Goal: Task Accomplishment & Management: Manage account settings

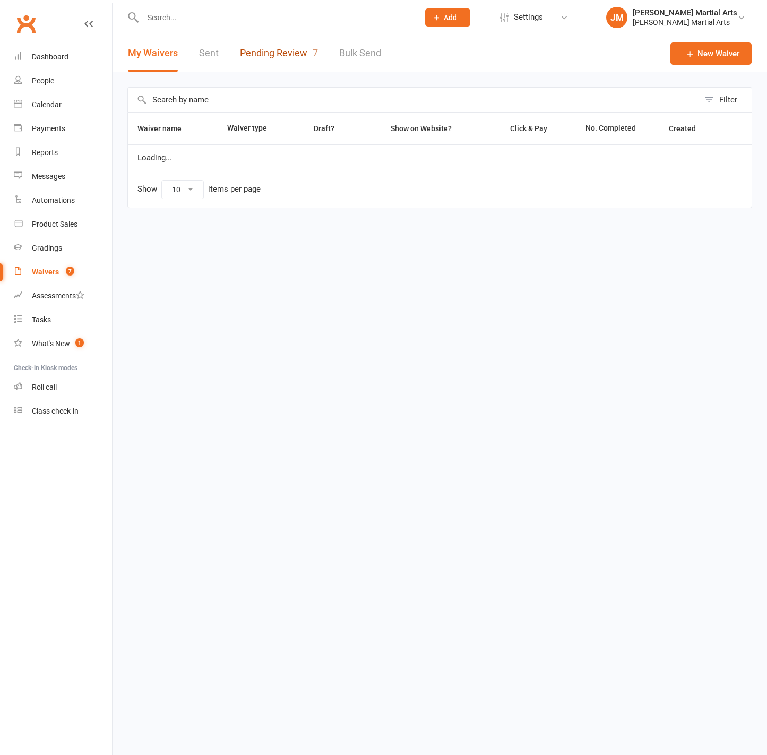
click at [295, 38] on link "Pending Review 7" at bounding box center [279, 53] width 78 height 37
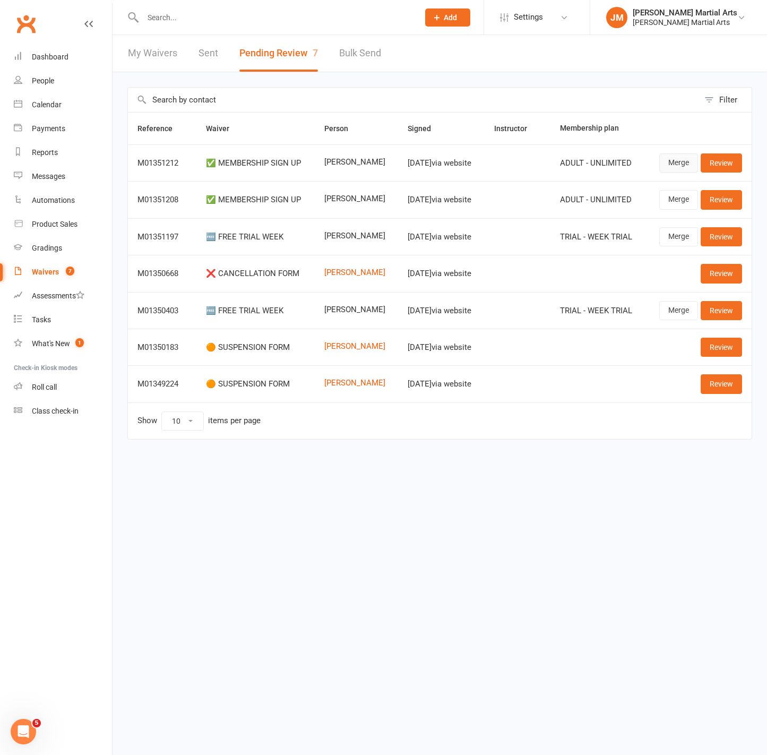
click at [676, 167] on link "Merge" at bounding box center [679, 162] width 39 height 19
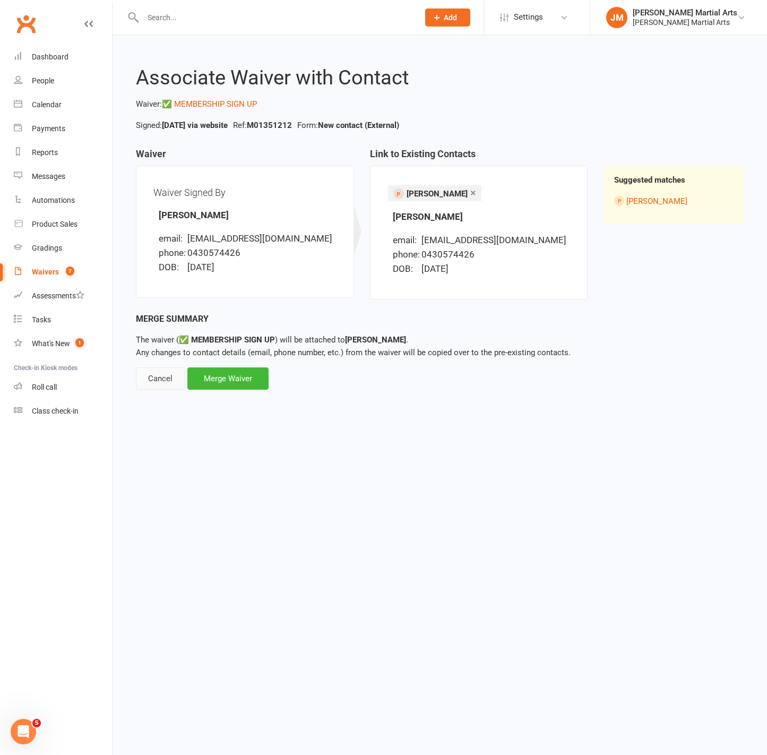
click at [159, 379] on div "Cancel" at bounding box center [160, 378] width 49 height 22
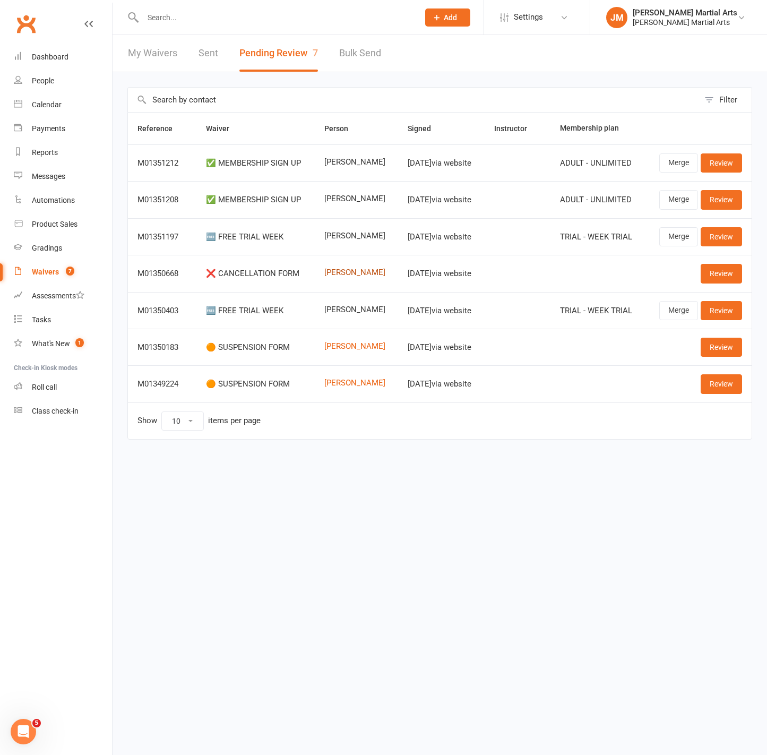
click at [341, 269] on link "Hyeonbin Kim" at bounding box center [356, 272] width 64 height 9
click at [719, 273] on link "Review" at bounding box center [721, 273] width 41 height 19
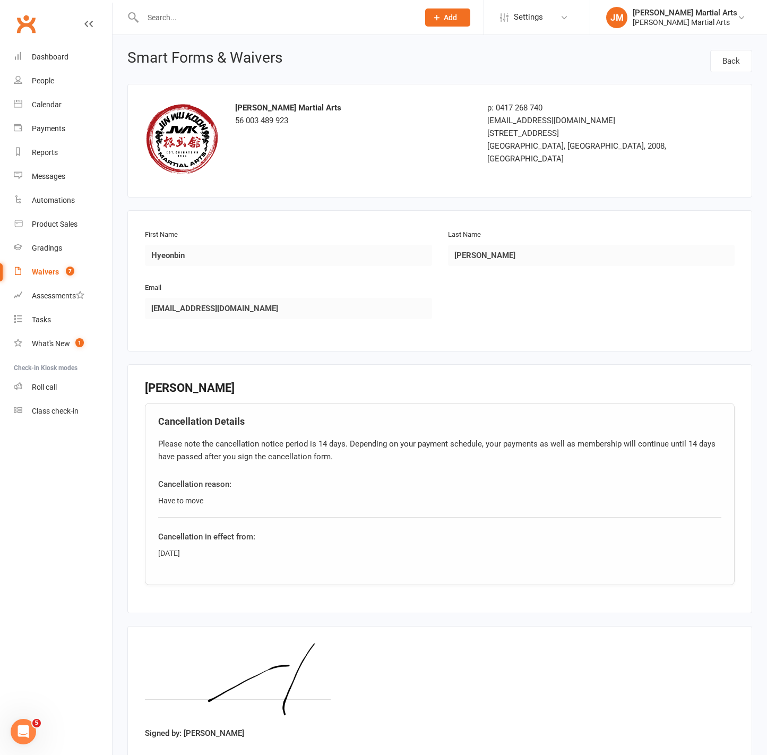
scroll to position [68, 0]
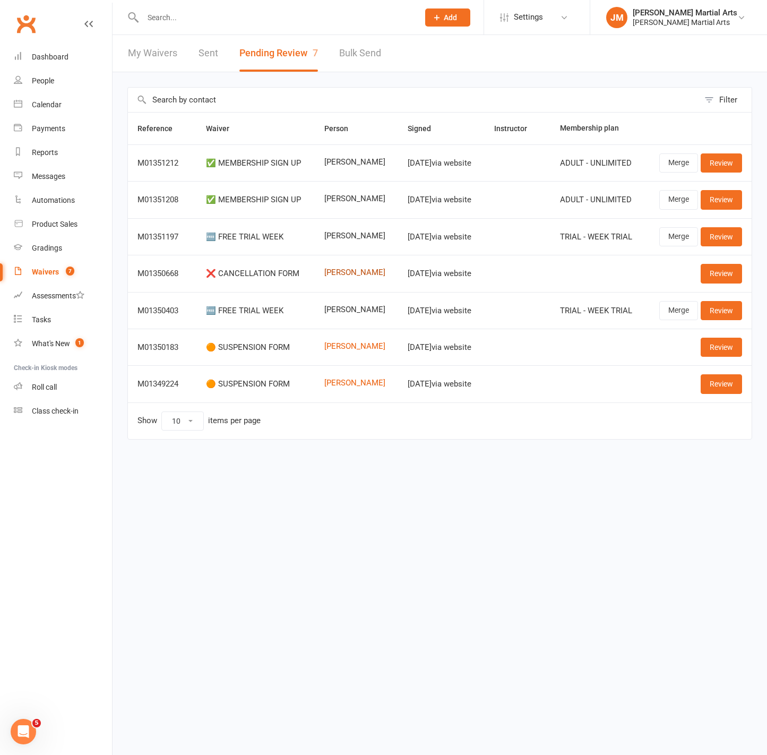
click at [343, 273] on link "[PERSON_NAME]" at bounding box center [356, 272] width 64 height 9
click at [66, 273] on span "7" at bounding box center [70, 271] width 8 height 9
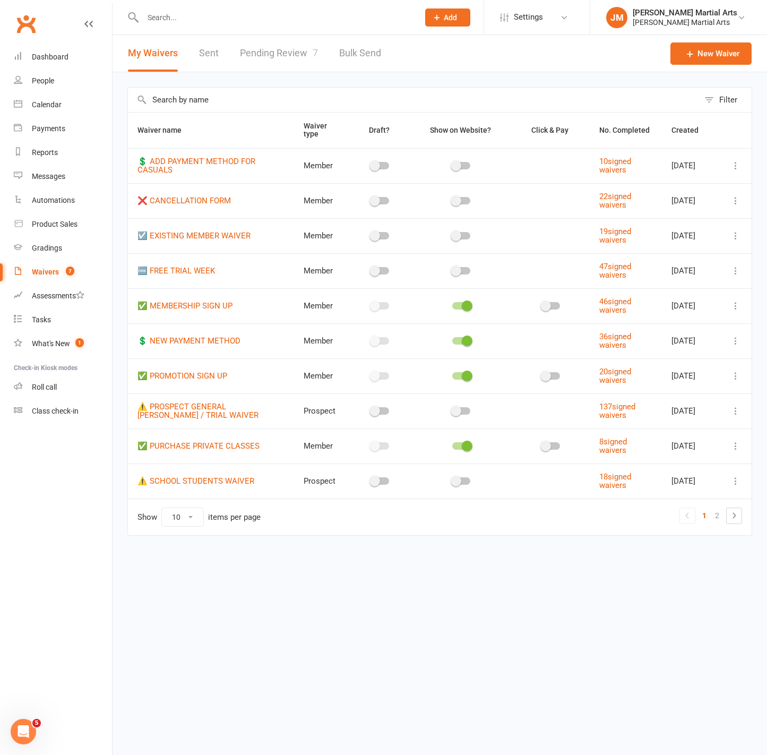
click at [304, 41] on link "Pending Review 7" at bounding box center [279, 53] width 78 height 37
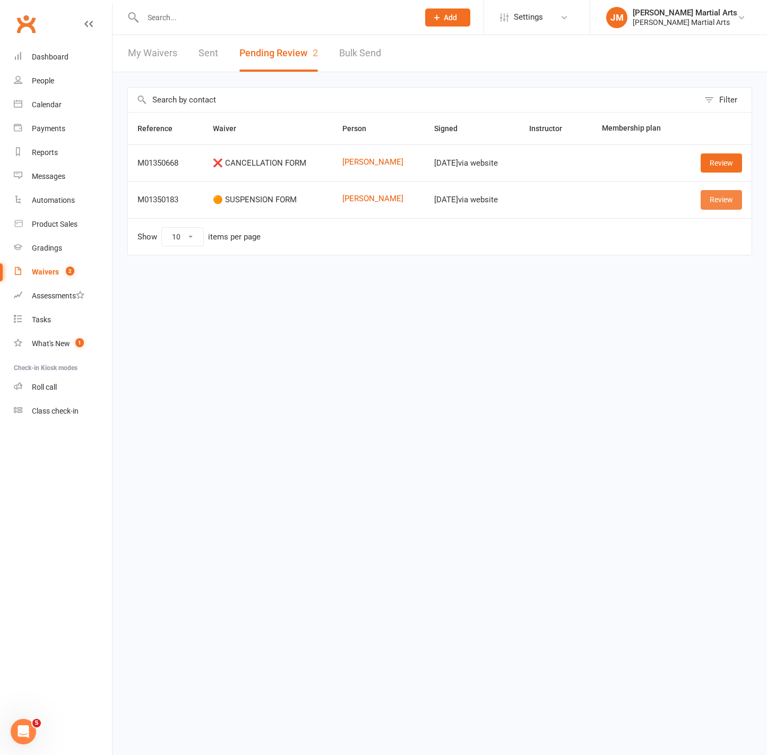
click at [734, 201] on link "Review" at bounding box center [721, 199] width 41 height 19
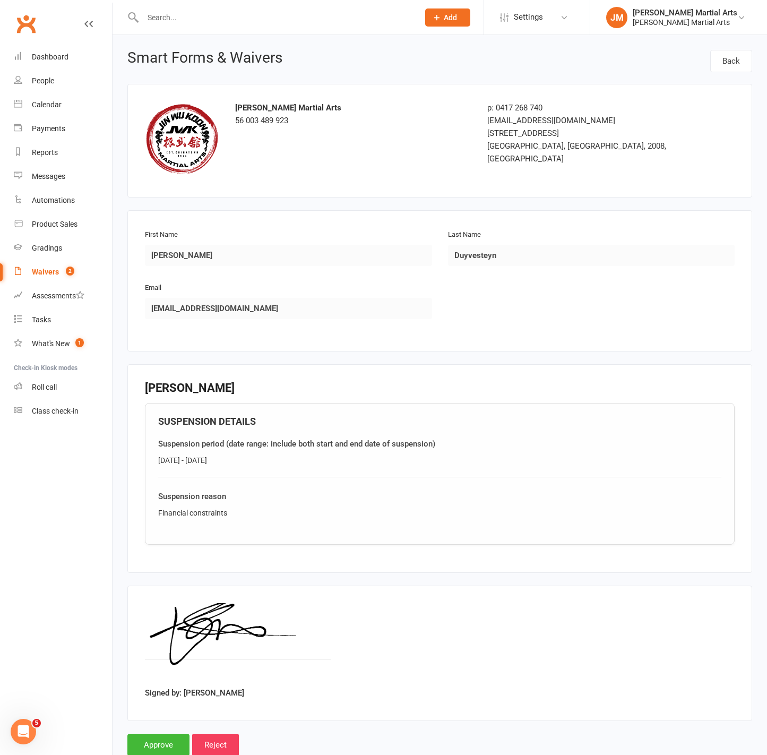
scroll to position [28, 0]
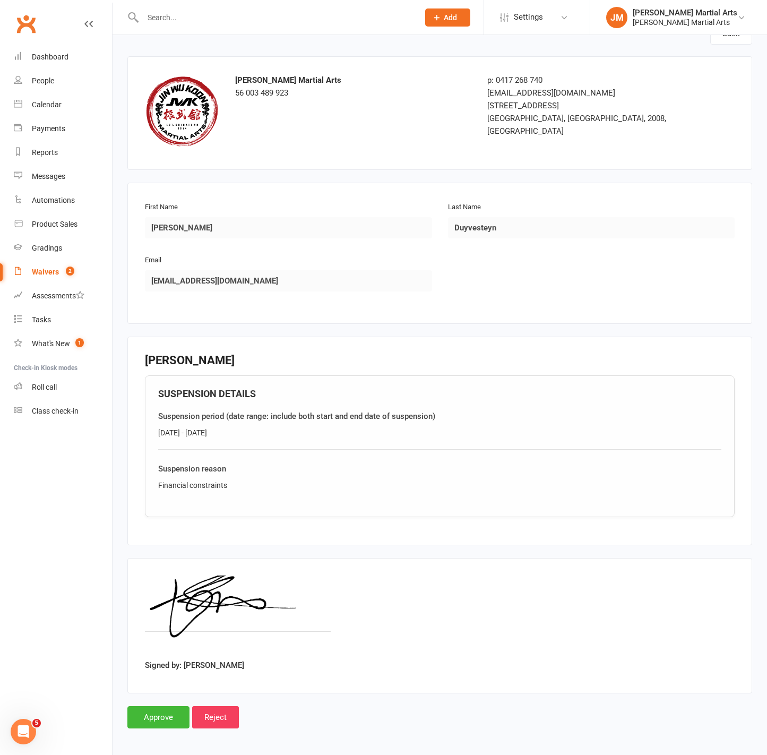
drag, startPoint x: 240, startPoint y: 437, endPoint x: 152, endPoint y: 437, distance: 87.1
click at [152, 437] on div "SUSPENSION DETAILS Suspension period (date range: include both start and end da…" at bounding box center [440, 446] width 590 height 142
click at [237, 427] on div "14/9/25 - 14/10/25" at bounding box center [439, 433] width 563 height 12
drag, startPoint x: 228, startPoint y: 429, endPoint x: 147, endPoint y: 431, distance: 80.8
click at [147, 431] on div "SUSPENSION DETAILS Suspension period (date range: include both start and end da…" at bounding box center [440, 446] width 590 height 142
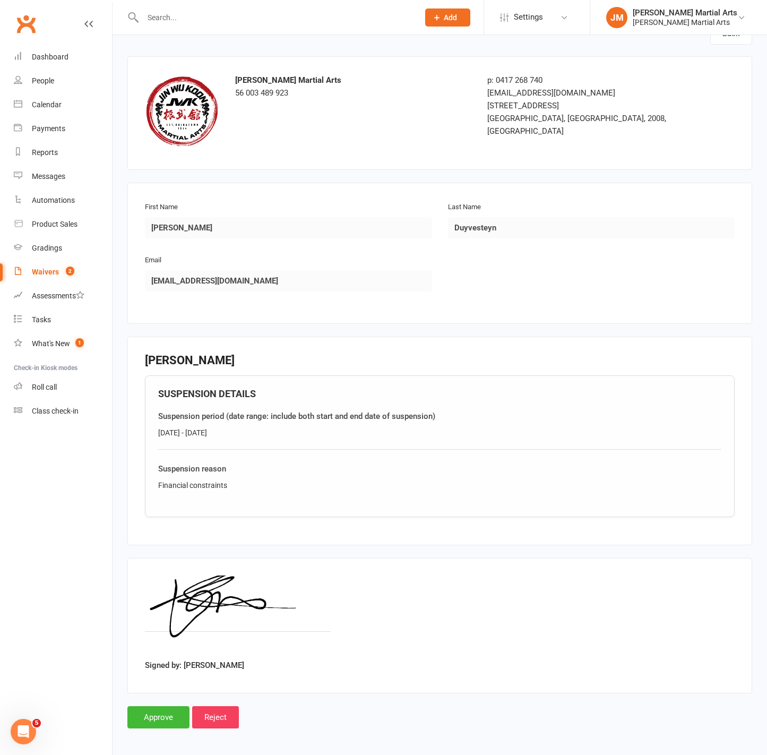
copy div "14/9/25 - 14/10/25"
click at [152, 709] on input "Approve" at bounding box center [158, 717] width 62 height 22
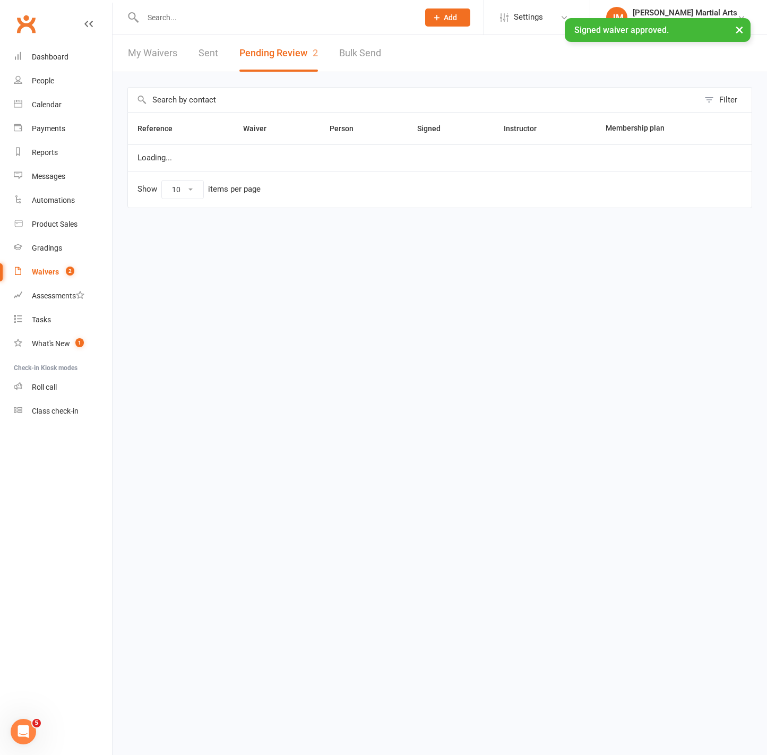
click at [204, 17] on input "text" at bounding box center [276, 17] width 272 height 15
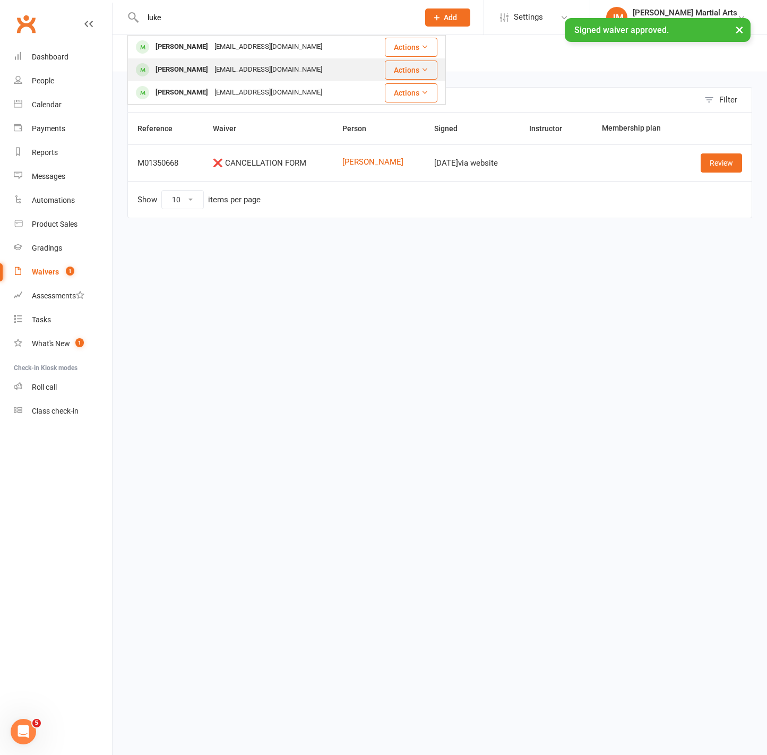
type input "luke"
click at [226, 69] on div "[EMAIL_ADDRESS][DOMAIN_NAME]" at bounding box center [268, 69] width 114 height 15
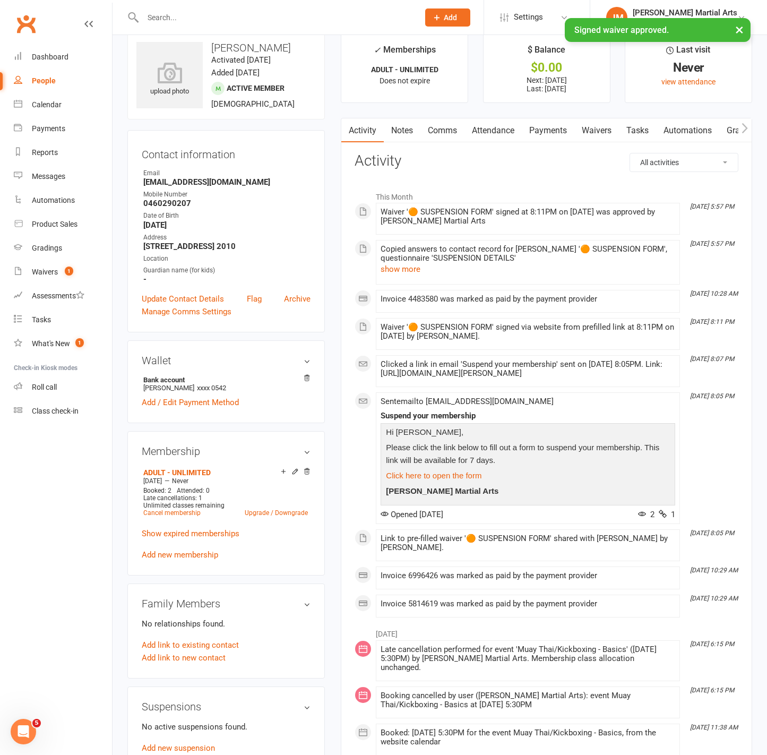
scroll to position [20, 0]
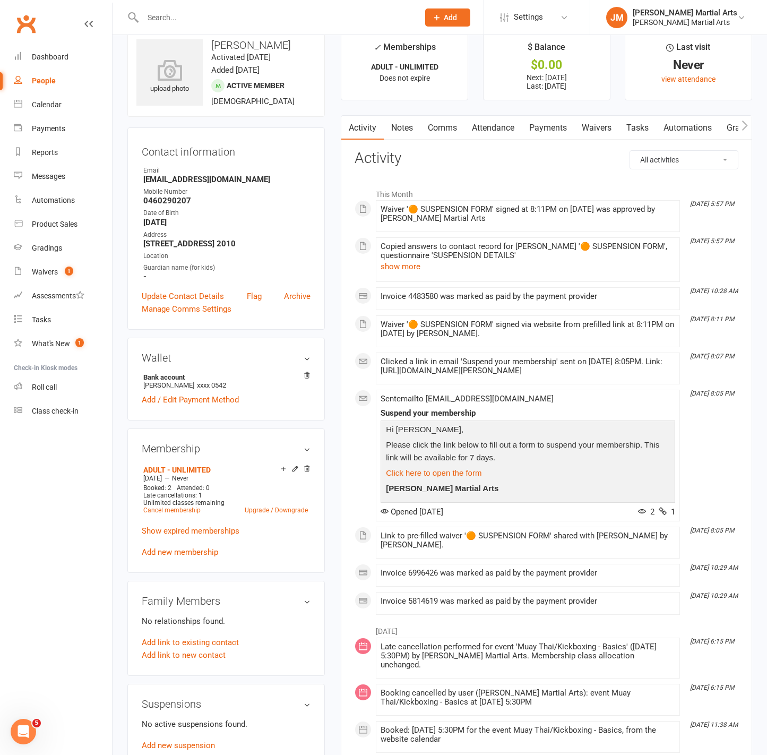
click at [546, 131] on link "Payments" at bounding box center [548, 128] width 53 height 24
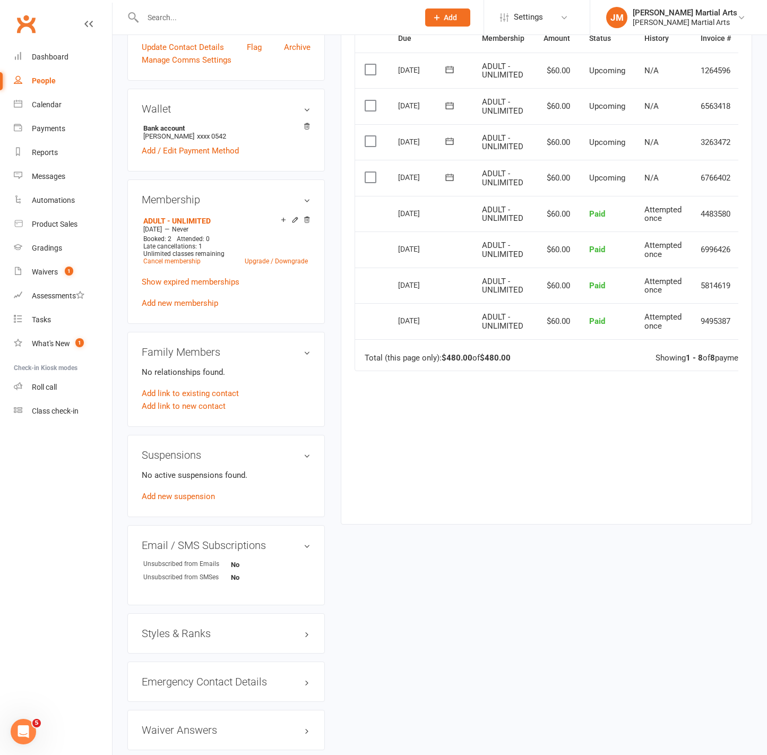
scroll to position [375, 0]
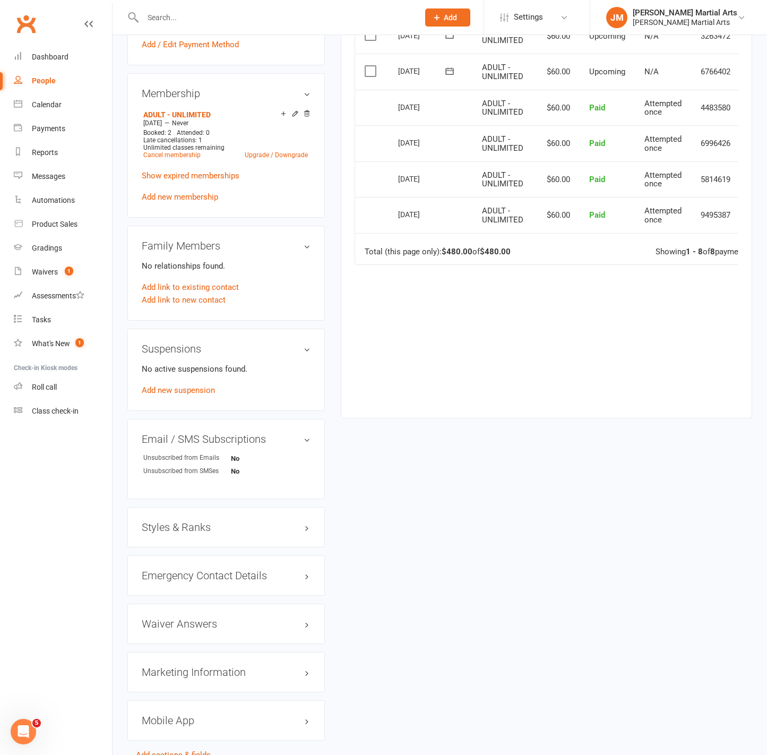
click at [189, 389] on div "No active suspensions found. Add new suspension" at bounding box center [226, 380] width 169 height 34
click at [184, 395] on link "Add new suspension" at bounding box center [178, 391] width 73 height 10
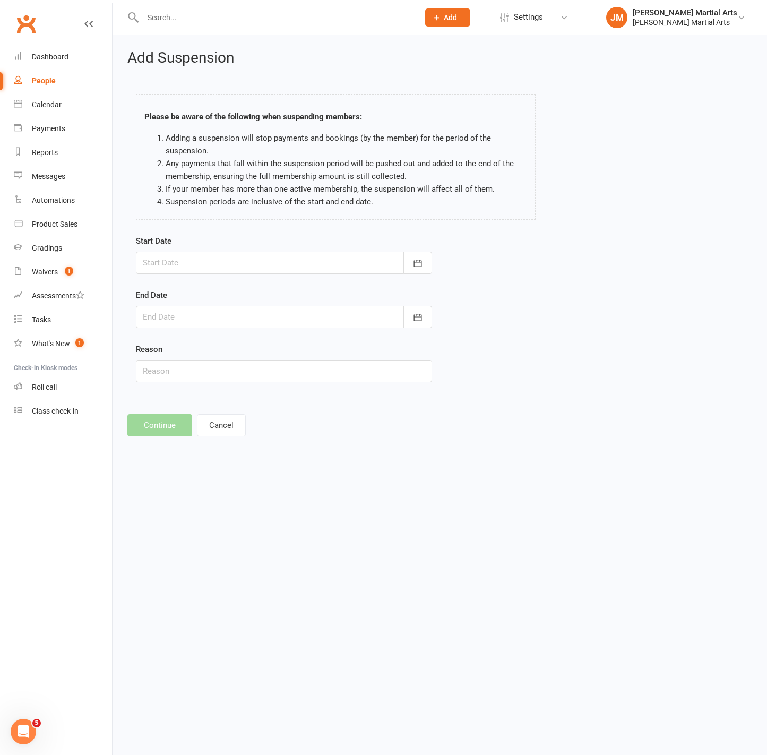
click at [199, 253] on div at bounding box center [284, 263] width 296 height 22
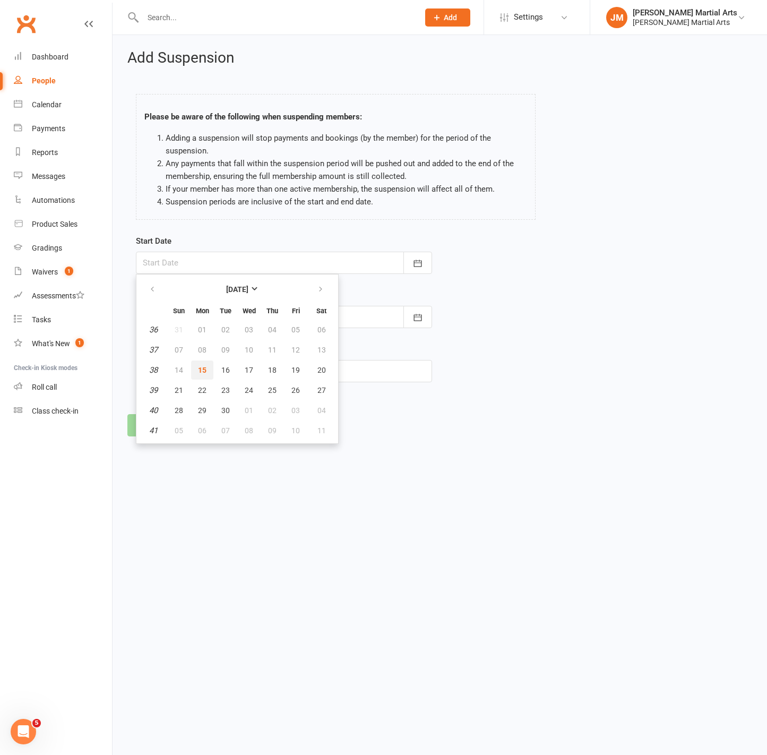
click at [200, 371] on span "15" at bounding box center [202, 370] width 8 height 8
type input "[DATE]"
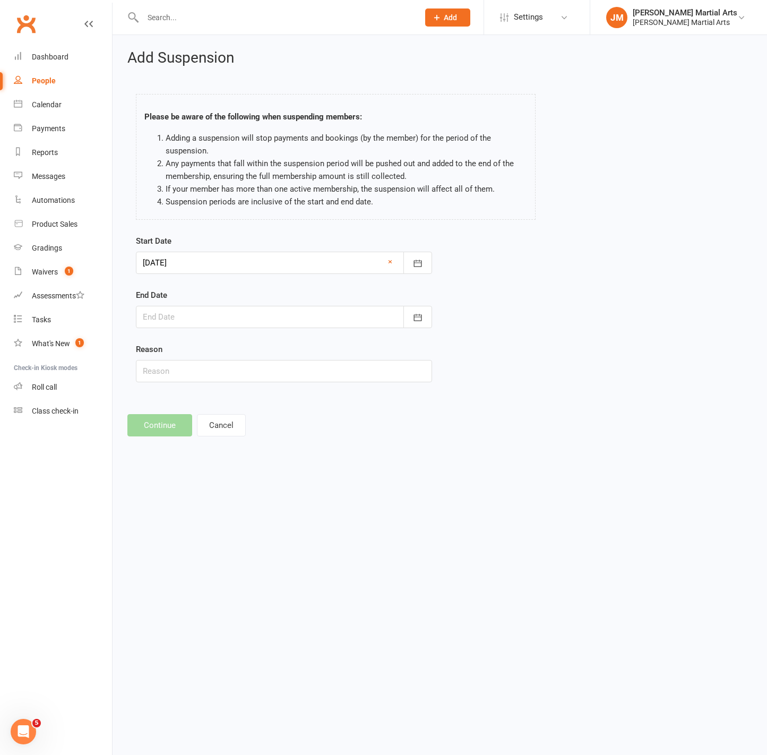
click at [193, 327] on form "Start Date 15 Sep 2025 September 2025 Sun Mon Tue Wed Thu Fri Sat 36 31 01 02 0…" at bounding box center [284, 309] width 296 height 148
click at [220, 320] on div at bounding box center [284, 317] width 296 height 22
click at [318, 343] on icon "button" at bounding box center [320, 343] width 7 height 8
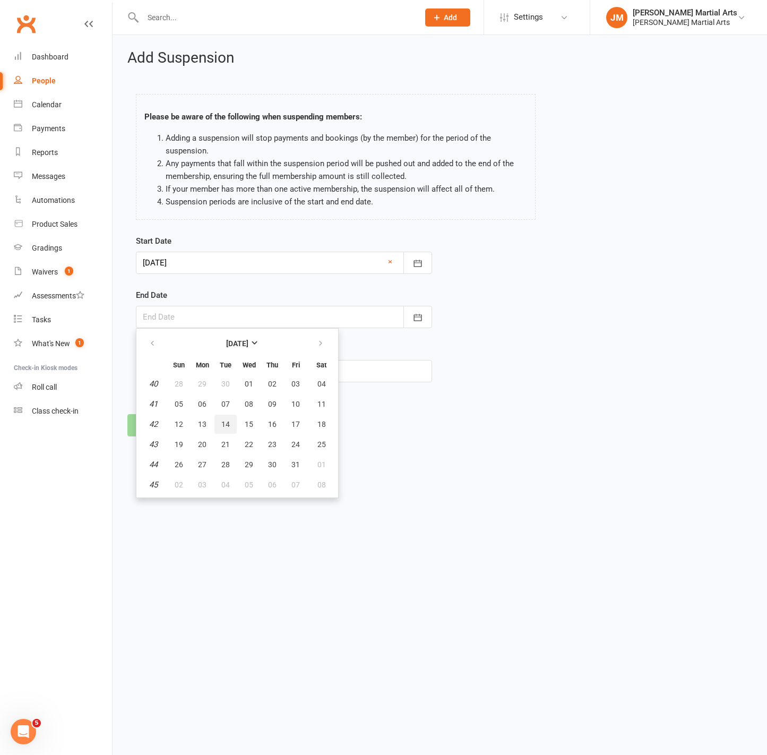
click at [226, 427] on button "14" at bounding box center [226, 424] width 22 height 19
type input "14 Oct 2025"
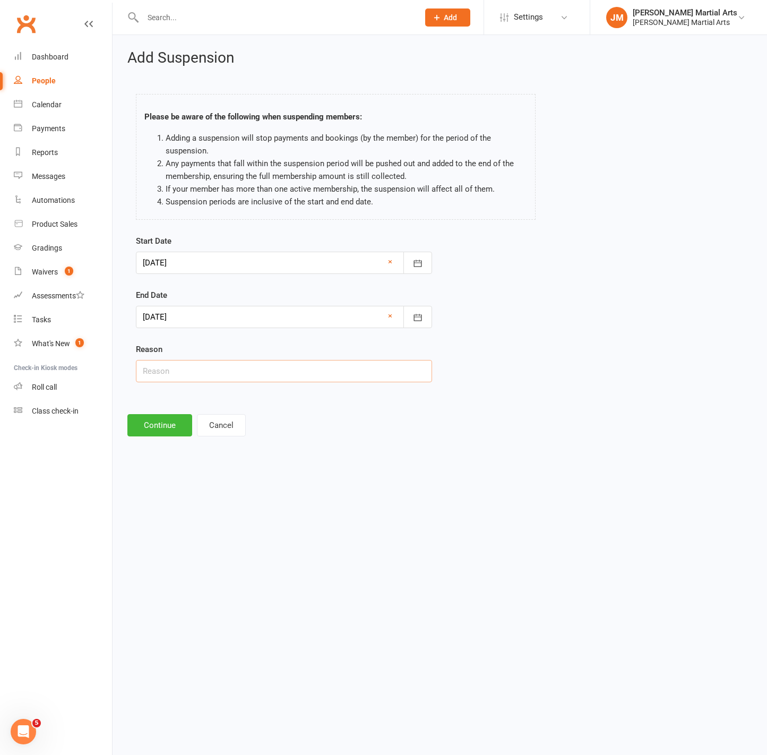
click at [198, 367] on input "text" at bounding box center [284, 371] width 296 height 22
type input "Away"
drag, startPoint x: 155, startPoint y: 426, endPoint x: 161, endPoint y: 413, distance: 14.2
click at [155, 426] on button "Continue" at bounding box center [159, 425] width 65 height 22
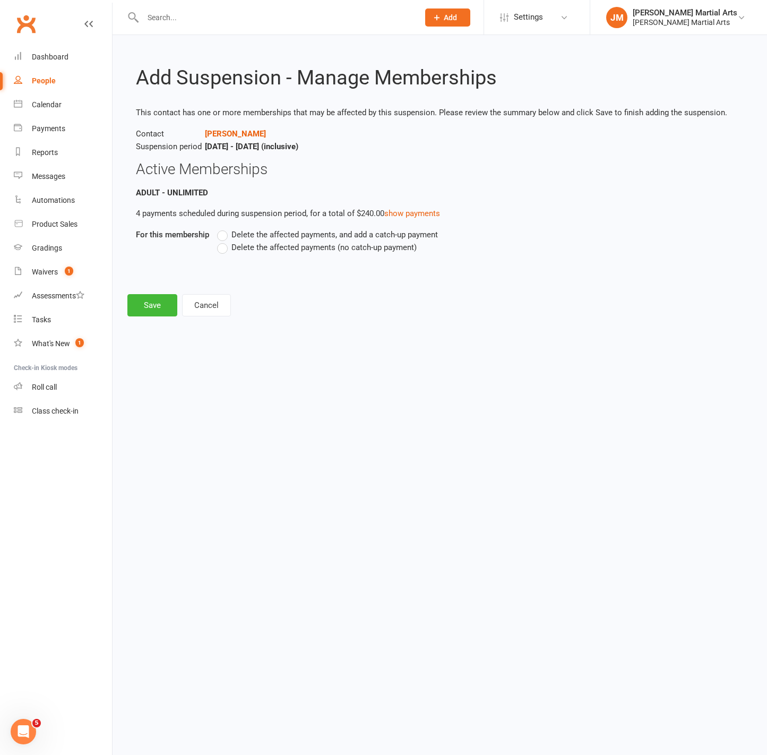
click at [225, 250] on label "Delete the affected payments (no catch-up payment)" at bounding box center [317, 247] width 200 height 13
click at [224, 241] on input "Delete the affected payments (no catch-up payment)" at bounding box center [220, 241] width 7 height 0
click at [150, 309] on button "Save" at bounding box center [152, 305] width 50 height 22
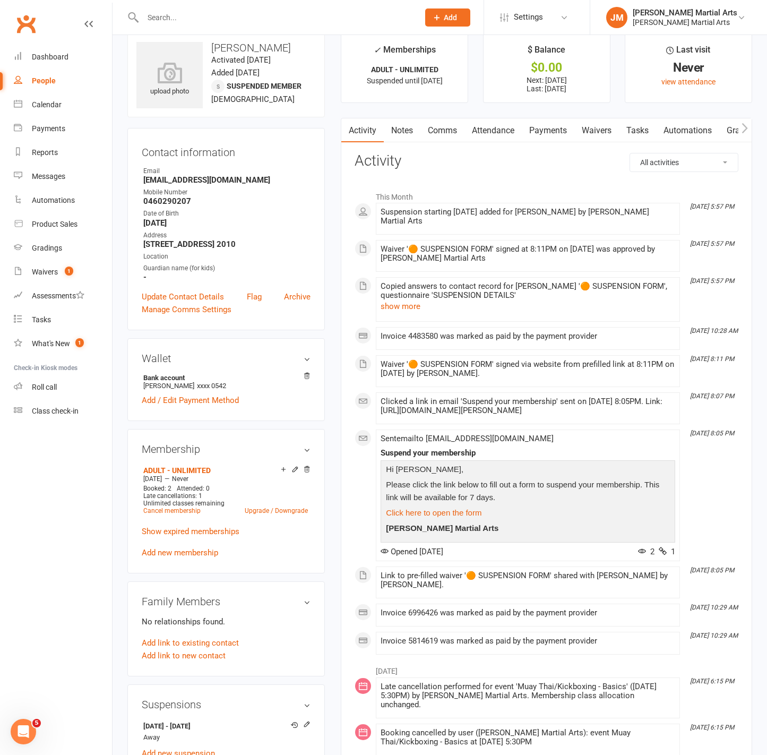
scroll to position [19, 0]
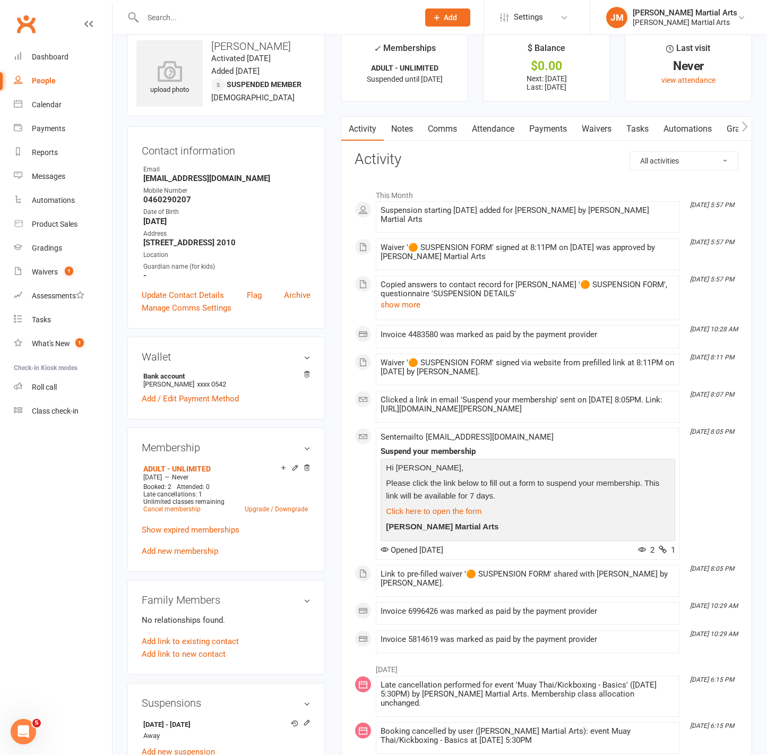
click at [549, 129] on link "Payments" at bounding box center [548, 129] width 53 height 24
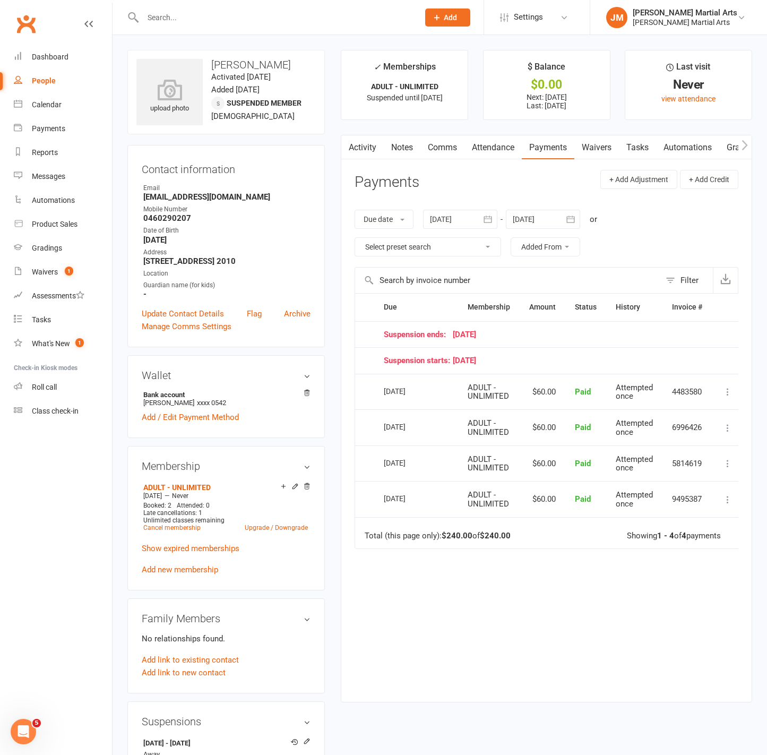
click at [565, 219] on button "button" at bounding box center [570, 219] width 19 height 19
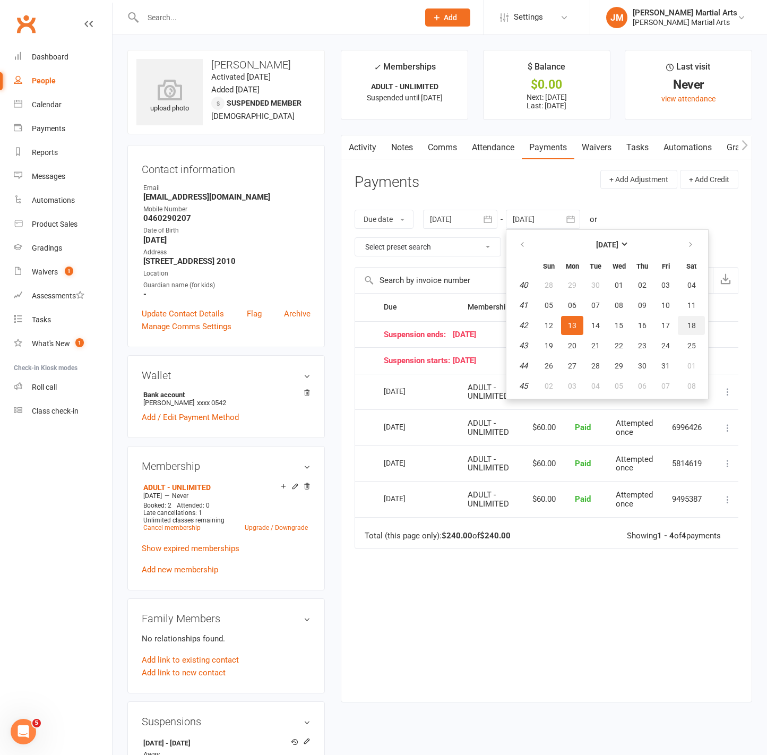
click at [686, 324] on button "18" at bounding box center [691, 325] width 27 height 19
type input "18 Oct 2025"
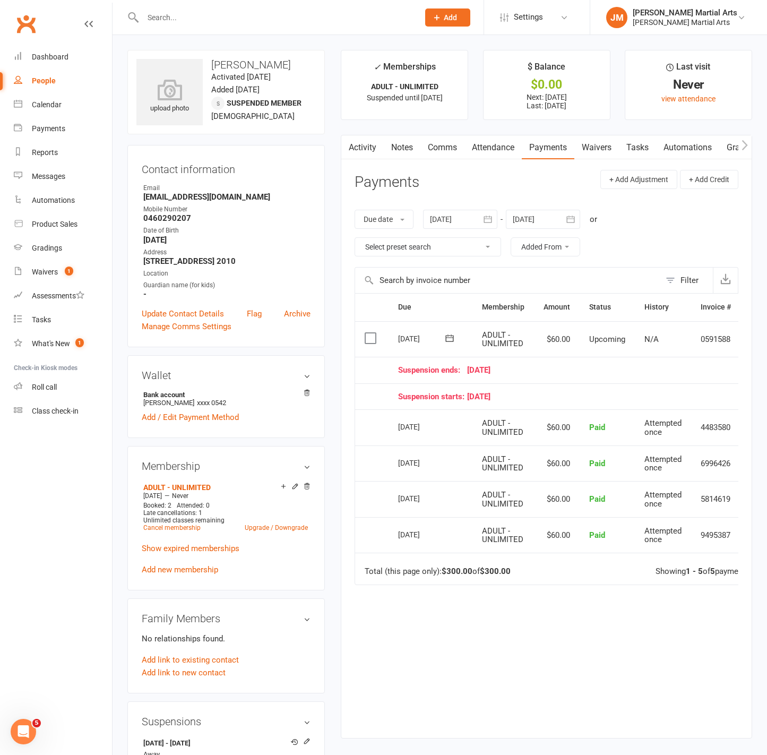
scroll to position [0, 34]
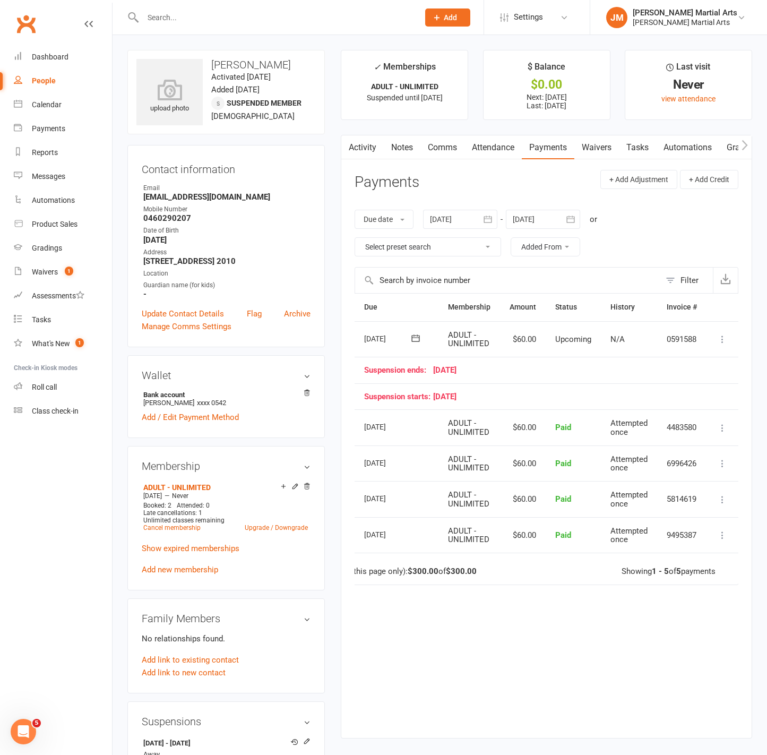
click at [719, 339] on icon at bounding box center [722, 339] width 11 height 11
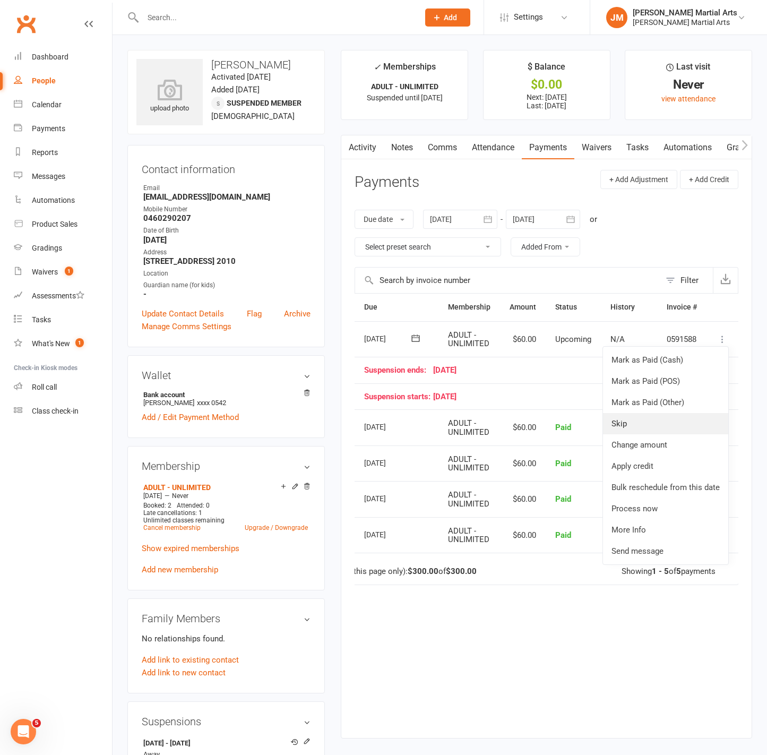
click at [661, 425] on link "Skip" at bounding box center [665, 423] width 125 height 21
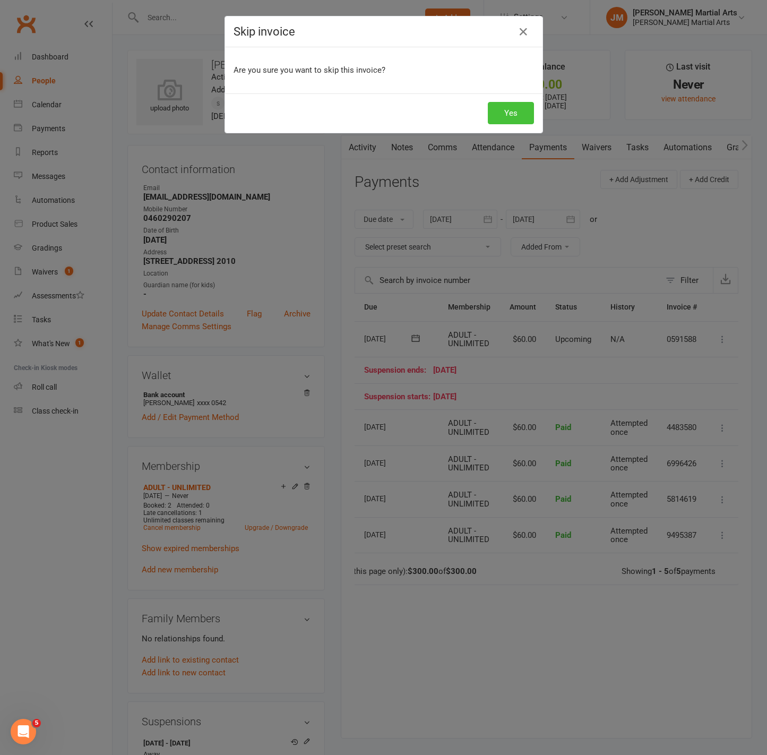
click at [520, 117] on button "Yes" at bounding box center [511, 113] width 46 height 22
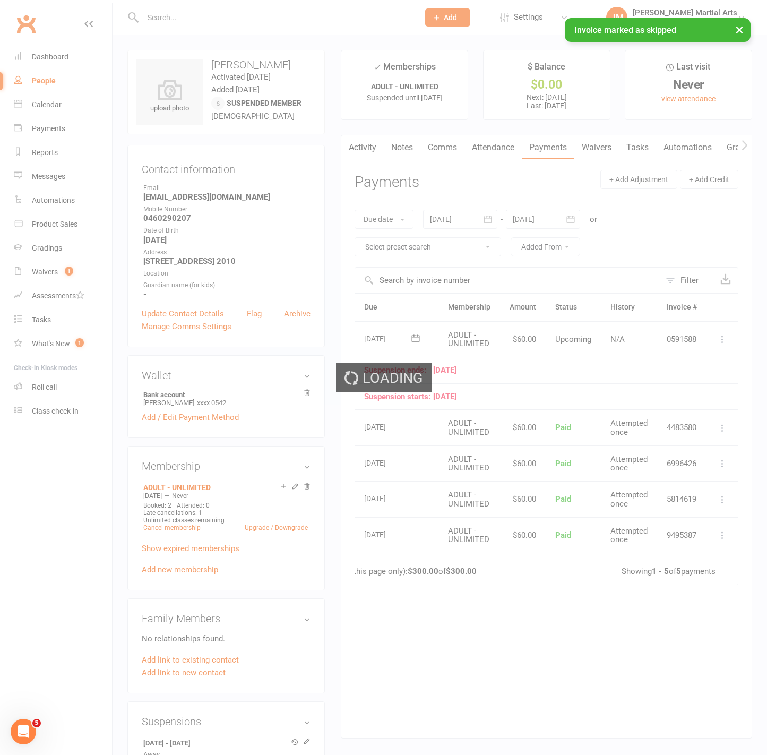
scroll to position [0, 12]
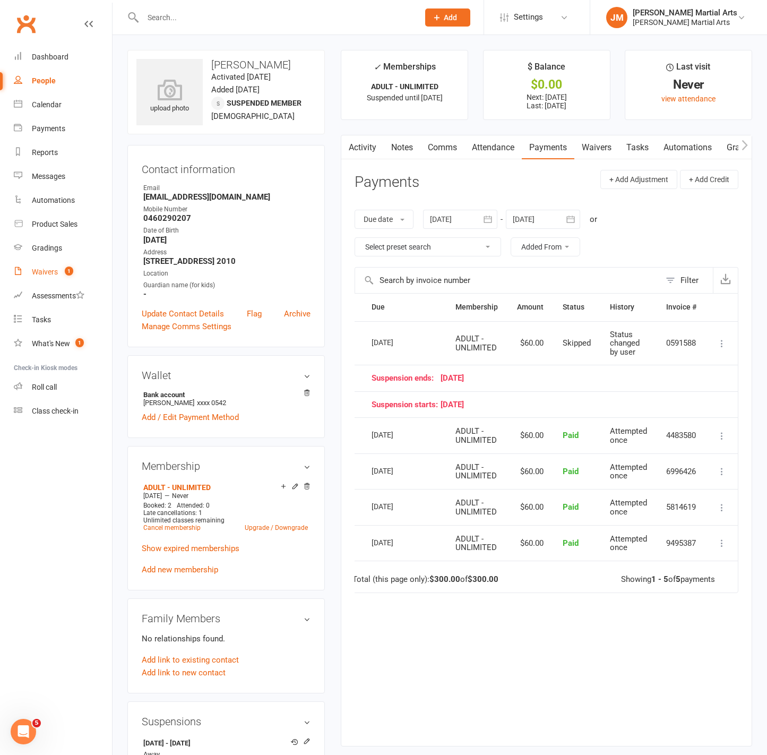
click at [58, 280] on link "Waivers 1" at bounding box center [63, 272] width 98 height 24
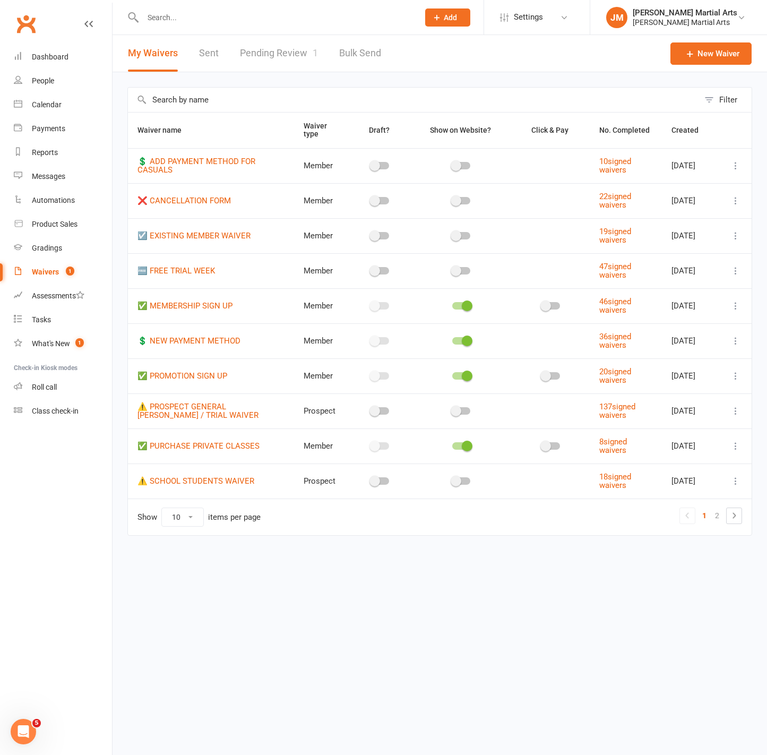
click at [276, 49] on link "Pending Review 1" at bounding box center [279, 53] width 78 height 37
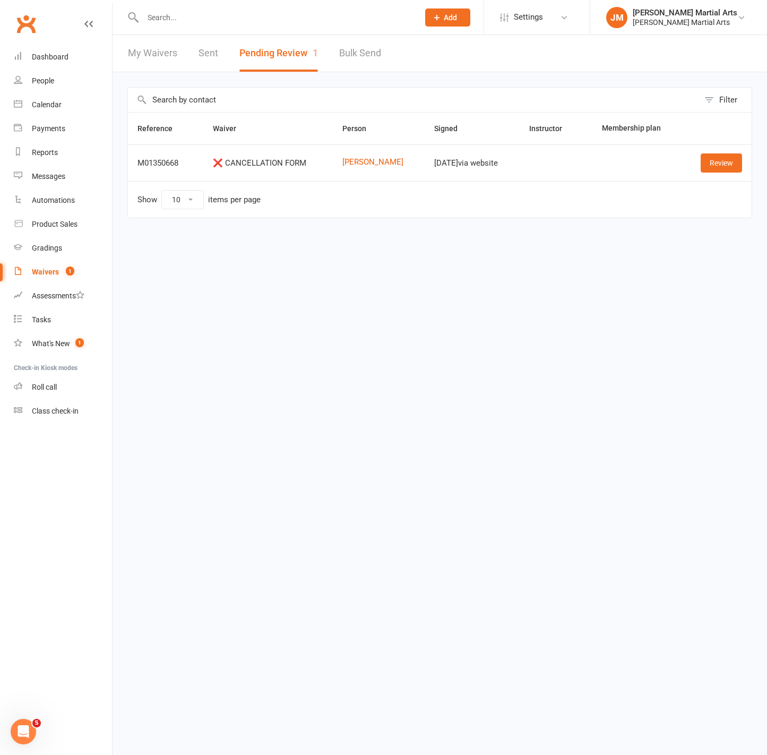
click at [190, 19] on input "text" at bounding box center [276, 17] width 272 height 15
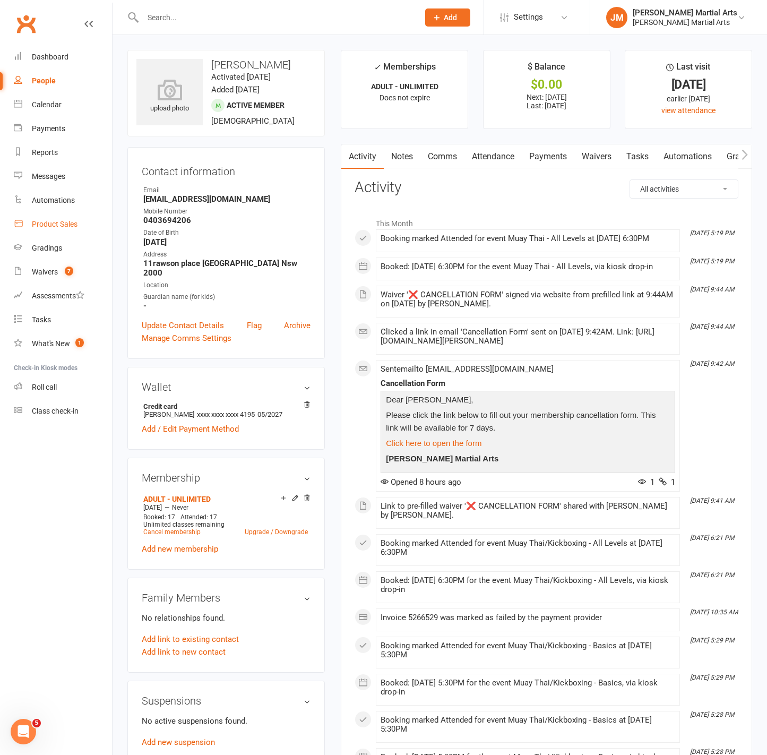
click at [58, 230] on link "Product Sales" at bounding box center [63, 224] width 98 height 24
click at [547, 160] on link "Payments" at bounding box center [548, 156] width 53 height 24
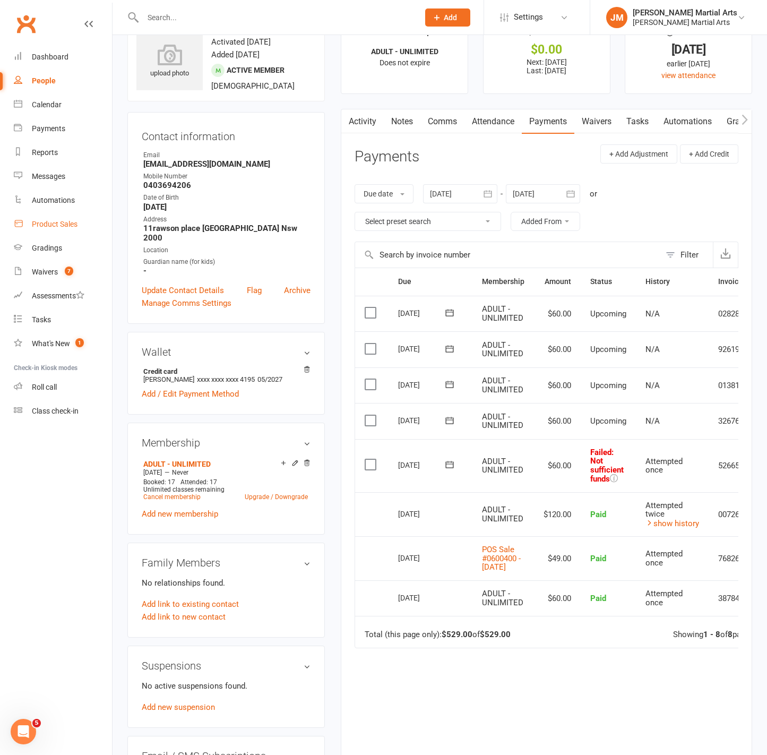
scroll to position [0, 54]
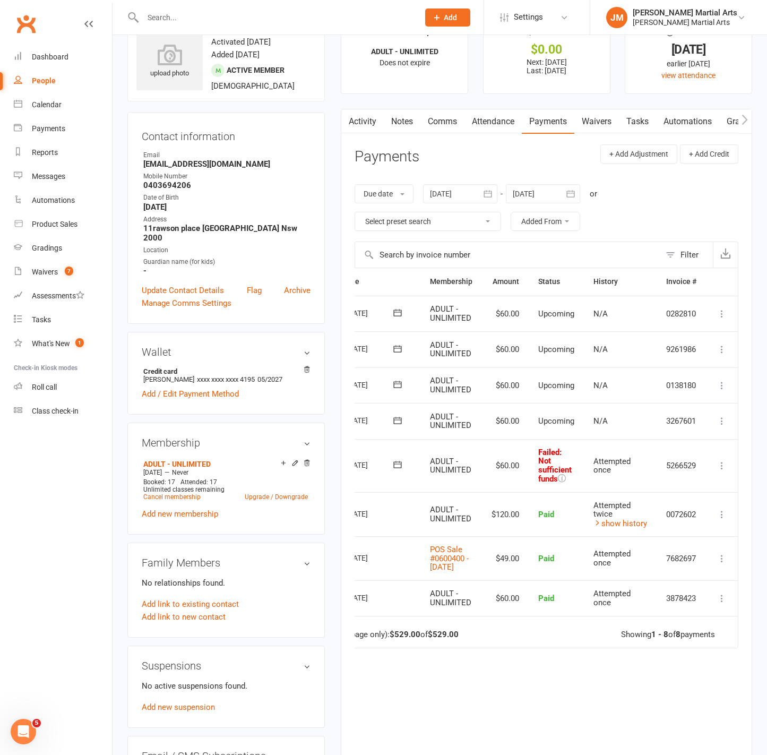
click at [723, 422] on icon at bounding box center [722, 421] width 11 height 11
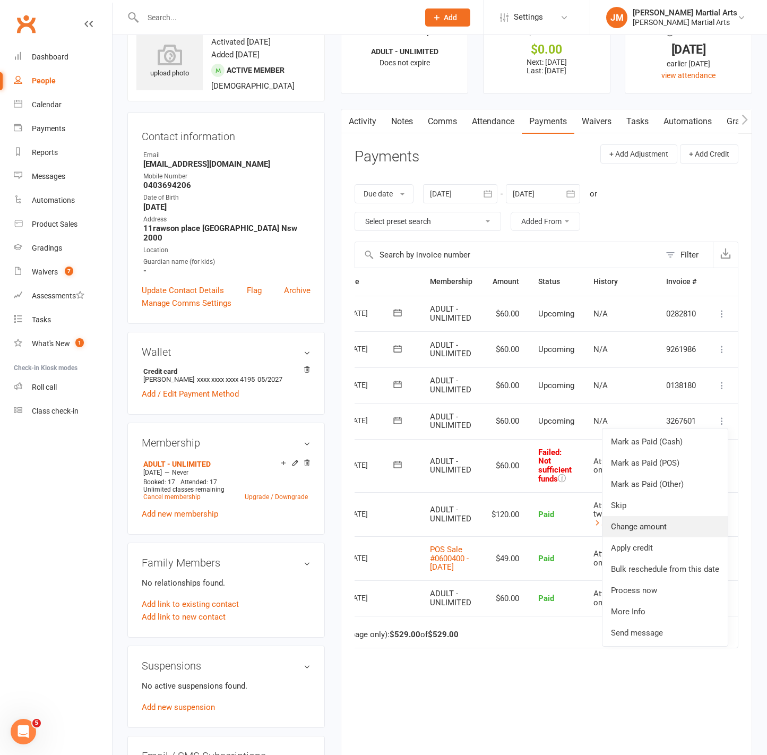
click at [648, 519] on link "Change amount" at bounding box center [665, 526] width 125 height 21
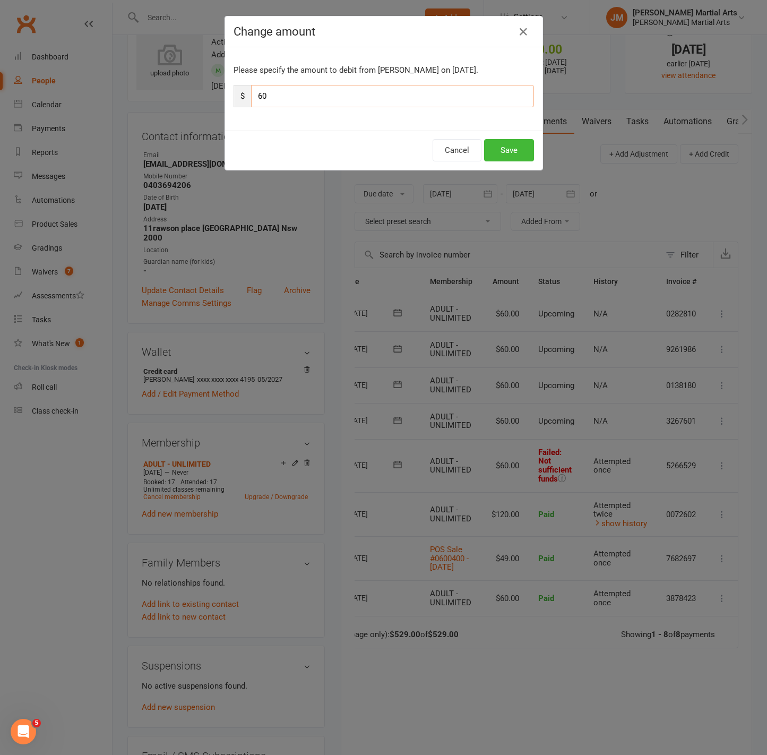
drag, startPoint x: 353, startPoint y: 93, endPoint x: 178, endPoint y: 86, distance: 174.3
click at [178, 86] on div "Change amount Please specify the amount to debit from Hyeonbin Kim on Sep 17, 2…" at bounding box center [383, 377] width 767 height 755
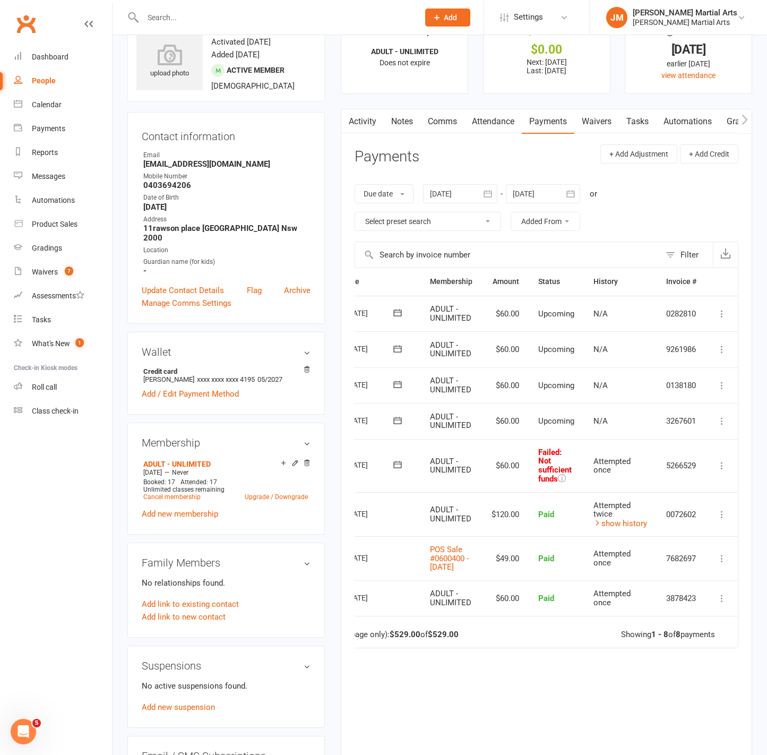
click at [719, 411] on td "Mark as Paid (Cash) Mark as Paid (POS) Mark as Paid (Other) Skip Change amount …" at bounding box center [722, 421] width 32 height 36
click at [725, 422] on icon at bounding box center [722, 421] width 11 height 11
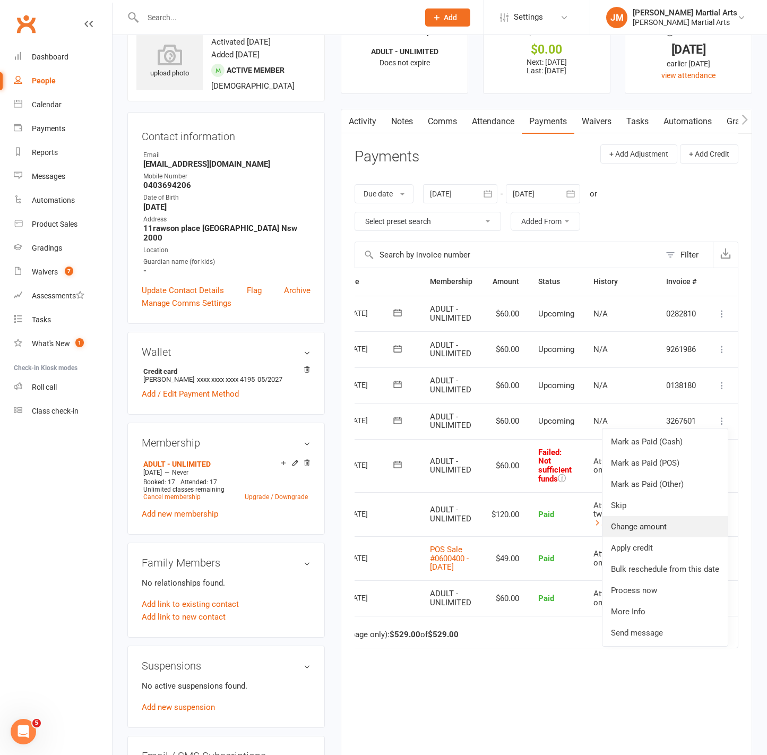
click at [687, 521] on link "Change amount" at bounding box center [665, 526] width 125 height 21
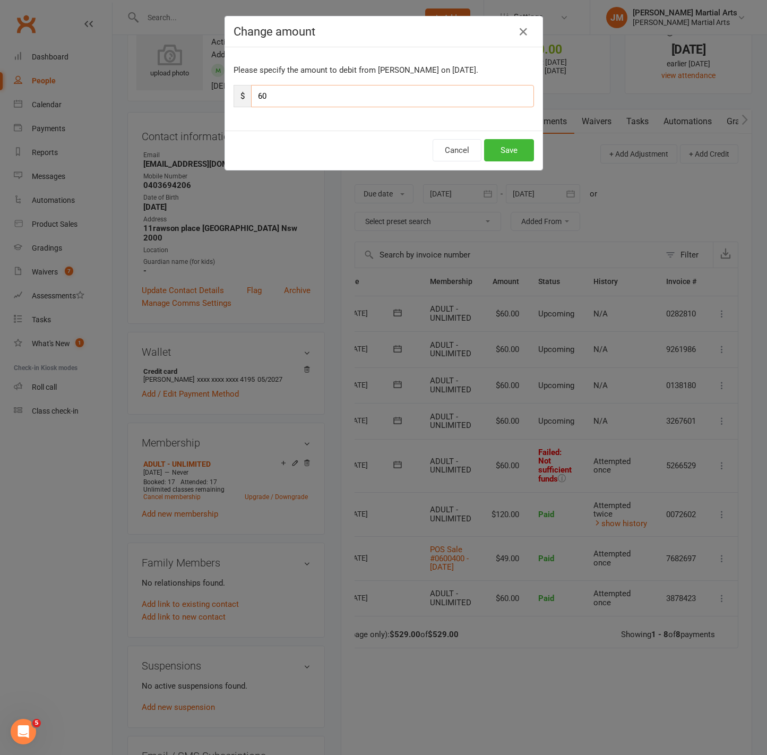
click at [270, 88] on input "60" at bounding box center [392, 96] width 283 height 22
type input "6"
type input "42.85"
click at [501, 145] on button "Save" at bounding box center [509, 150] width 50 height 22
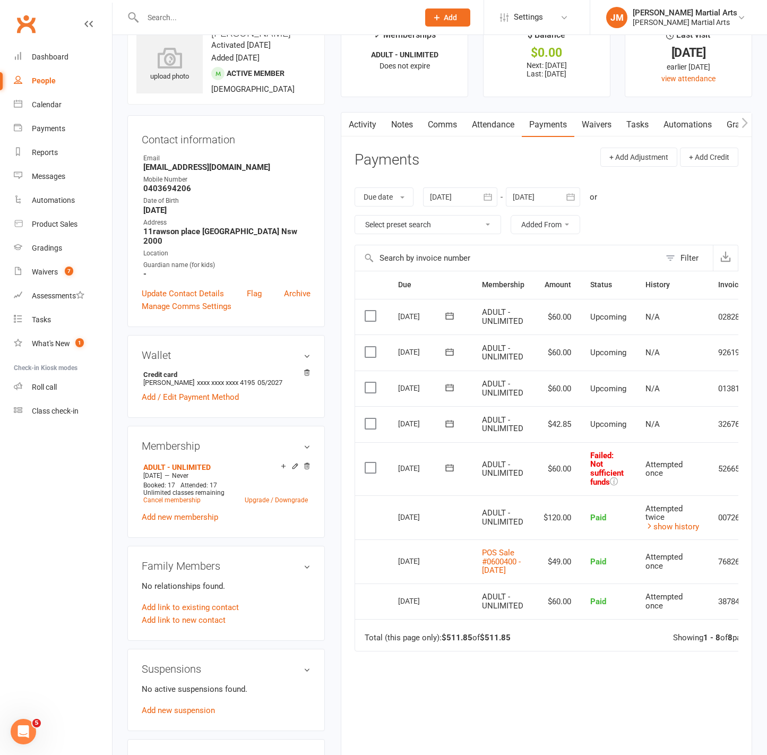
scroll to position [0, 50]
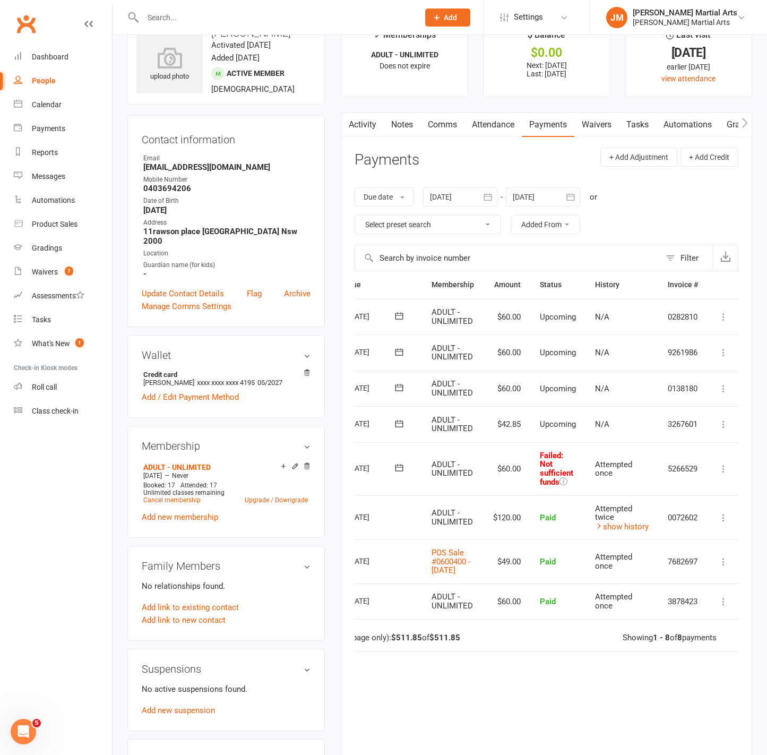
click at [726, 419] on icon at bounding box center [724, 424] width 11 height 11
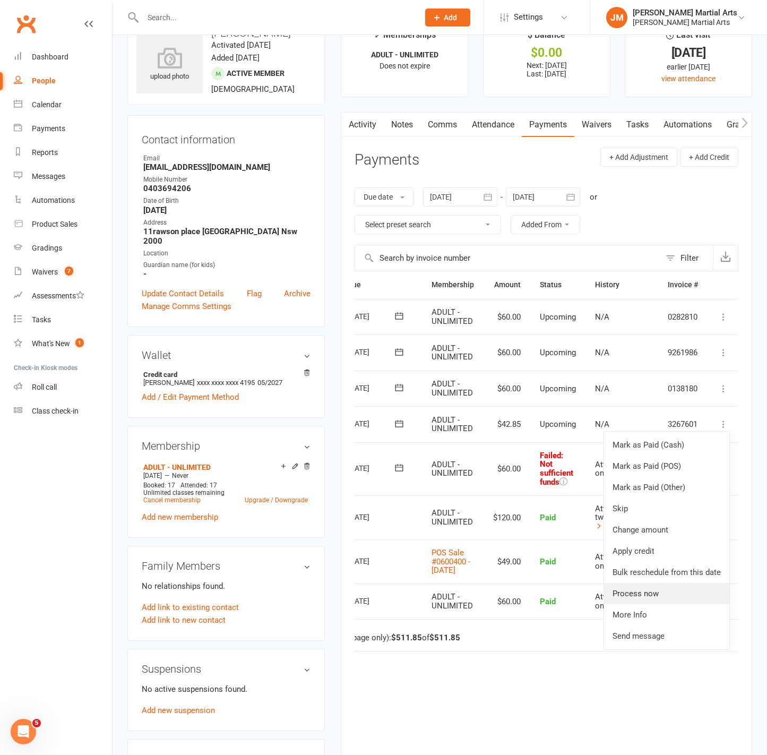
click at [687, 589] on link "Process now" at bounding box center [666, 593] width 125 height 21
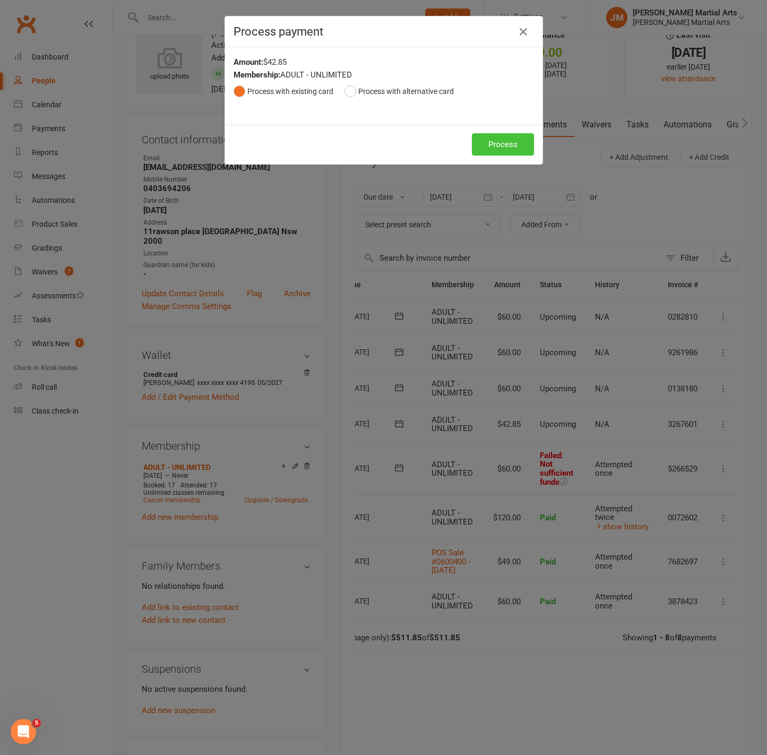
click at [491, 139] on button "Process" at bounding box center [503, 144] width 62 height 22
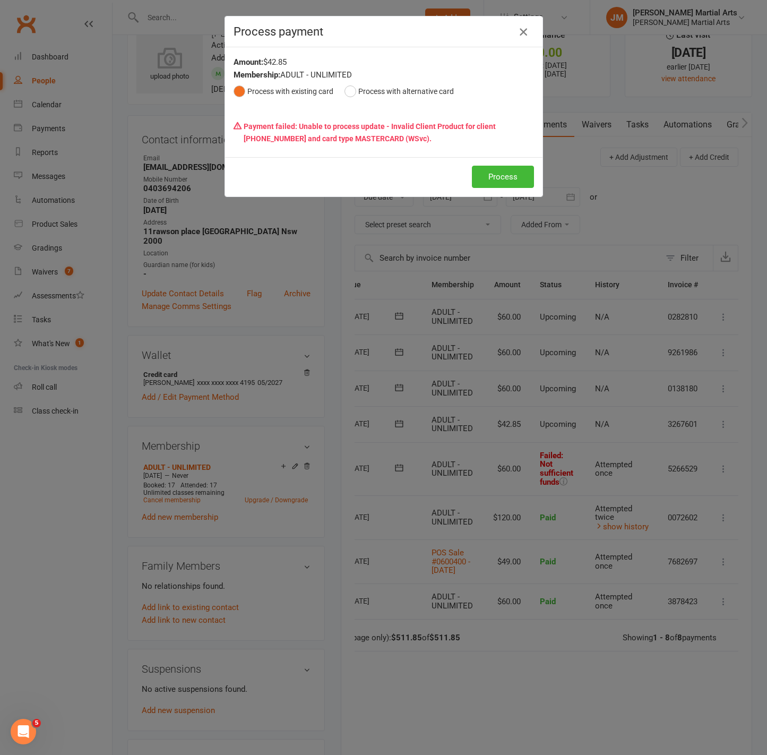
click at [519, 30] on icon "button" at bounding box center [523, 31] width 13 height 13
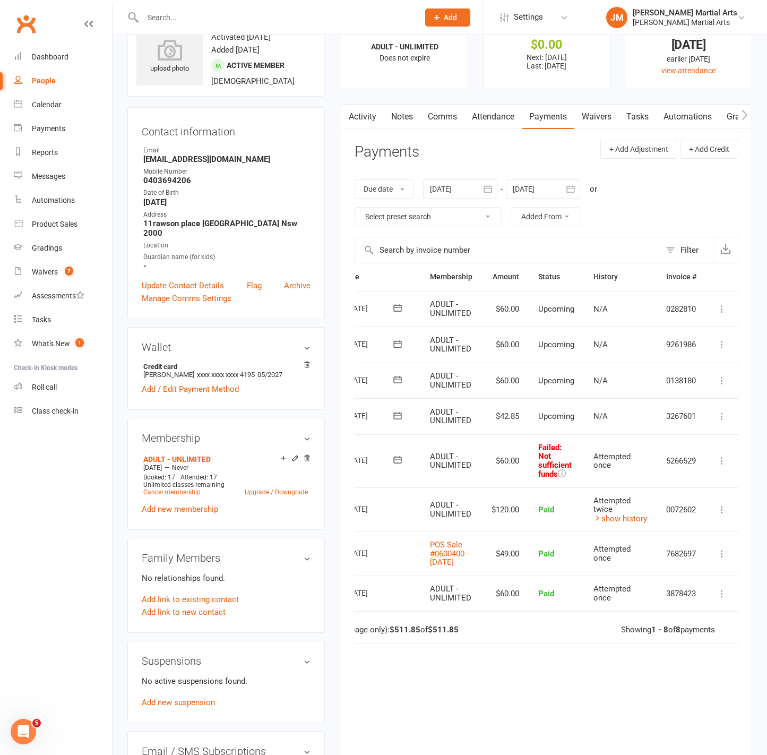
scroll to position [0, 52]
click at [724, 412] on icon at bounding box center [722, 416] width 11 height 11
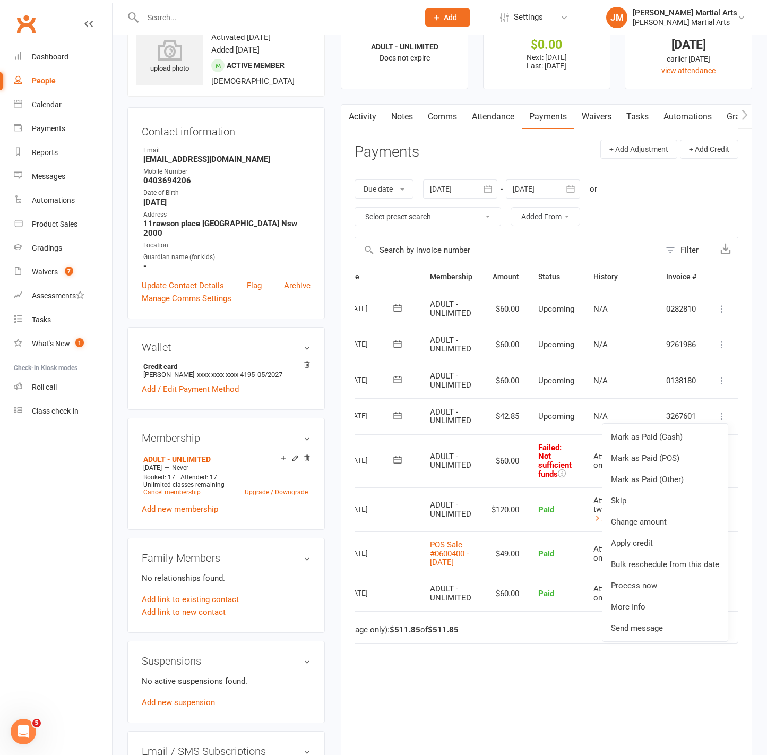
scroll to position [0, 0]
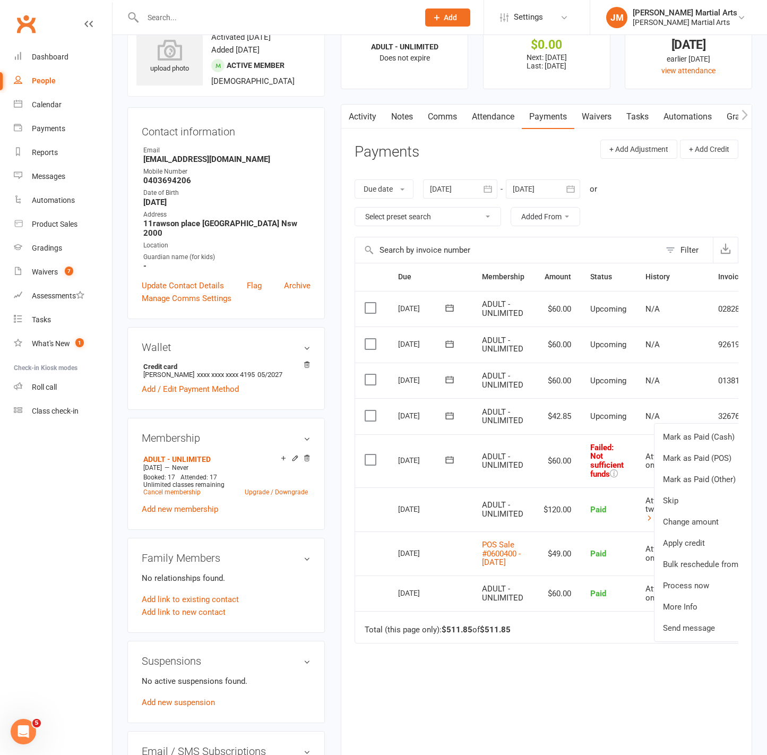
click at [371, 417] on label at bounding box center [372, 415] width 14 height 11
click at [371, 410] on input "checkbox" at bounding box center [368, 410] width 7 height 0
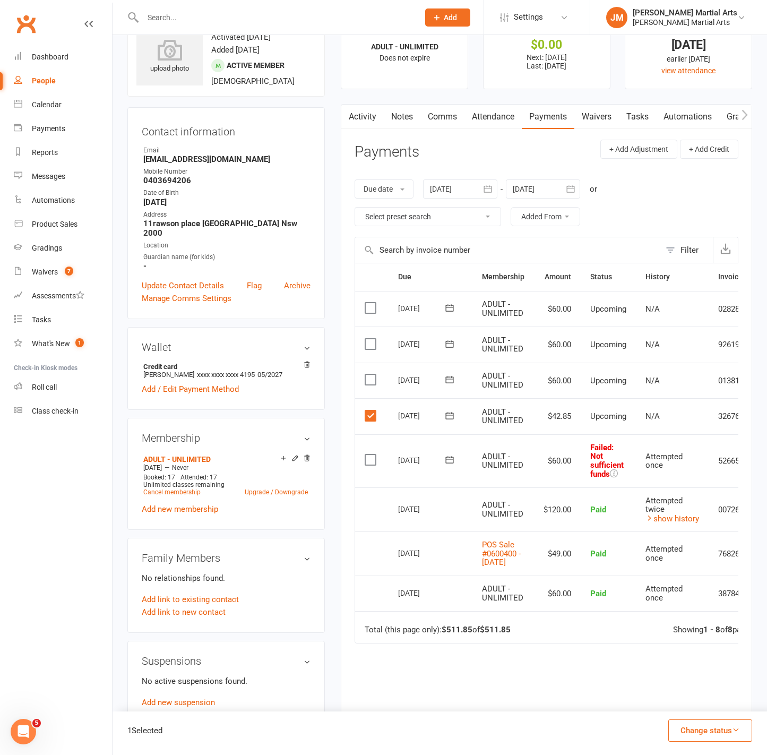
click at [364, 411] on td "Select this" at bounding box center [371, 416] width 33 height 36
click at [369, 415] on label at bounding box center [372, 415] width 14 height 11
click at [369, 410] on input "checkbox" at bounding box center [368, 410] width 7 height 0
click at [446, 415] on icon at bounding box center [450, 415] width 8 height 7
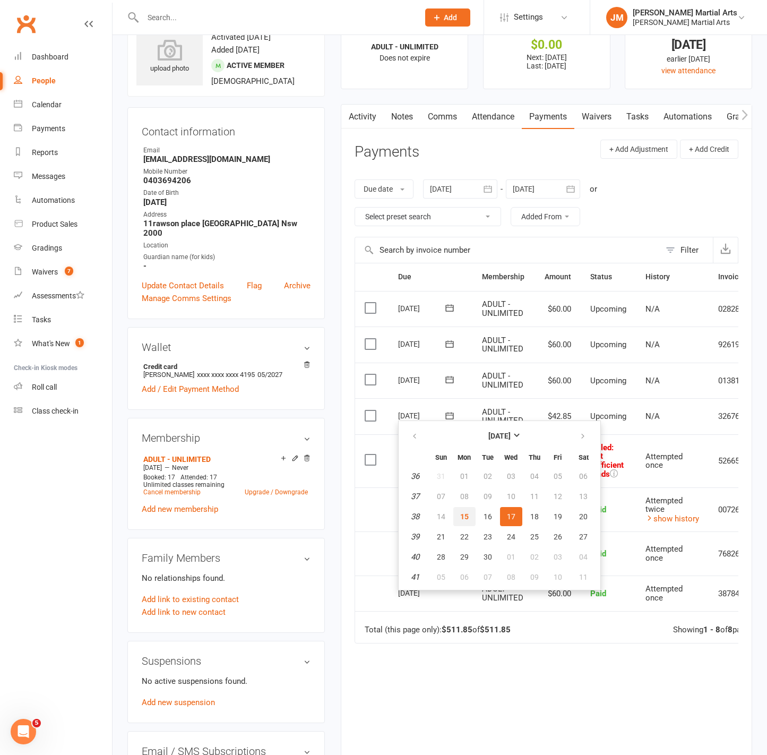
click at [469, 522] on button "15" at bounding box center [465, 516] width 22 height 19
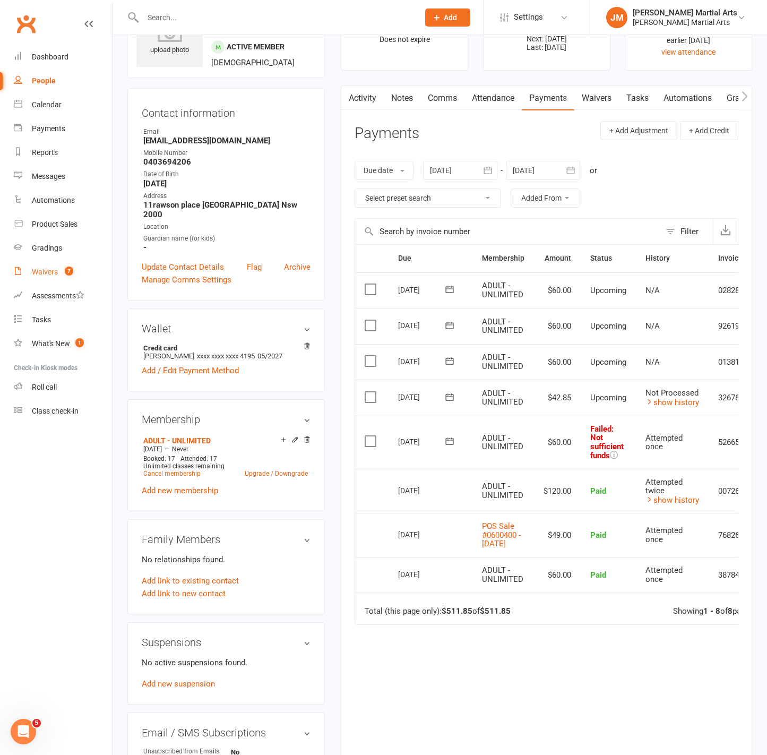
click at [70, 273] on span "7" at bounding box center [69, 271] width 8 height 9
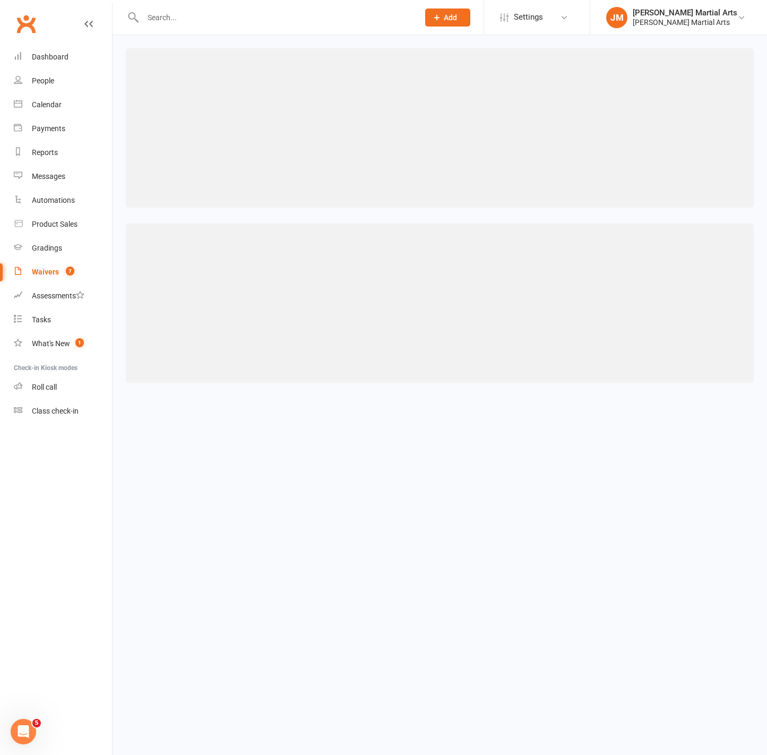
click at [51, 271] on div "Waivers" at bounding box center [45, 272] width 27 height 8
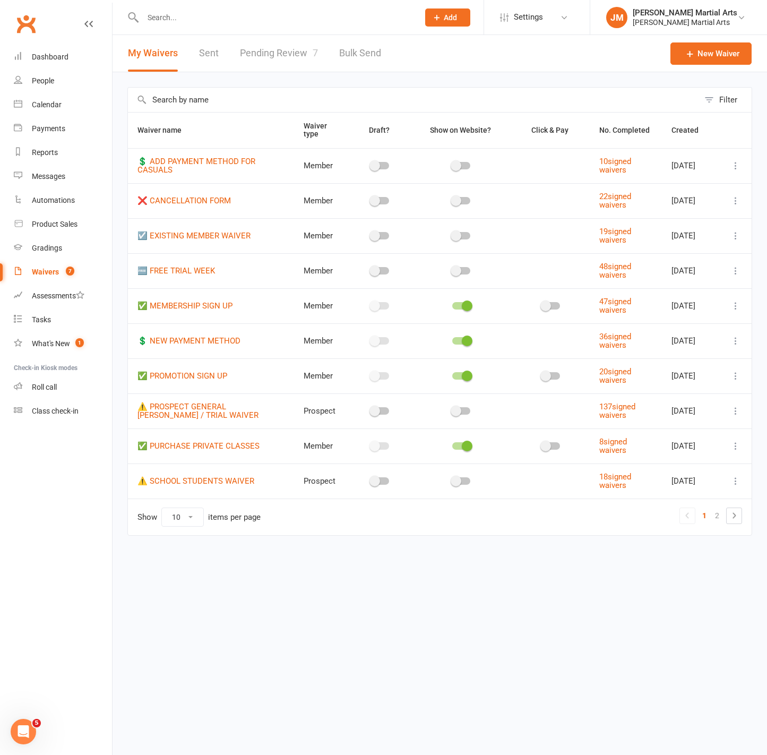
click at [234, 73] on div "Filter Waiver name Waiver type Draft? Show on Website? Click & Pay No. Complete…" at bounding box center [440, 318] width 655 height 493
click at [270, 29] on div at bounding box center [269, 17] width 284 height 35
click at [269, 53] on link "Pending Review 7" at bounding box center [279, 53] width 78 height 37
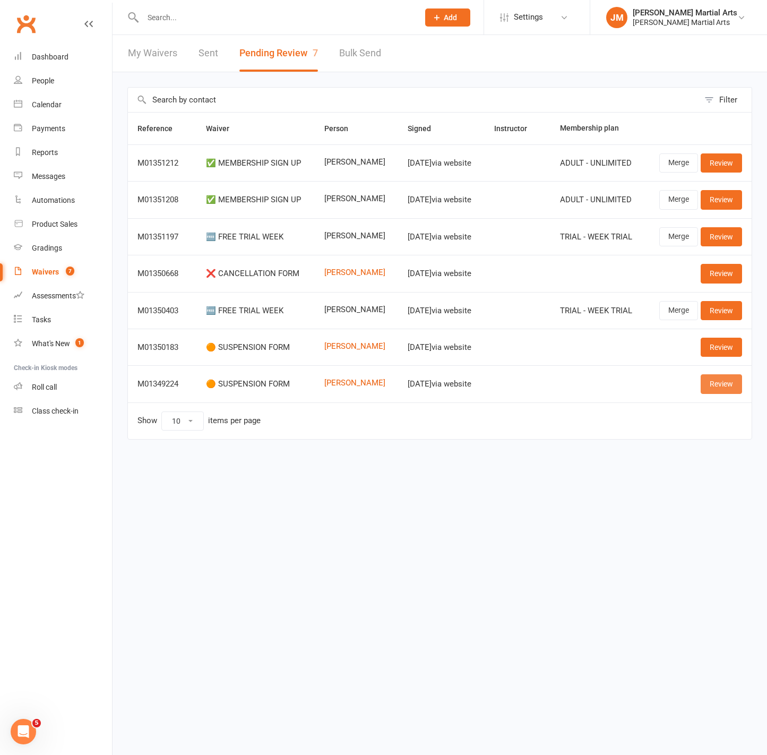
click at [721, 383] on link "Review" at bounding box center [721, 383] width 41 height 19
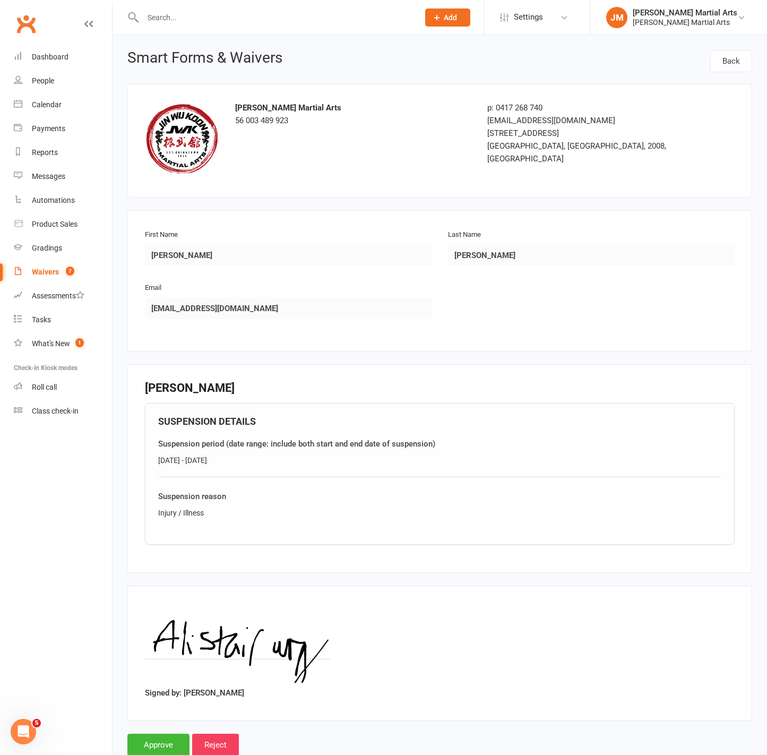
scroll to position [28, 0]
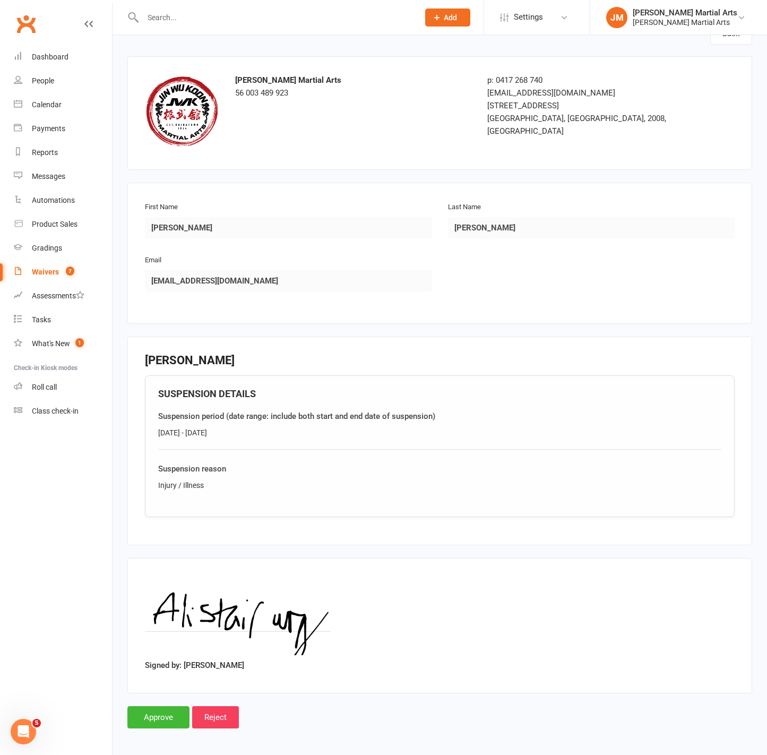
drag, startPoint x: 252, startPoint y: 433, endPoint x: 155, endPoint y: 434, distance: 97.2
click at [155, 434] on div "SUSPENSION DETAILS Suspension period (date range: include both start and end da…" at bounding box center [440, 446] width 590 height 142
copy div "13/09/2025 - 22/09/2025"
drag, startPoint x: 147, startPoint y: 717, endPoint x: 157, endPoint y: 671, distance: 46.8
click at [147, 717] on input "Approve" at bounding box center [158, 717] width 62 height 22
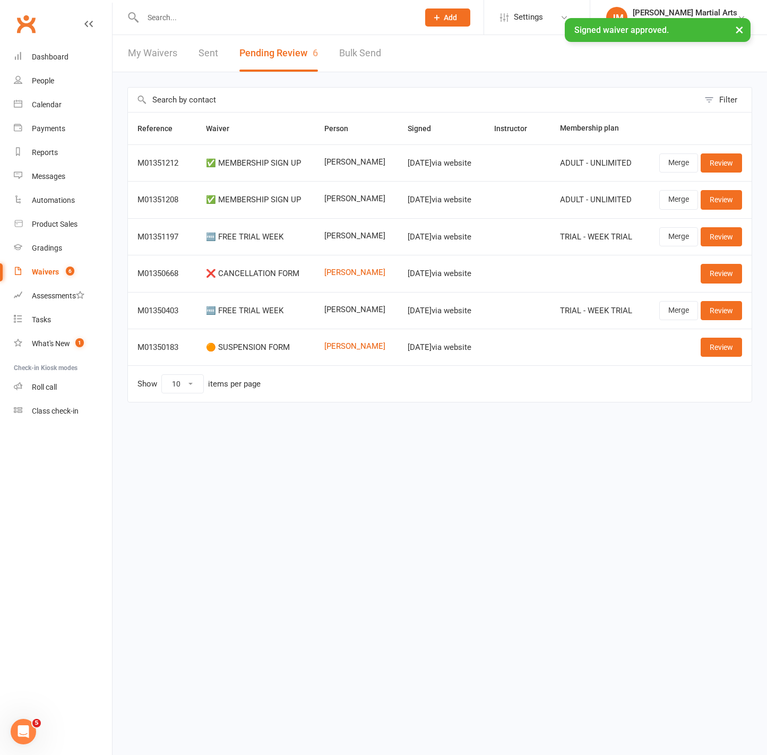
click at [192, 15] on input "text" at bounding box center [276, 17] width 272 height 15
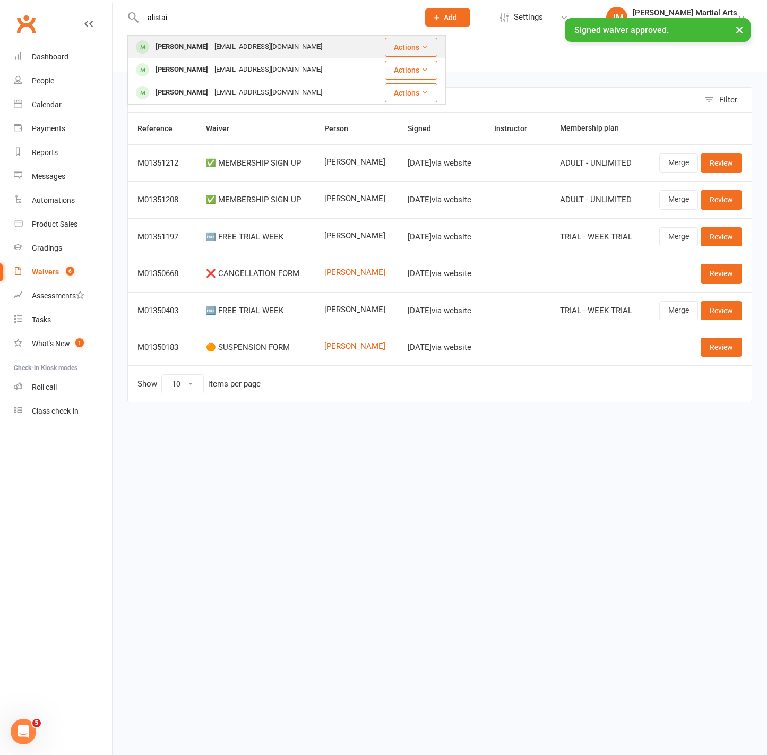
type input "alistai"
click at [211, 46] on div "alistairwong100@gmail.com" at bounding box center [268, 46] width 114 height 15
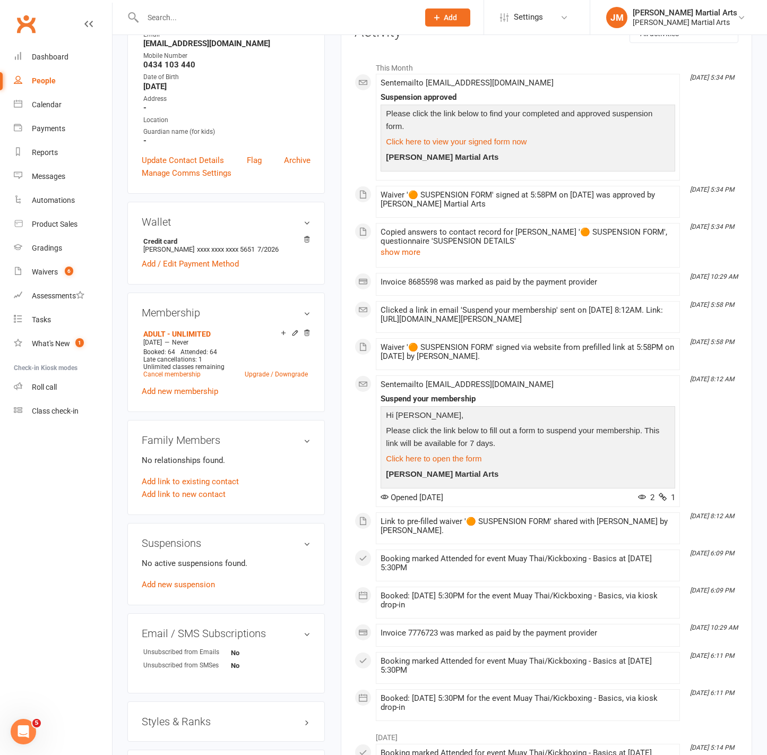
scroll to position [168, 0]
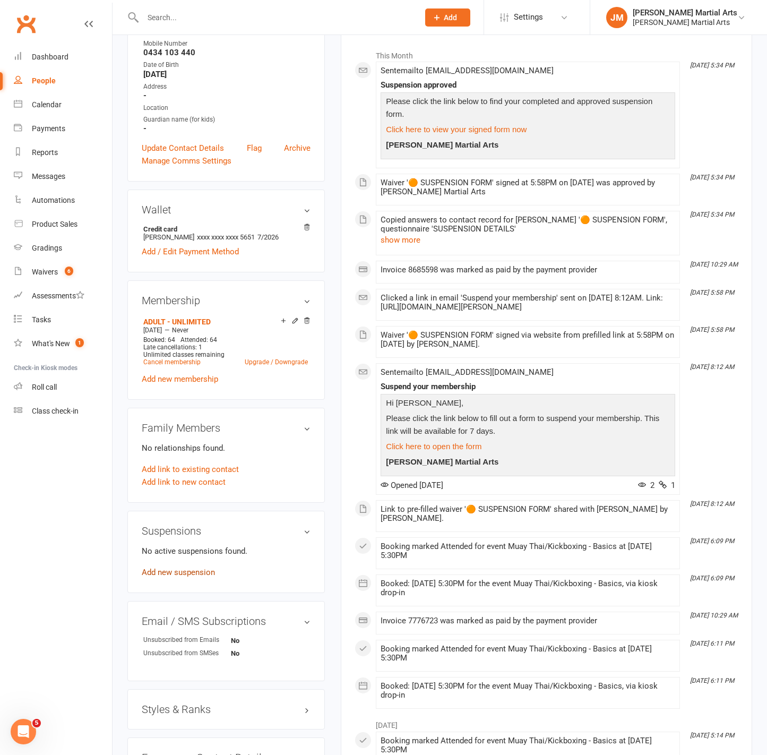
click at [166, 572] on link "Add new suspension" at bounding box center [178, 573] width 73 height 10
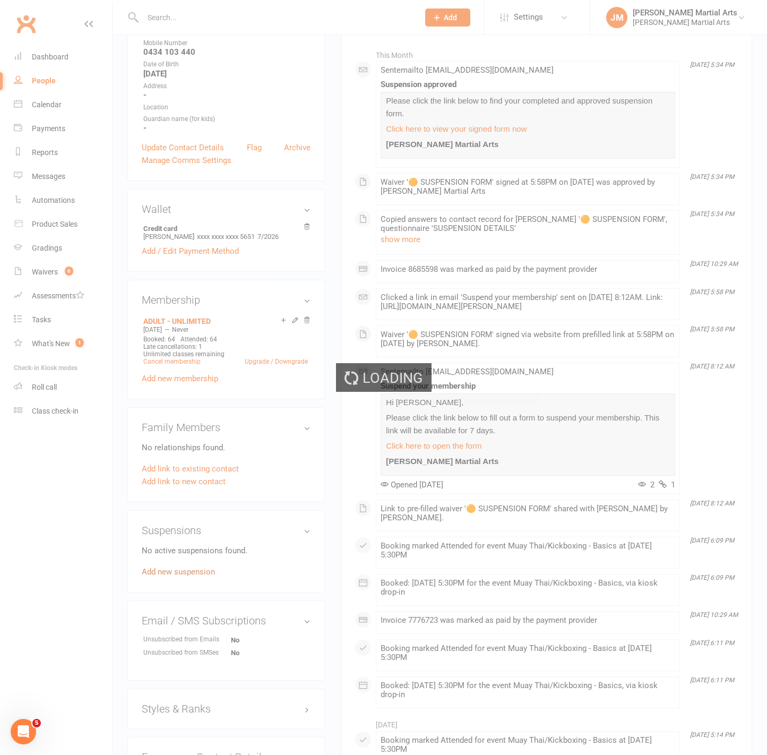
scroll to position [166, 0]
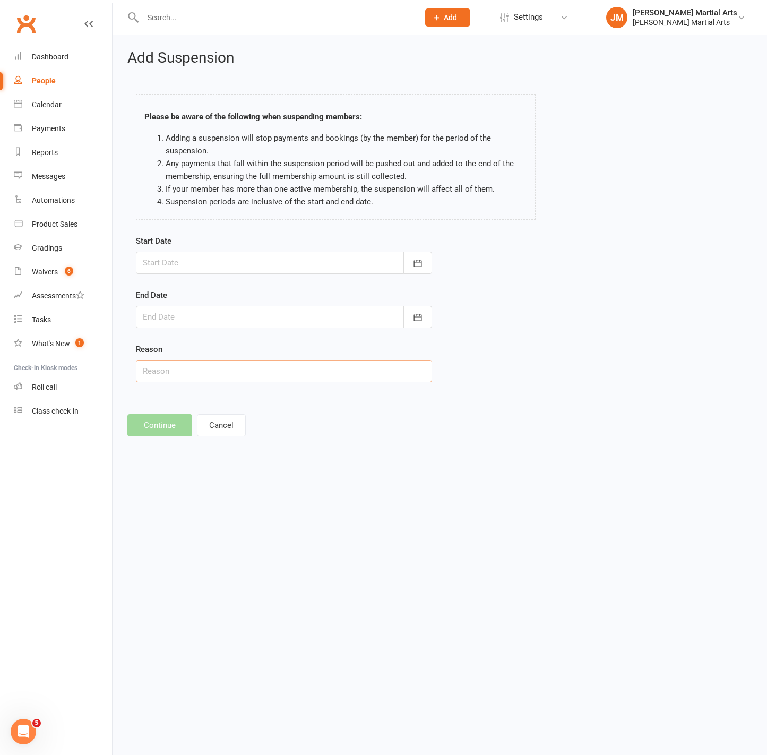
click at [187, 370] on input "text" at bounding box center [284, 371] width 296 height 22
paste input "13/09/2025 - 22/09/2025"
type input "13/09/2025 - 22/09/2025"
drag, startPoint x: 253, startPoint y: 372, endPoint x: 73, endPoint y: 357, distance: 180.7
click at [74, 357] on ui-view "Prospect Member Non-attending contact Class / event Appointment Grading event T…" at bounding box center [383, 227] width 767 height 449
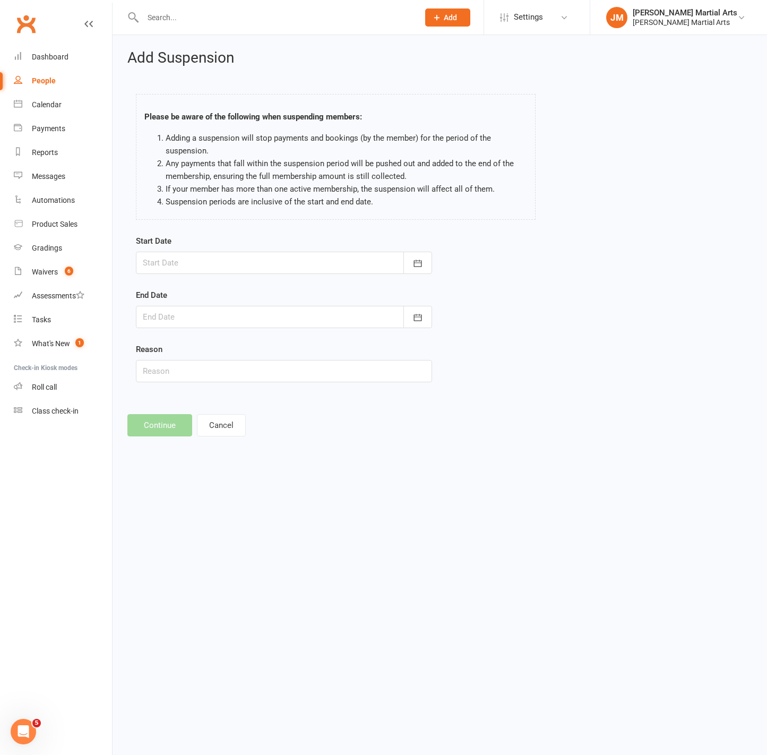
click at [191, 260] on div at bounding box center [284, 263] width 296 height 22
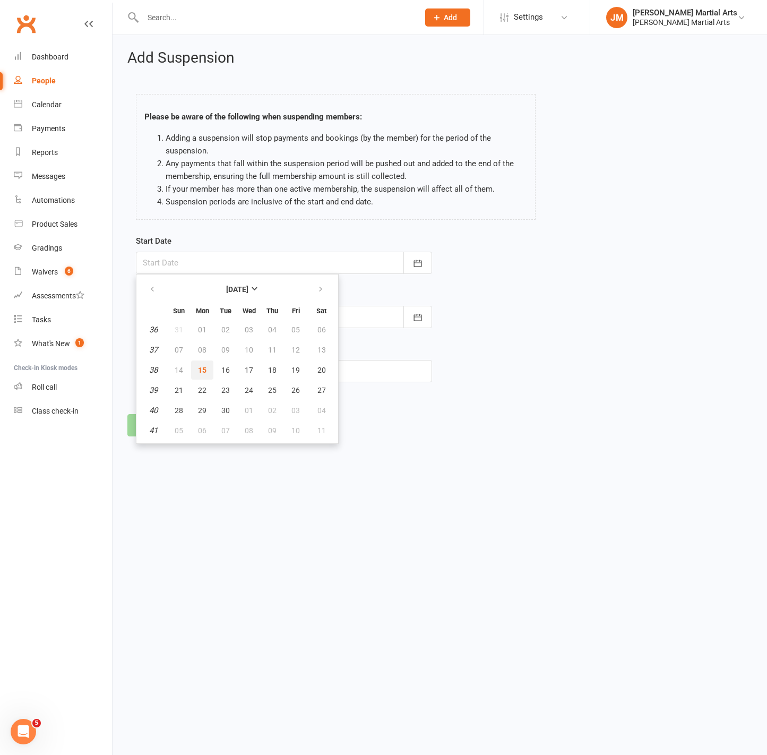
click at [210, 372] on button "15" at bounding box center [202, 370] width 22 height 19
type input "15 Sep 2025"
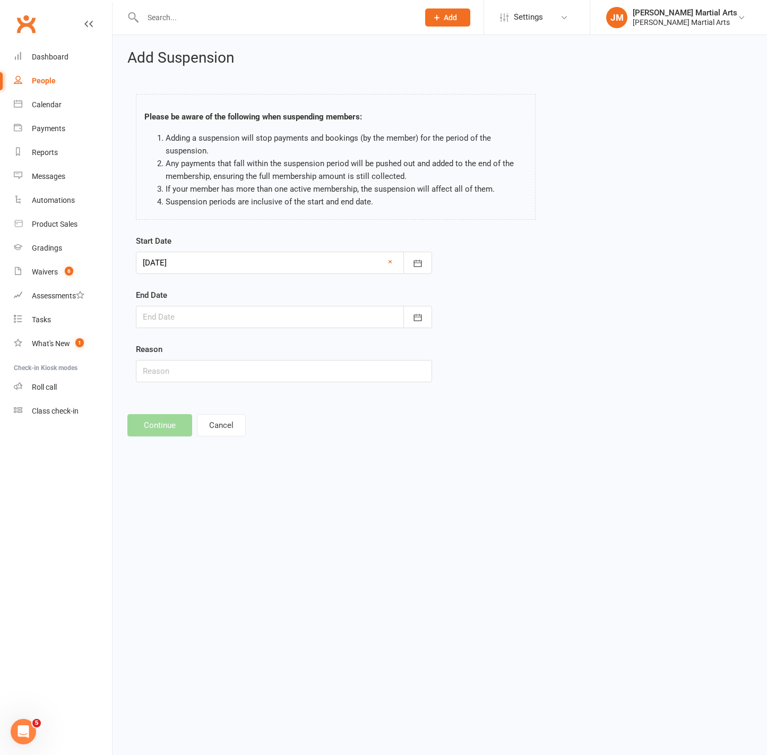
click at [186, 327] on form "Start Date 15 Sep 2025 September 2025 Sun Mon Tue Wed Thu Fri Sat 36 31 01 02 0…" at bounding box center [284, 309] width 296 height 148
click at [196, 322] on div at bounding box center [284, 317] width 296 height 22
drag, startPoint x: 203, startPoint y: 446, endPoint x: 207, endPoint y: 434, distance: 12.8
click at [204, 443] on span "22" at bounding box center [202, 444] width 8 height 8
type input "22 Sep 2025"
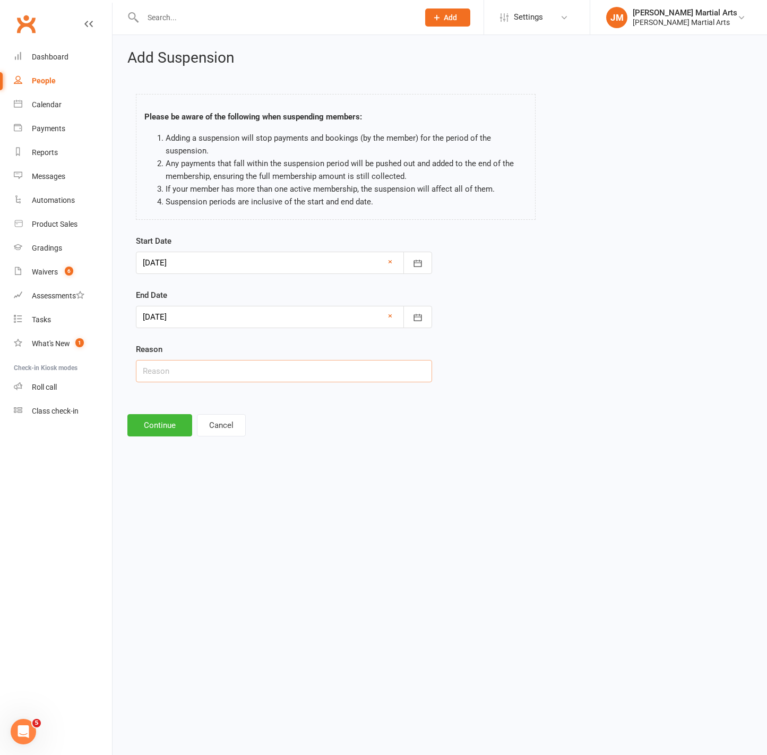
click at [200, 374] on input "text" at bounding box center [284, 371] width 296 height 22
type input "illness"
click at [171, 425] on button "Continue" at bounding box center [159, 425] width 65 height 22
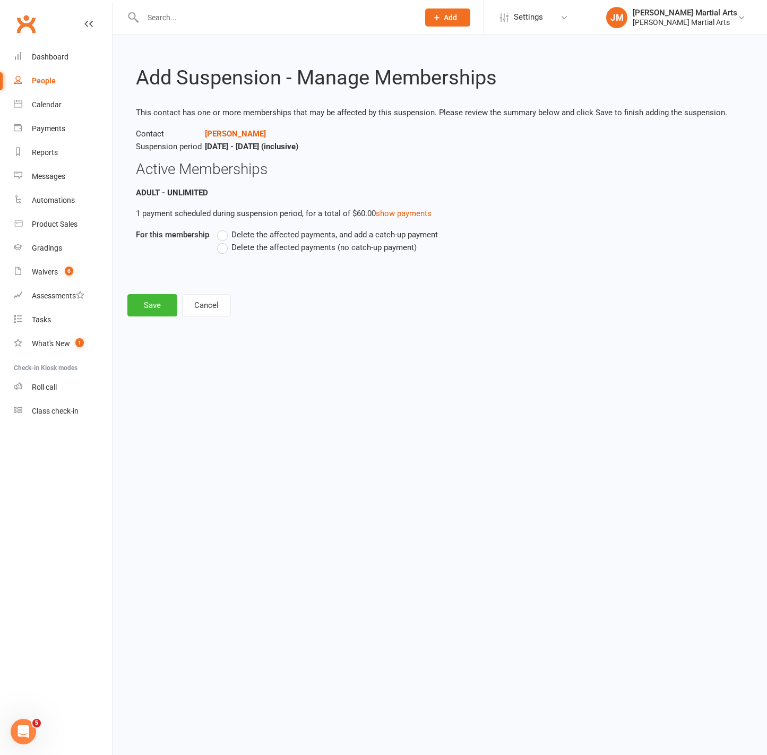
click at [227, 252] on label "Delete the affected payments (no catch-up payment)" at bounding box center [317, 247] width 200 height 13
click at [224, 241] on input "Delete the affected payments (no catch-up payment)" at bounding box center [220, 241] width 7 height 0
click at [150, 310] on button "Save" at bounding box center [152, 305] width 50 height 22
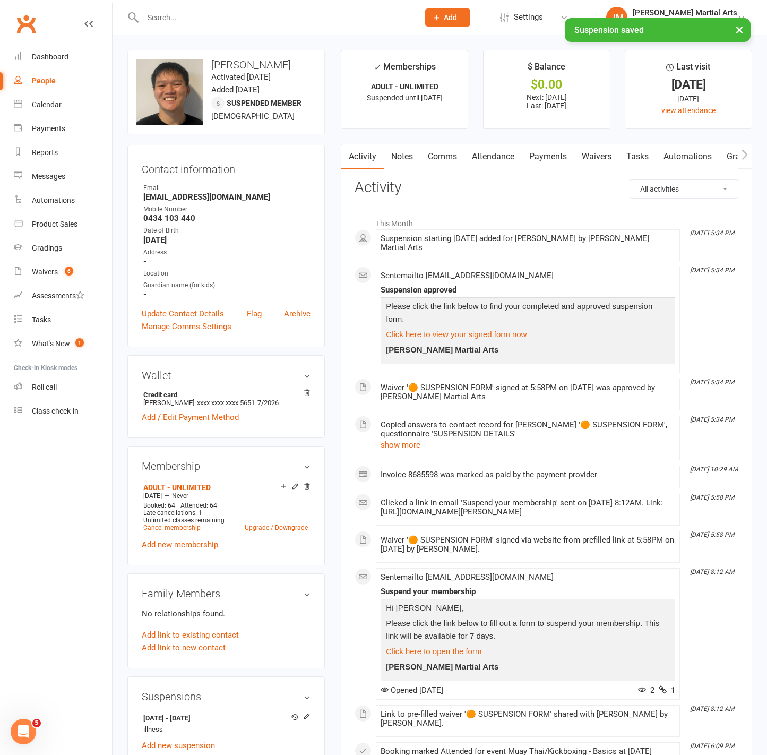
scroll to position [1, 0]
click at [72, 272] on span "6" at bounding box center [69, 271] width 8 height 9
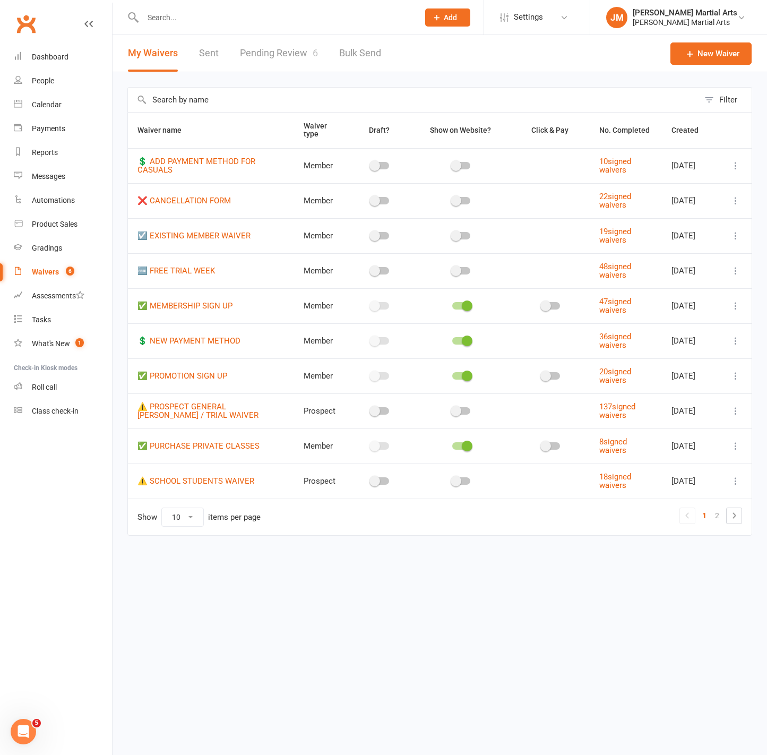
click at [253, 52] on link "Pending Review 6" at bounding box center [279, 53] width 78 height 37
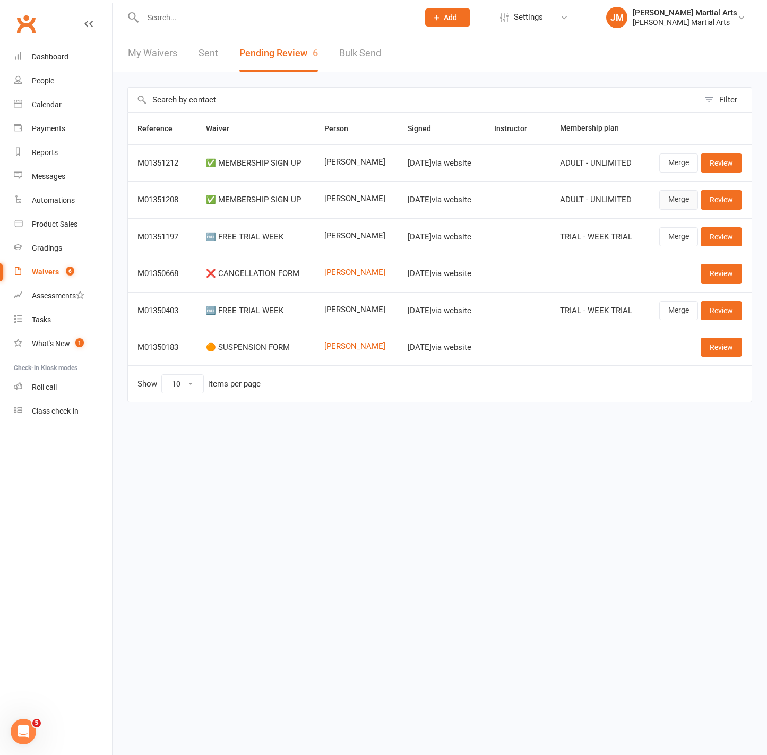
click at [693, 202] on link "Merge" at bounding box center [679, 199] width 39 height 19
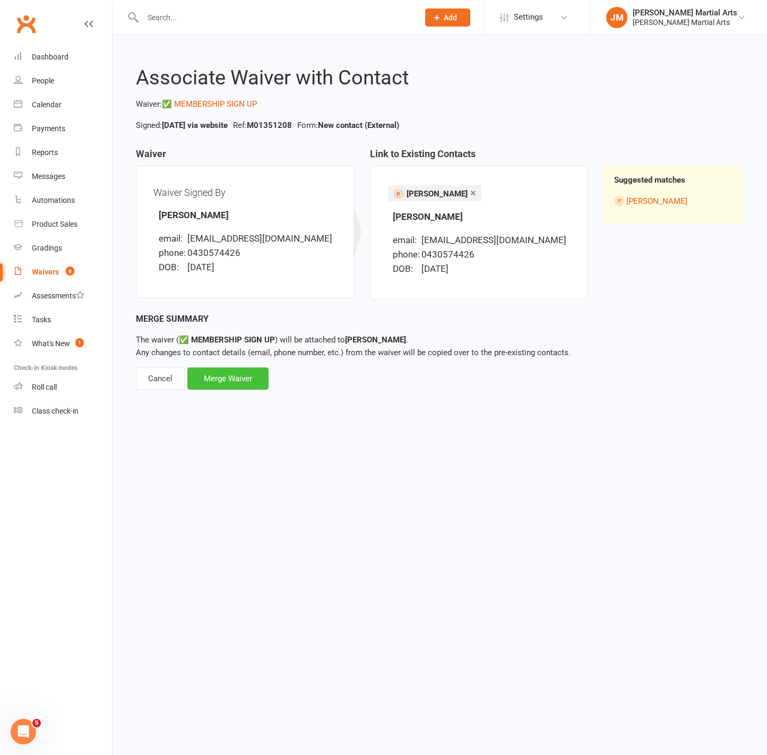
click at [231, 380] on div "Merge Waiver" at bounding box center [227, 378] width 81 height 22
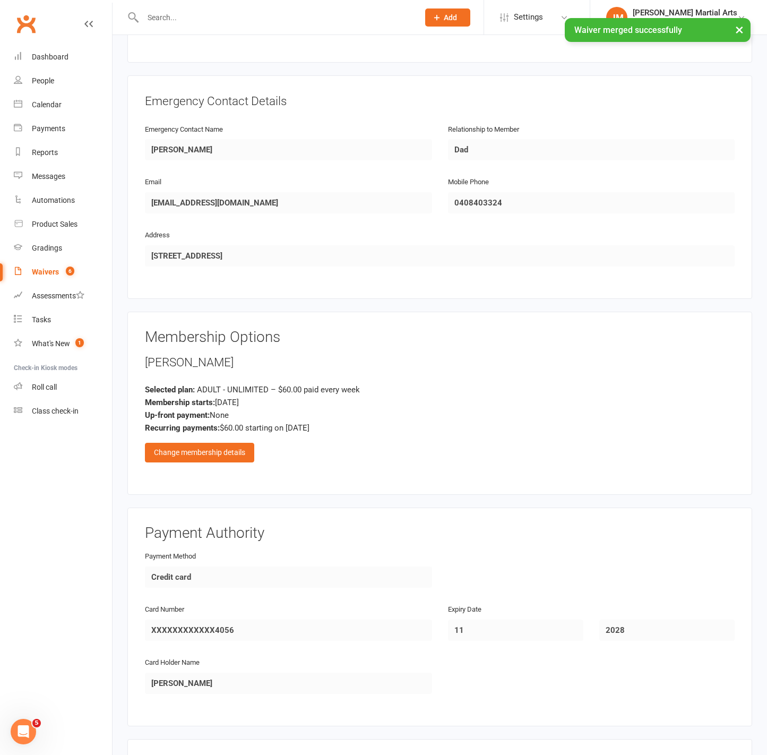
scroll to position [626, 0]
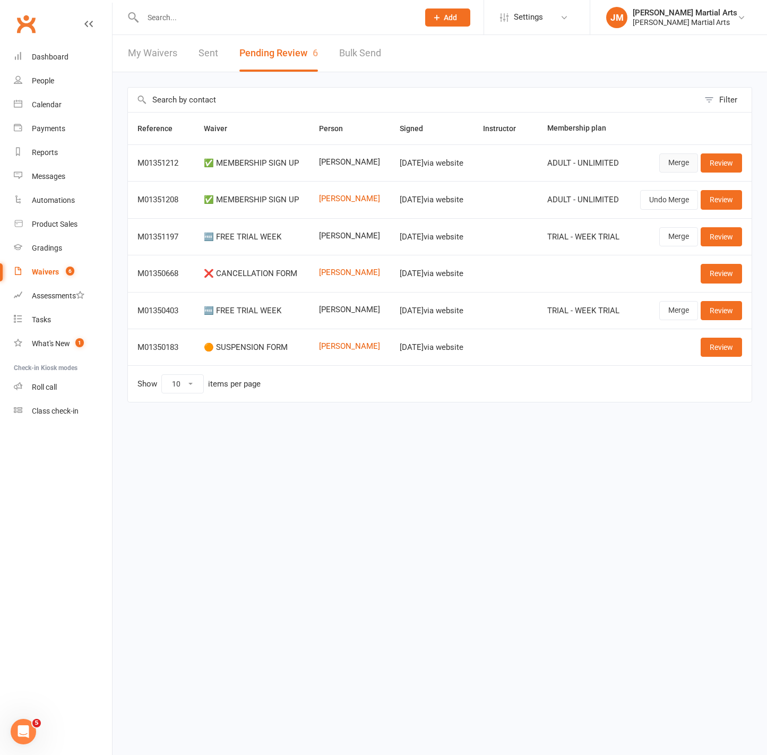
click at [669, 162] on link "Merge" at bounding box center [679, 162] width 39 height 19
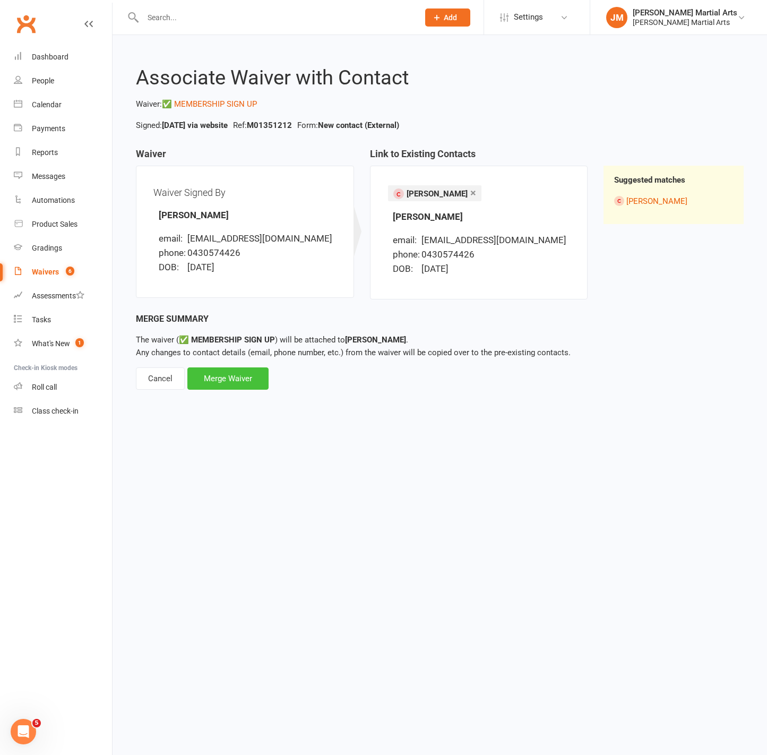
click at [246, 374] on div "Merge Waiver" at bounding box center [227, 378] width 81 height 22
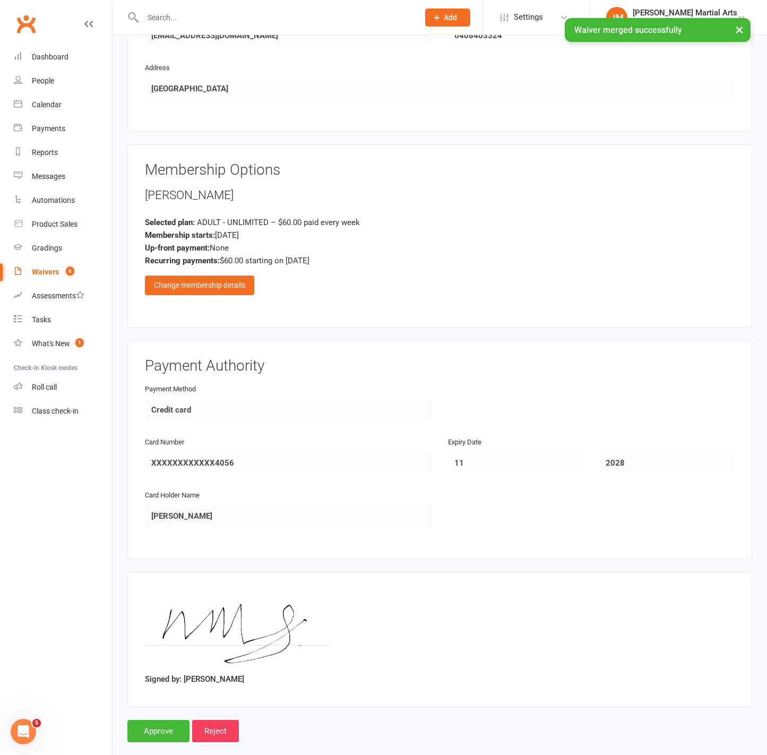
scroll to position [626, 0]
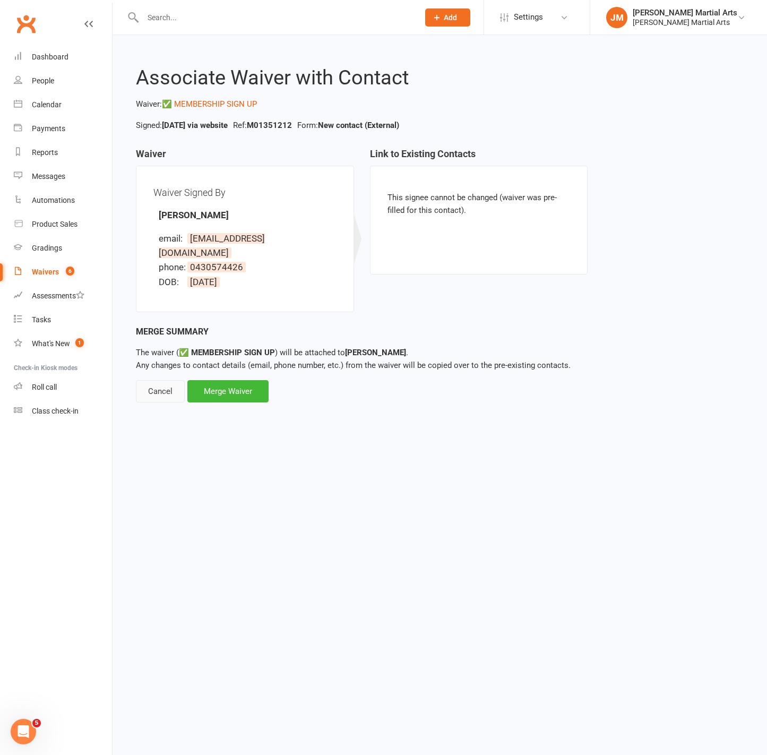
click at [161, 380] on div "Cancel" at bounding box center [160, 391] width 49 height 22
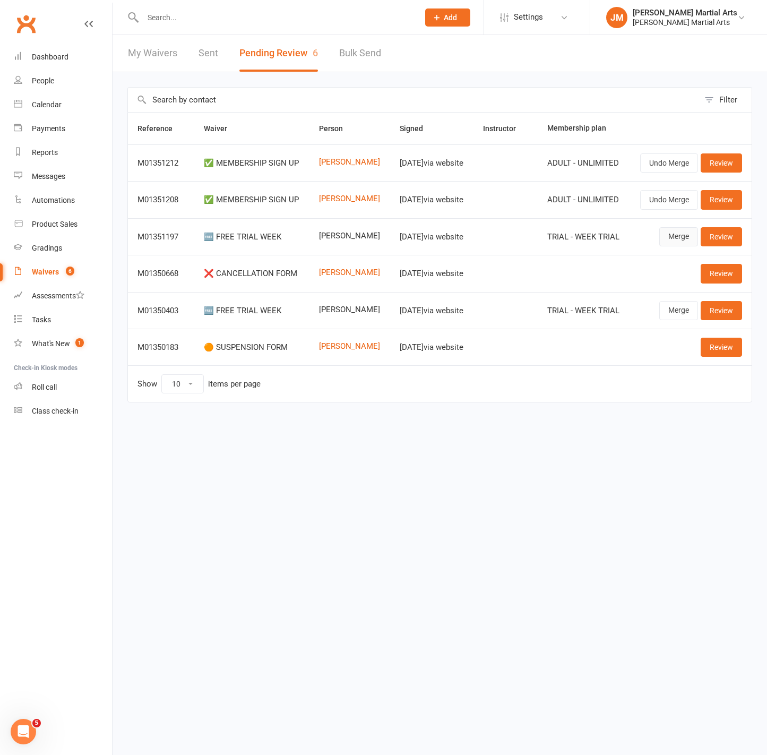
click at [675, 237] on link "Merge" at bounding box center [679, 236] width 39 height 19
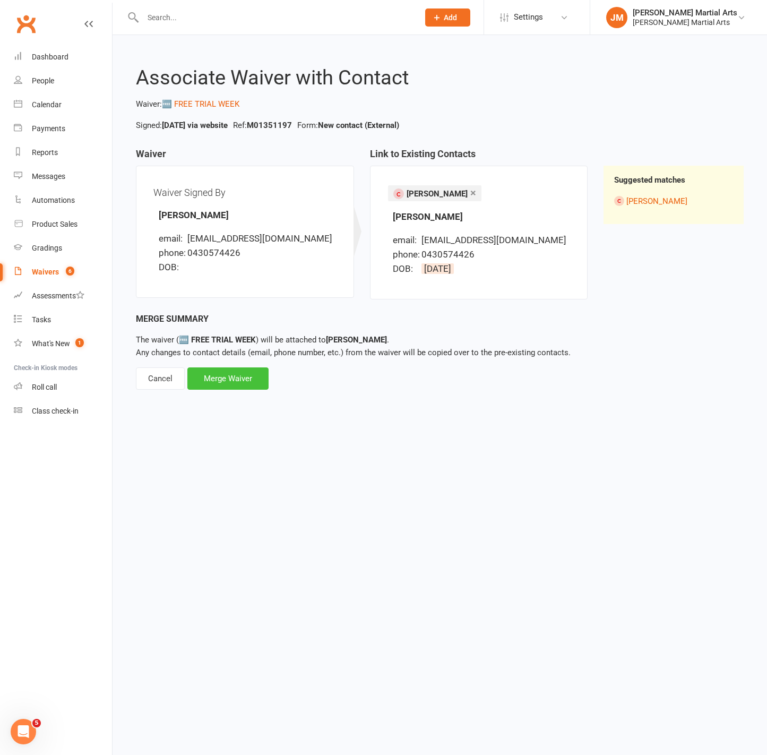
click at [220, 376] on div "Merge Waiver" at bounding box center [227, 378] width 81 height 22
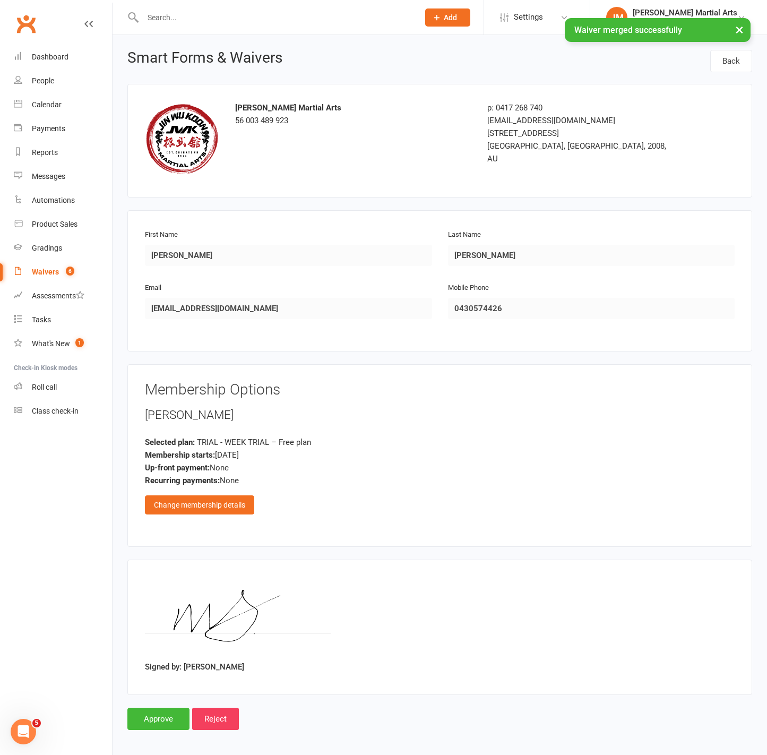
scroll to position [2, 0]
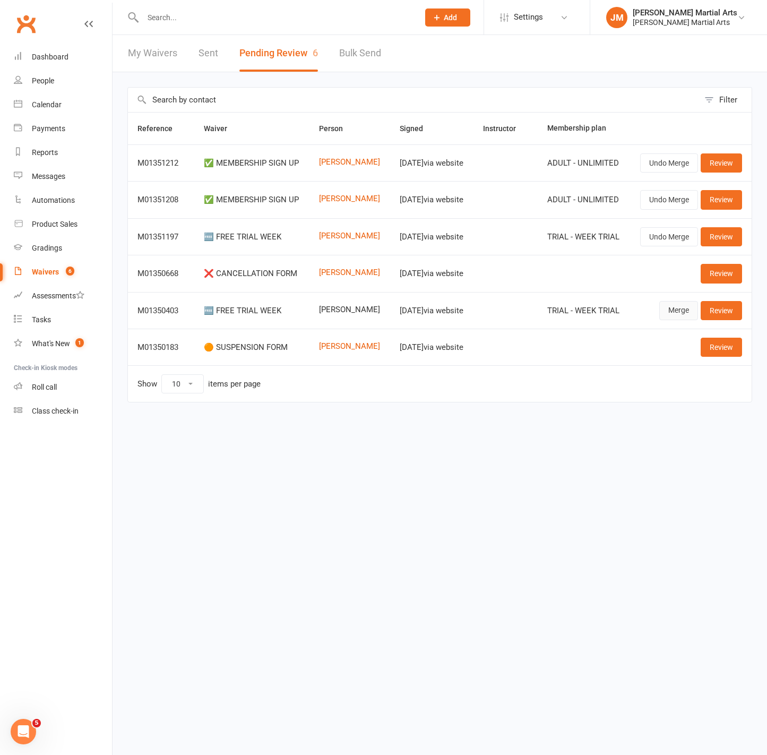
click at [672, 306] on link "Merge" at bounding box center [679, 310] width 39 height 19
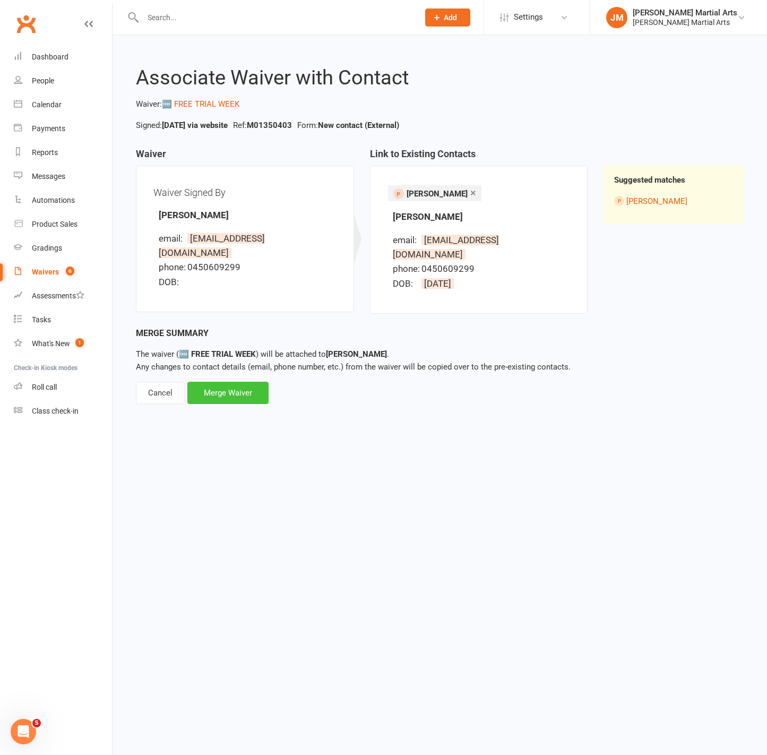
click at [256, 382] on div "Merge Waiver" at bounding box center [227, 393] width 81 height 22
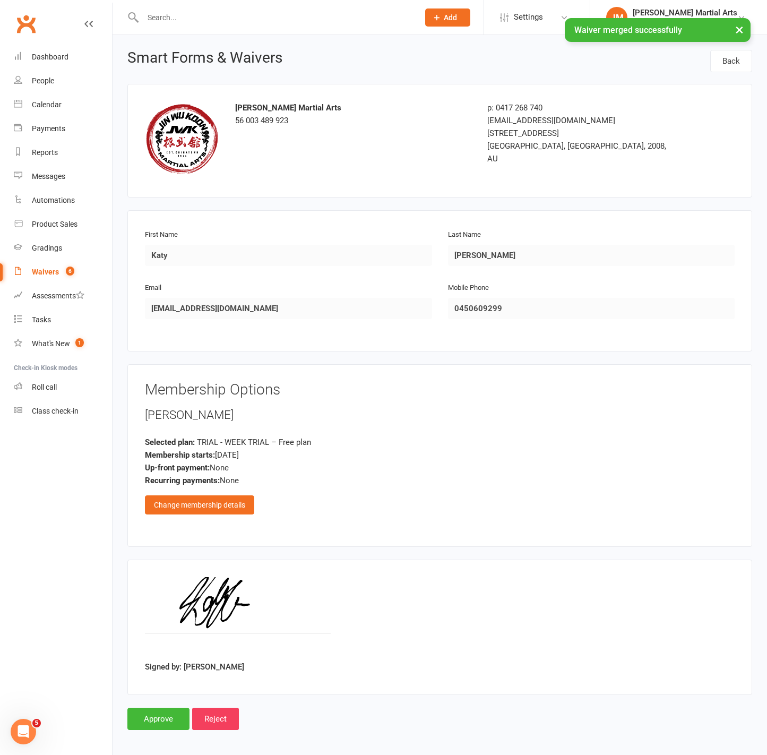
scroll to position [2, 0]
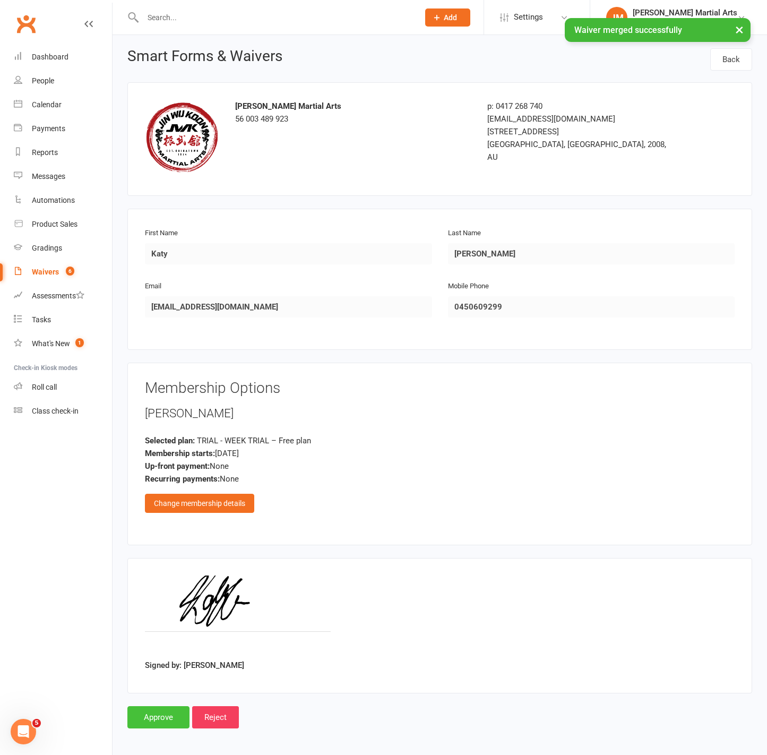
click at [152, 713] on input "Approve" at bounding box center [158, 717] width 62 height 22
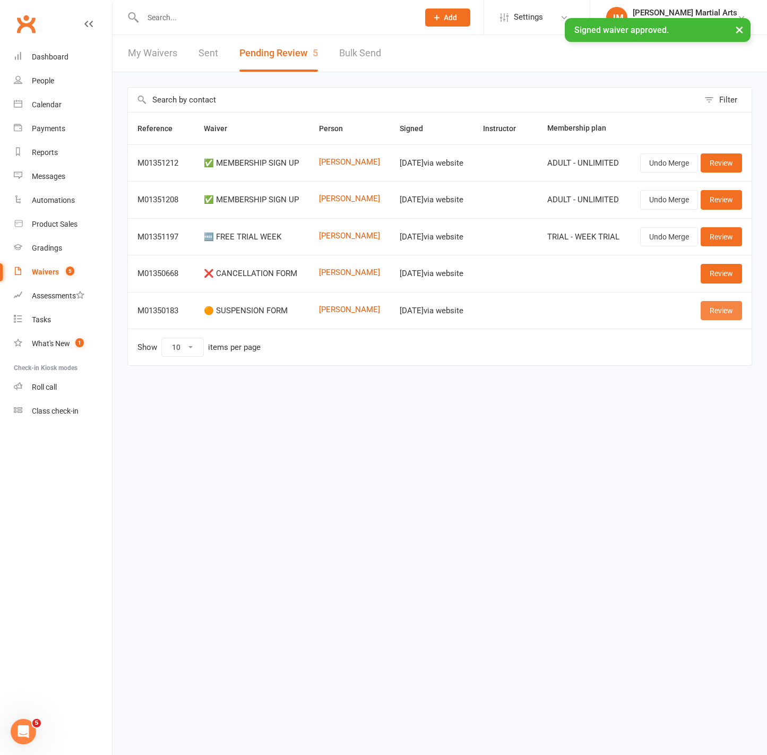
click at [710, 307] on link "Review" at bounding box center [721, 310] width 41 height 19
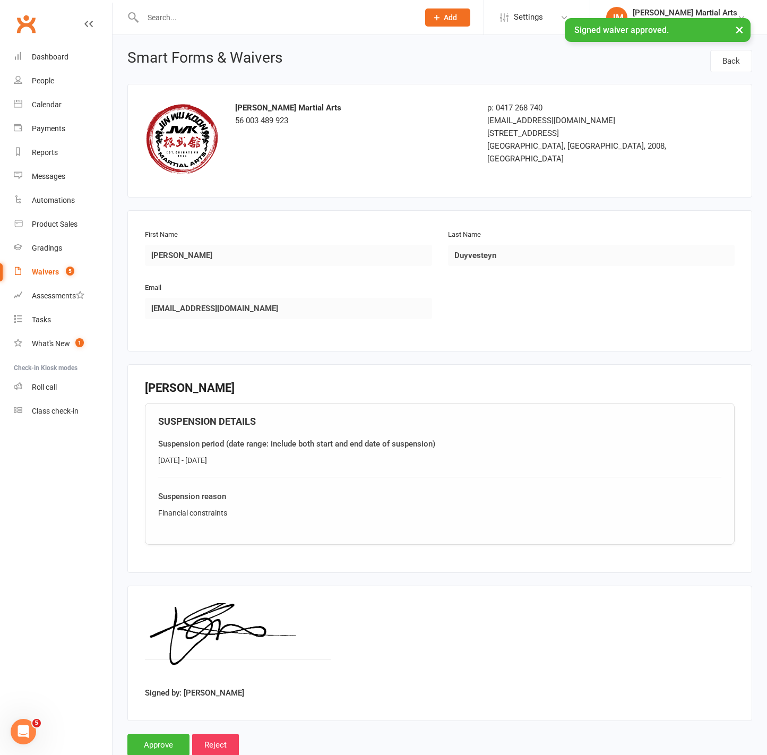
scroll to position [28, 0]
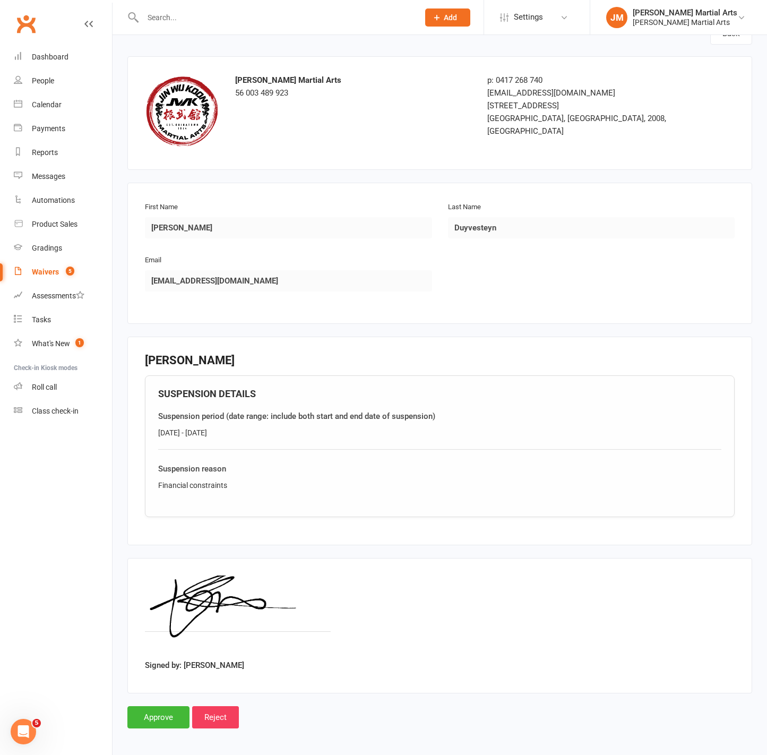
drag, startPoint x: 236, startPoint y: 432, endPoint x: 136, endPoint y: 434, distance: 99.9
click at [136, 434] on fieldset "Luke Duyvesteyn SUSPENSION DETAILS Suspension period (date range: include both …" at bounding box center [439, 441] width 625 height 209
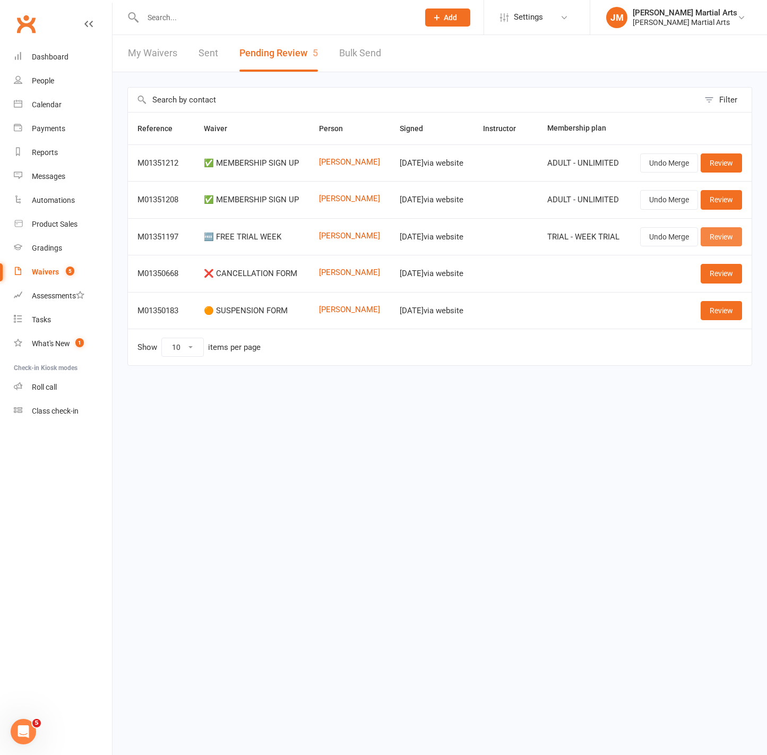
click at [716, 240] on link "Review" at bounding box center [721, 236] width 41 height 19
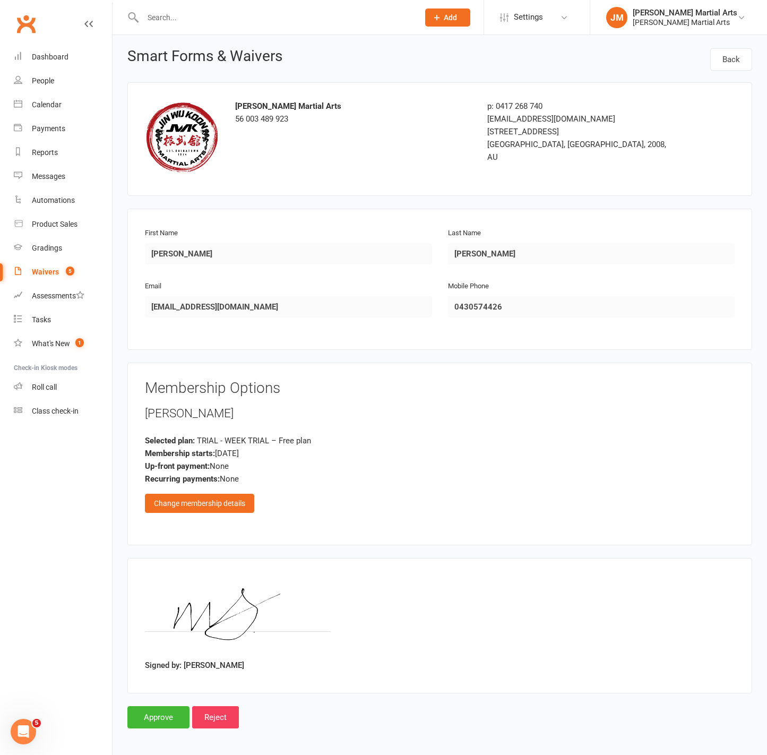
scroll to position [2, 0]
click at [221, 716] on input "Reject" at bounding box center [215, 717] width 47 height 22
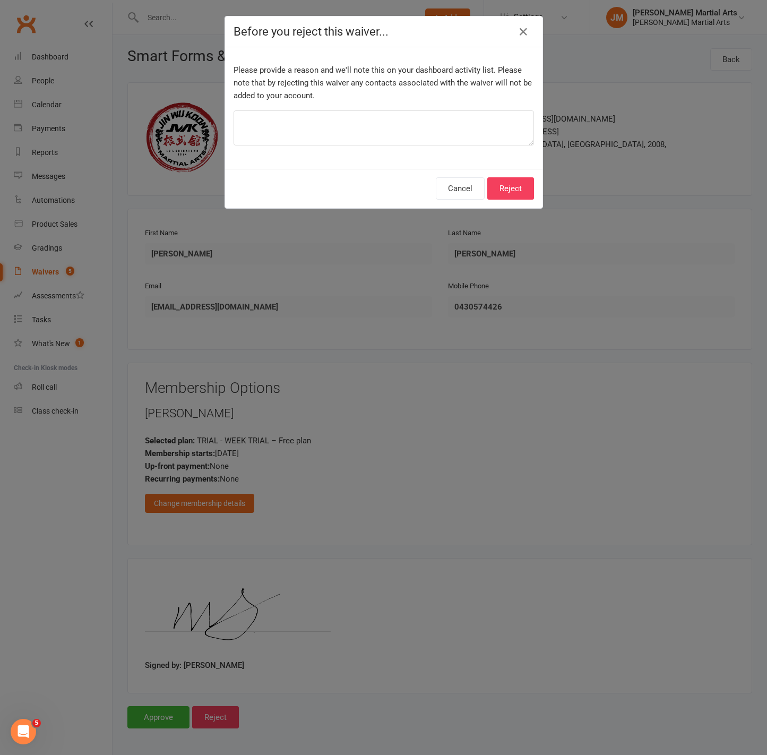
click at [515, 174] on div "Cancel Reject" at bounding box center [384, 188] width 318 height 39
drag, startPoint x: 507, startPoint y: 187, endPoint x: 497, endPoint y: 181, distance: 12.2
click at [507, 187] on button "Reject" at bounding box center [510, 188] width 47 height 22
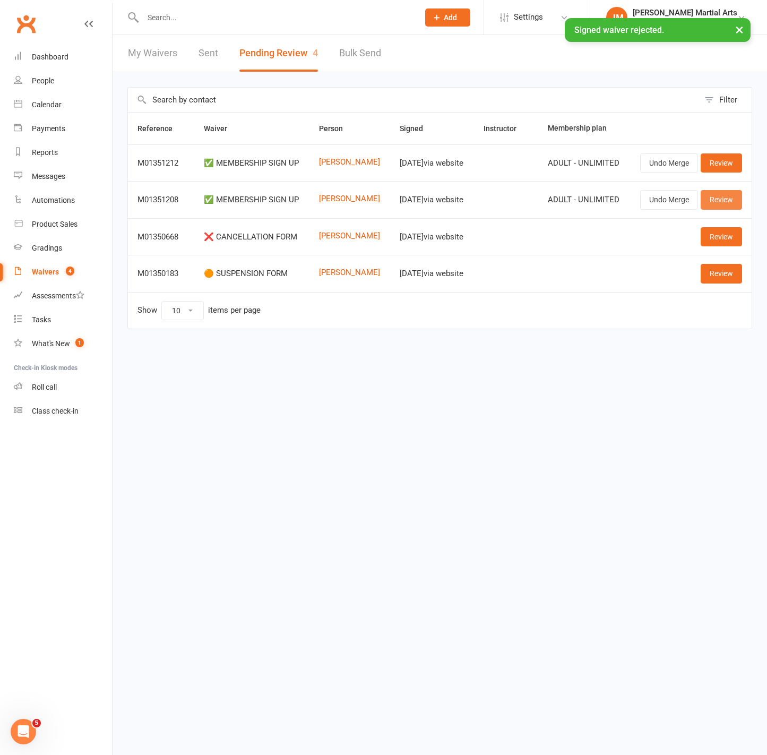
click at [733, 200] on link "Review" at bounding box center [721, 199] width 41 height 19
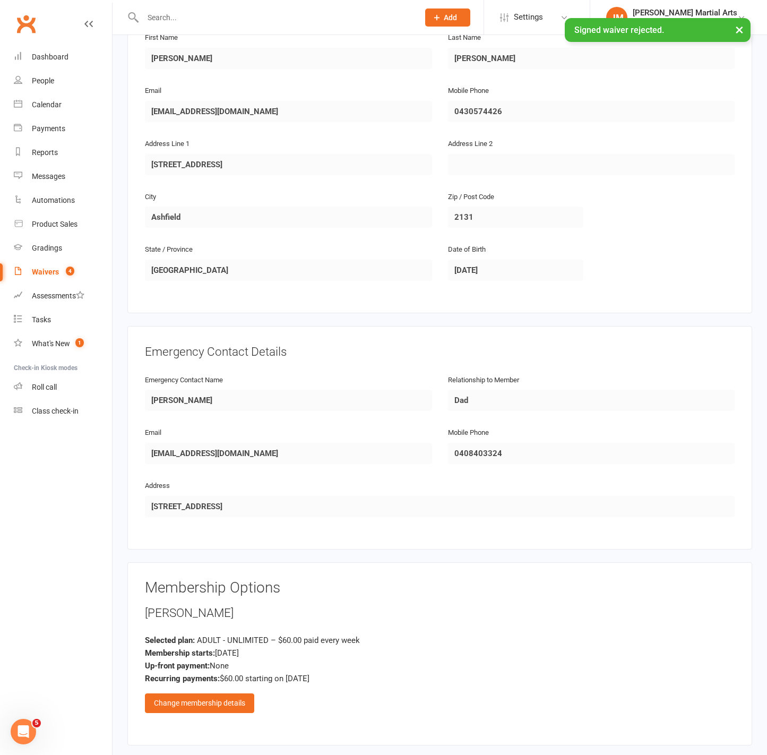
scroll to position [626, 0]
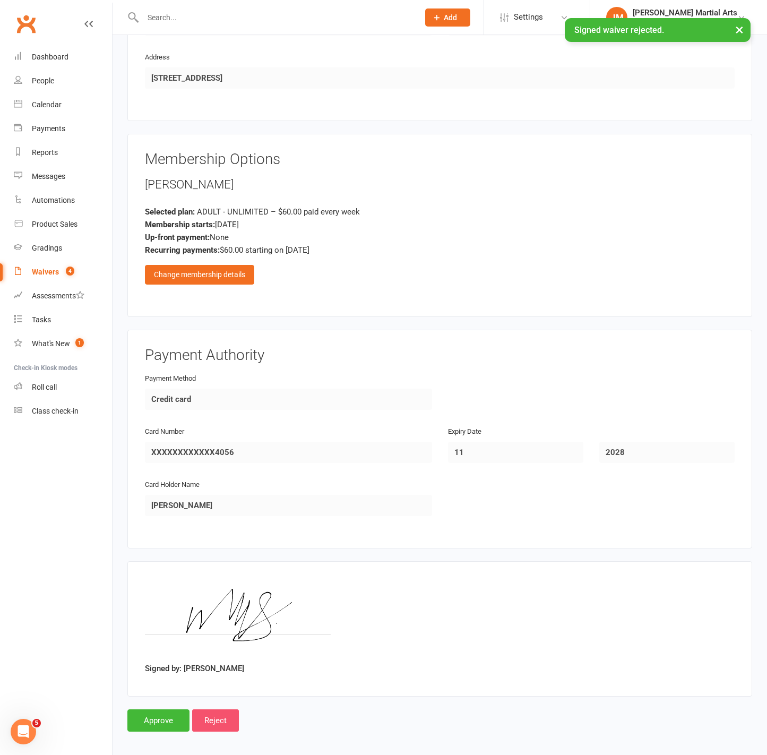
click at [228, 709] on input "Reject" at bounding box center [215, 720] width 47 height 22
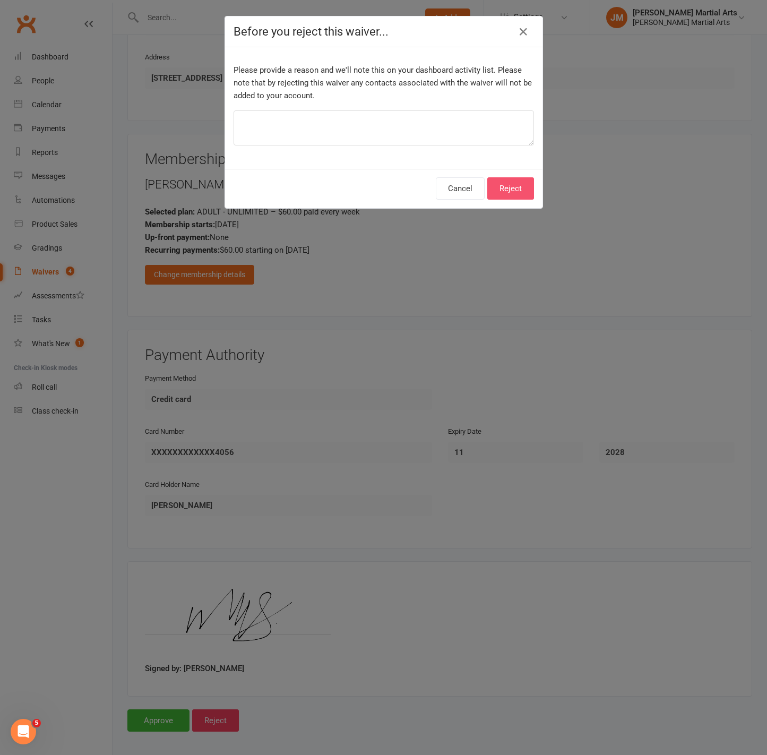
click at [508, 194] on button "Reject" at bounding box center [510, 188] width 47 height 22
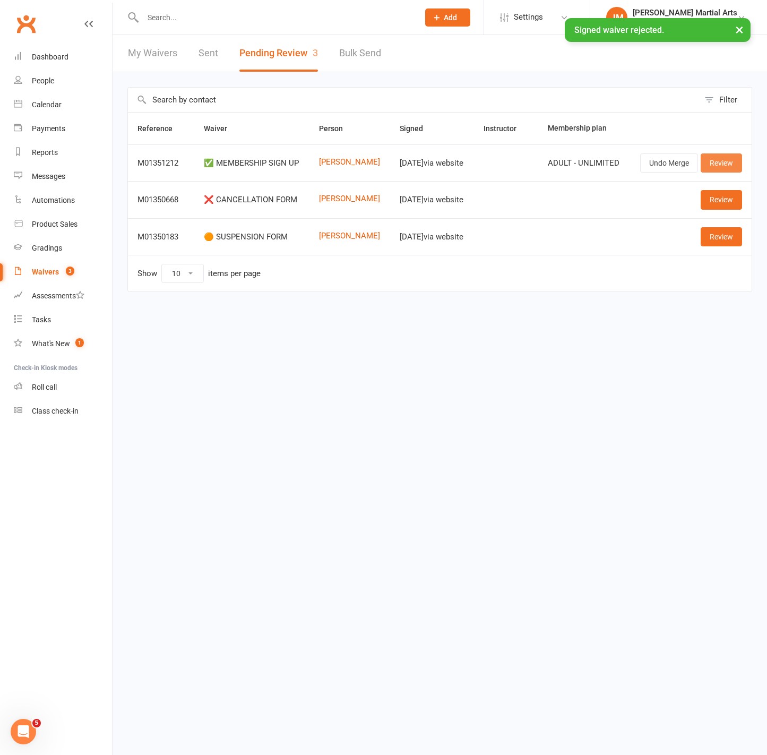
click at [732, 167] on link "Review" at bounding box center [721, 162] width 41 height 19
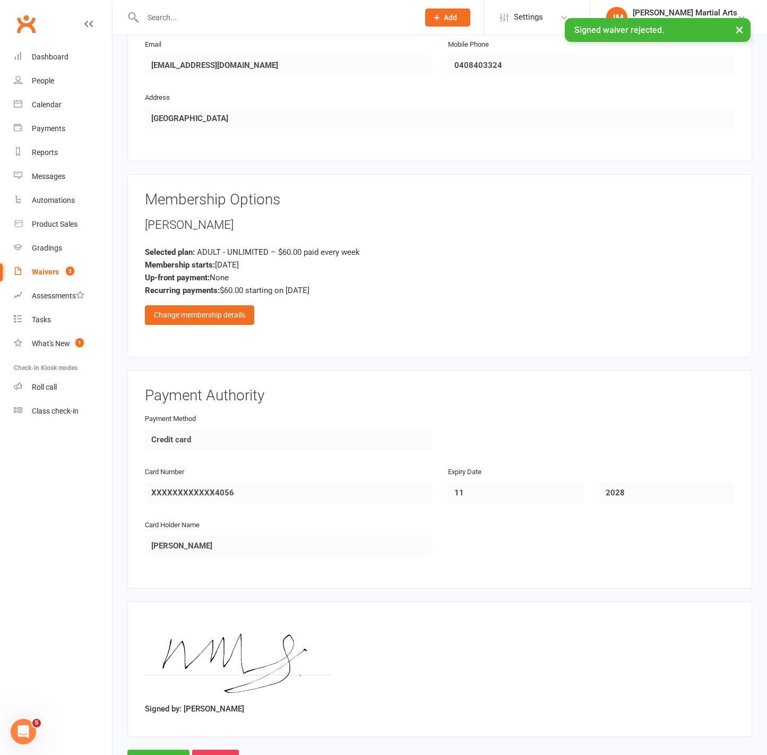
scroll to position [580, 0]
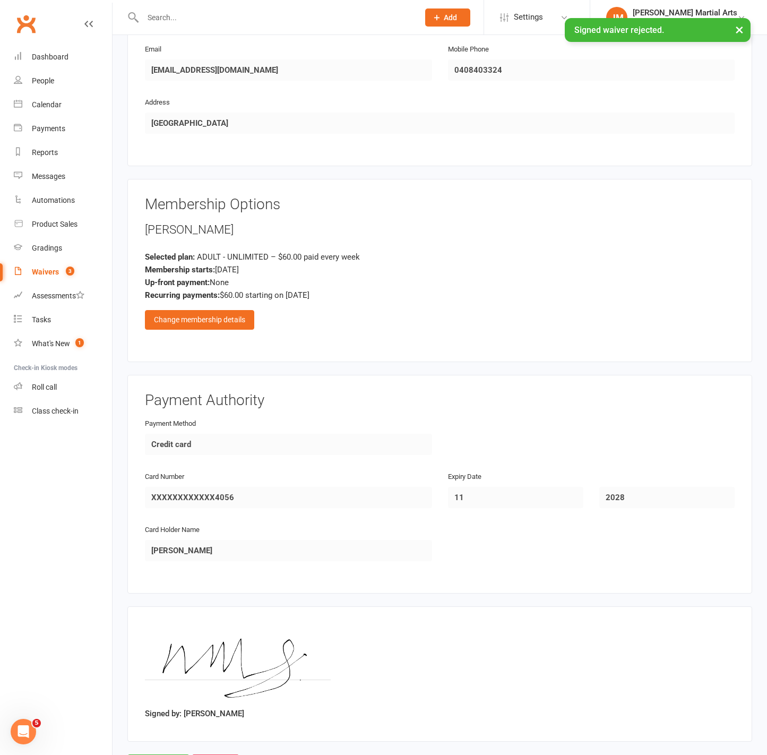
click at [197, 302] on div "Nolan Murphy Selected plan: ADULT - UNLIMITED – $60.00 paid every week Membersh…" at bounding box center [440, 275] width 590 height 108
click at [202, 312] on div "Change membership details" at bounding box center [199, 319] width 109 height 19
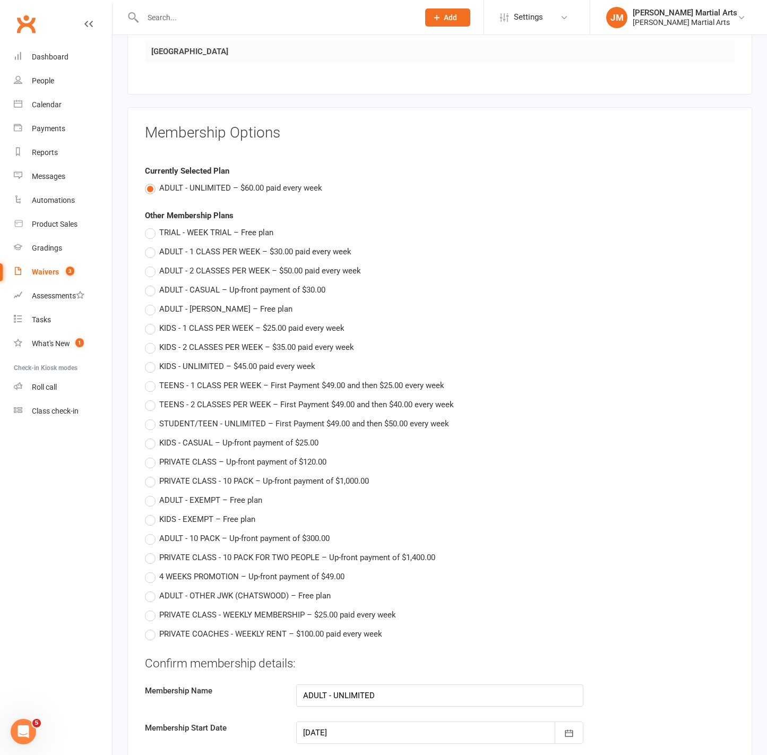
scroll to position [654, 0]
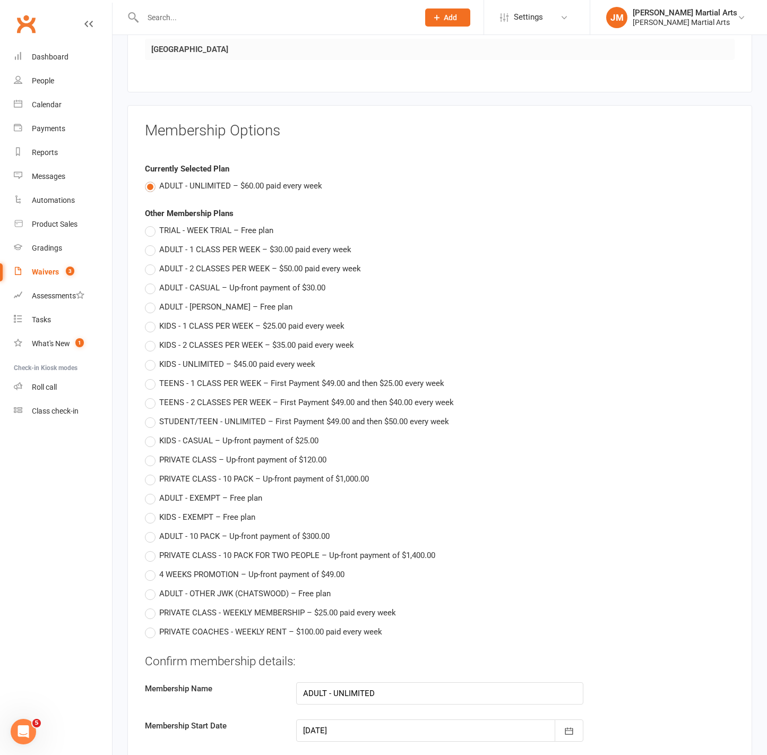
click at [224, 569] on span "4 WEEKS PROMOTION – Up-front payment of $49.00" at bounding box center [251, 573] width 185 height 11
click at [152, 568] on input "4 WEEKS PROMOTION – Up-front payment of $49.00" at bounding box center [148, 568] width 7 height 0
type input "4 WEEKS PROMOTION"
type input "49"
type input "15 Sep 2025"
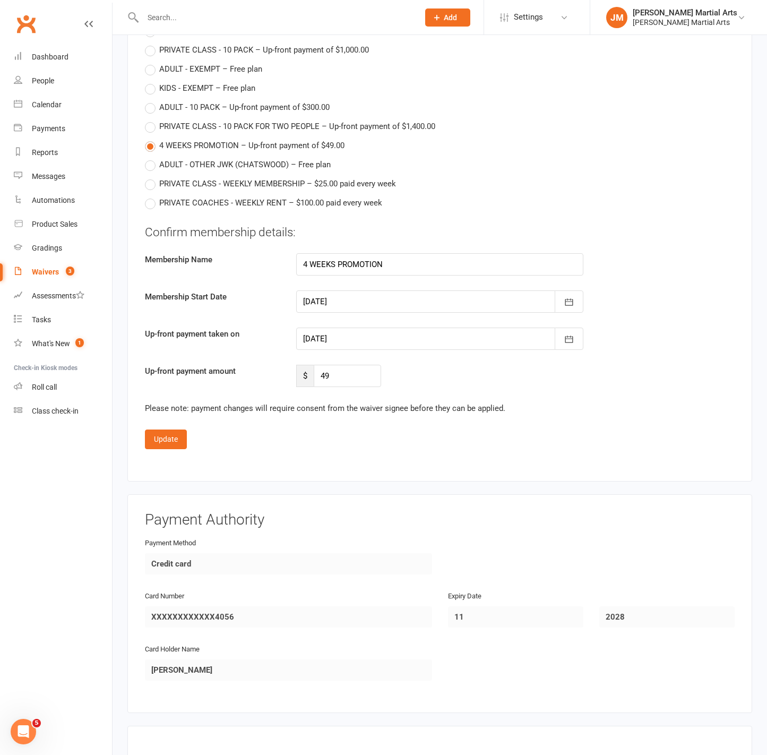
scroll to position [1085, 0]
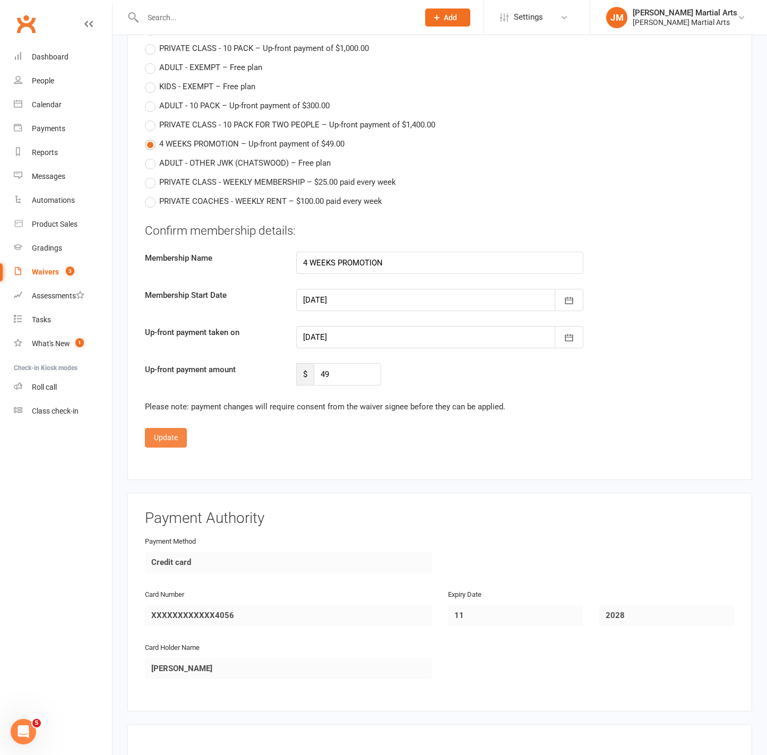
click at [173, 435] on button "Update" at bounding box center [166, 437] width 42 height 19
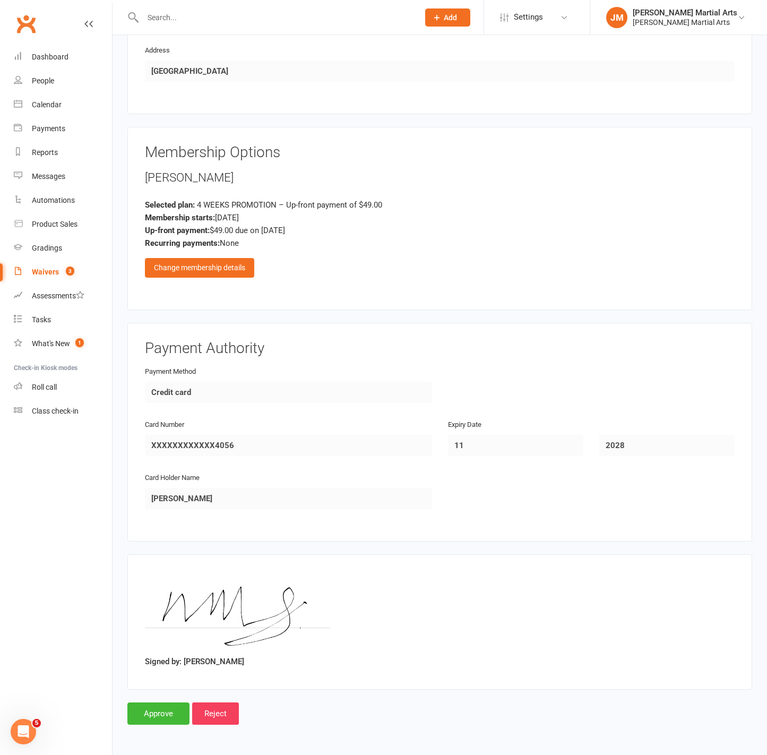
scroll to position [626, 0]
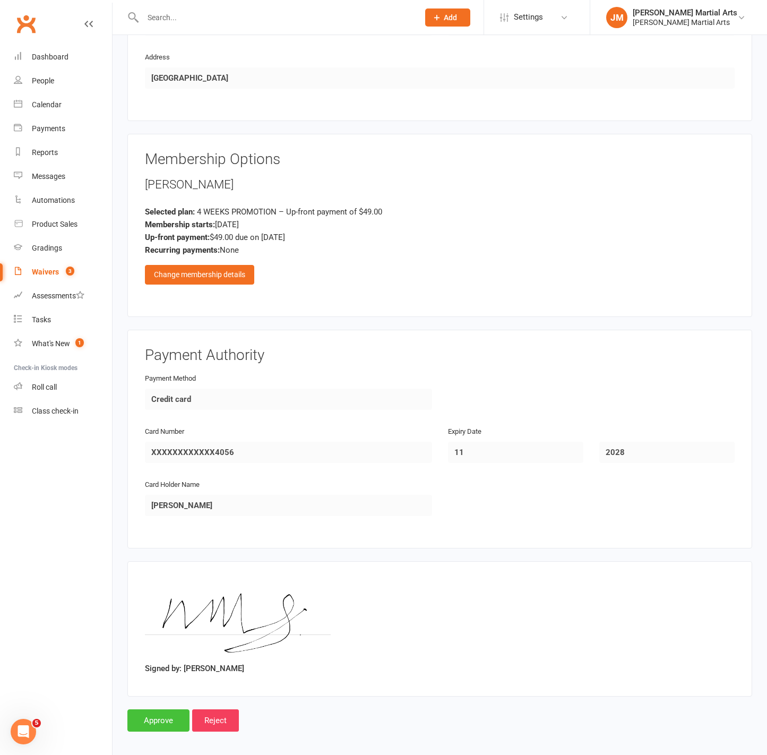
click at [160, 717] on input "Approve" at bounding box center [158, 720] width 62 height 22
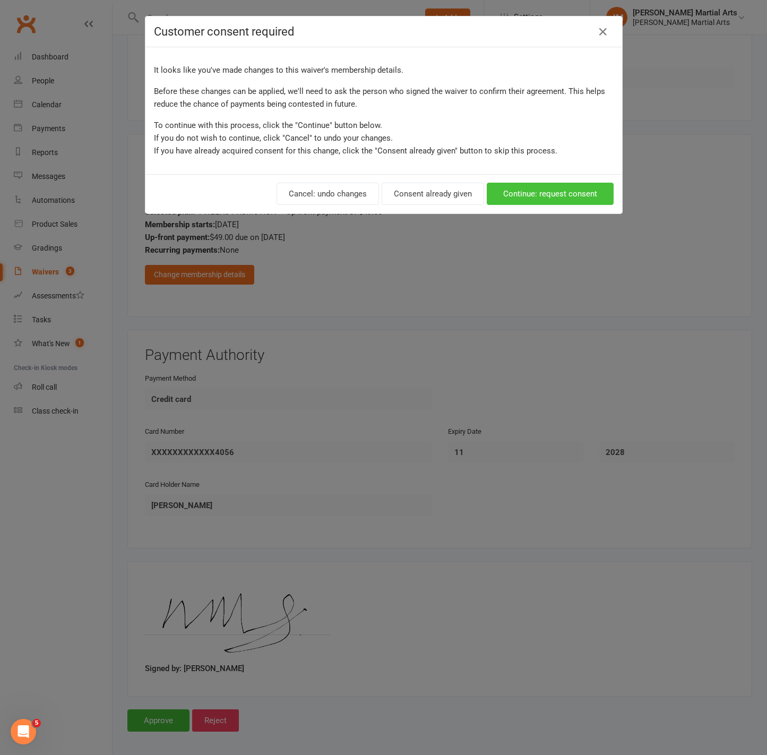
click at [557, 189] on button "Continue: request consent" at bounding box center [550, 194] width 127 height 22
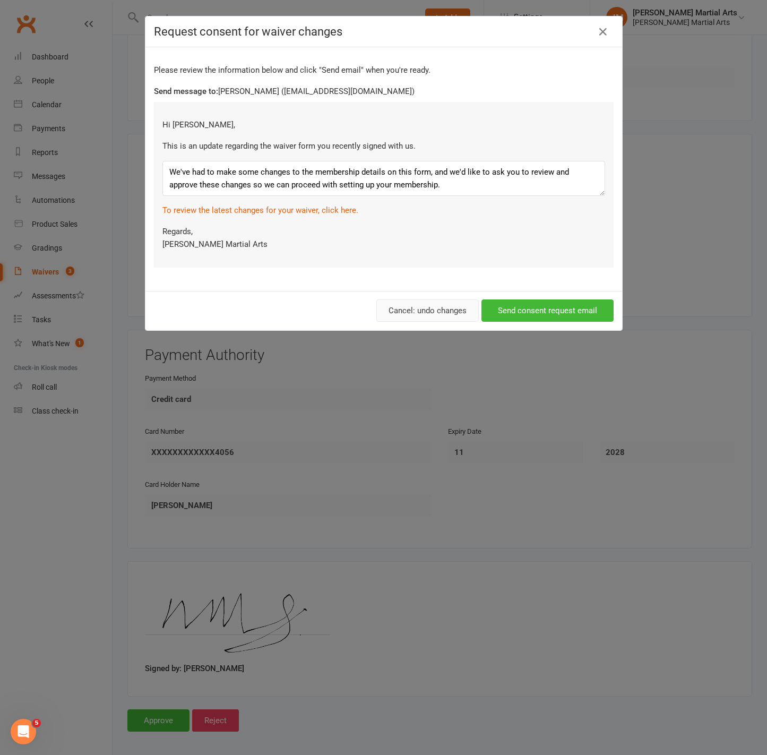
click at [393, 305] on button "Cancel: undo changes" at bounding box center [428, 311] width 102 height 22
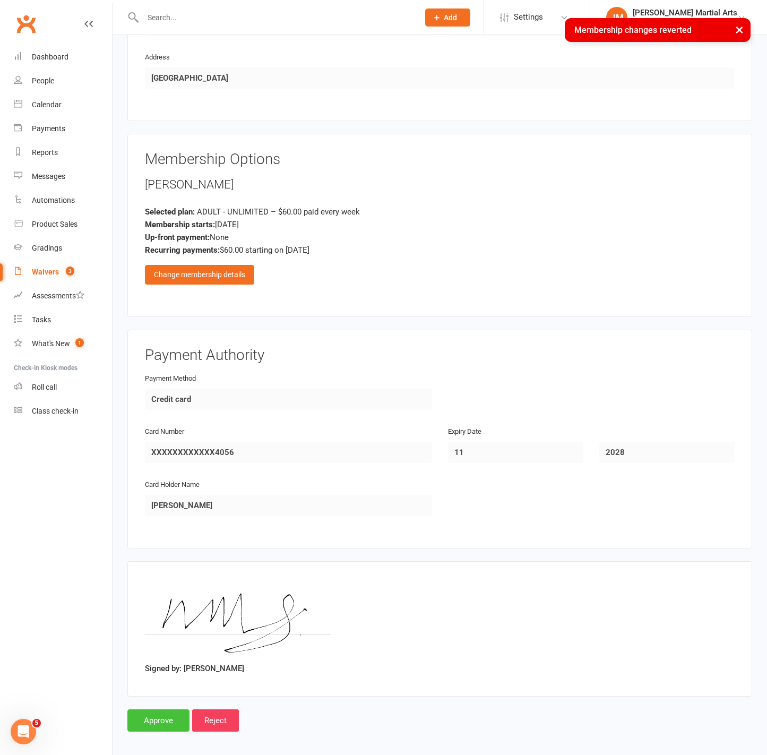
drag, startPoint x: 166, startPoint y: 714, endPoint x: 163, endPoint y: 720, distance: 6.9
click at [167, 714] on input "Approve" at bounding box center [158, 720] width 62 height 22
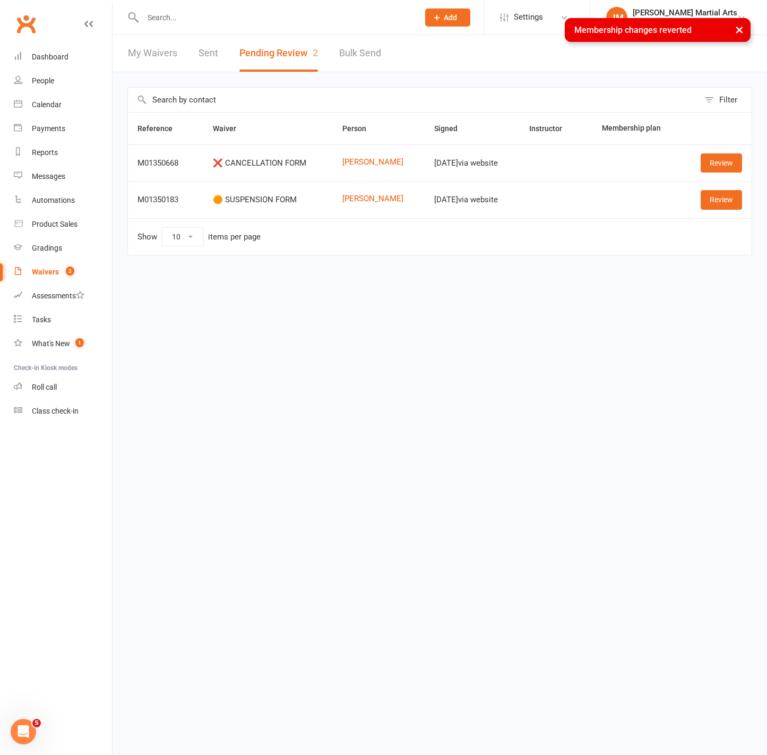
click at [196, 11] on input "text" at bounding box center [276, 17] width 272 height 15
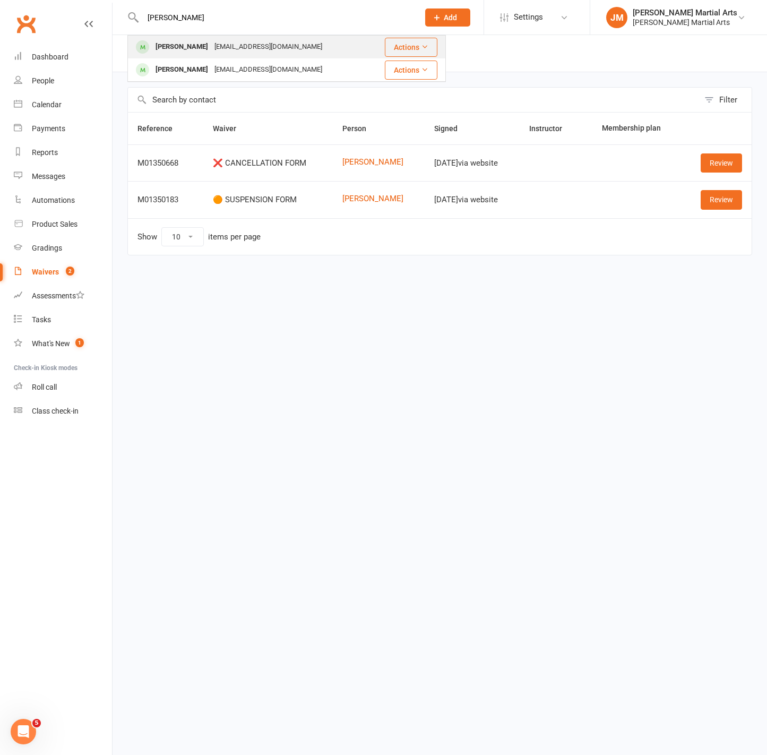
type input "nolan"
click at [233, 51] on div "[EMAIL_ADDRESS][DOMAIN_NAME]" at bounding box center [268, 46] width 114 height 15
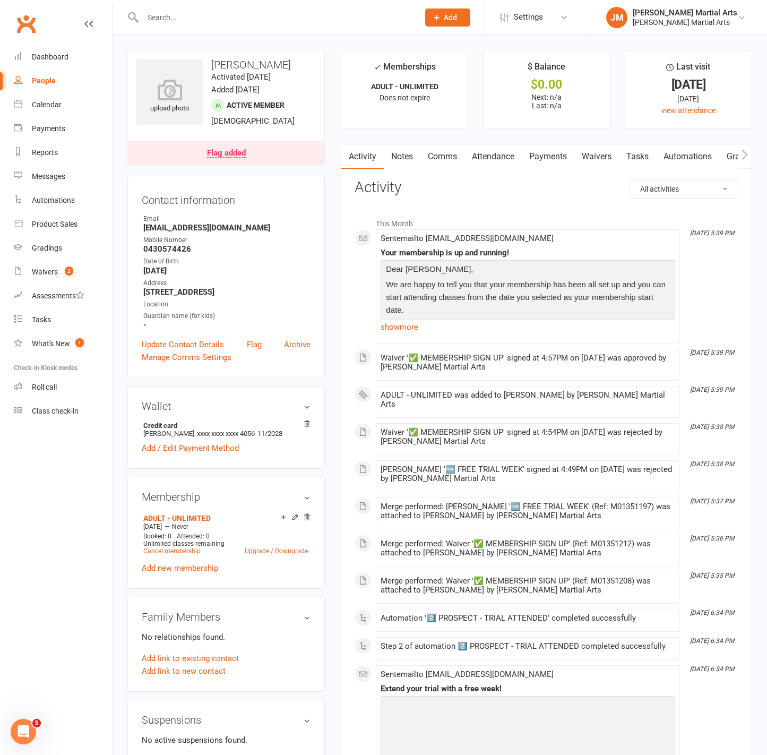
click at [226, 158] on div "Flag added" at bounding box center [226, 153] width 39 height 8
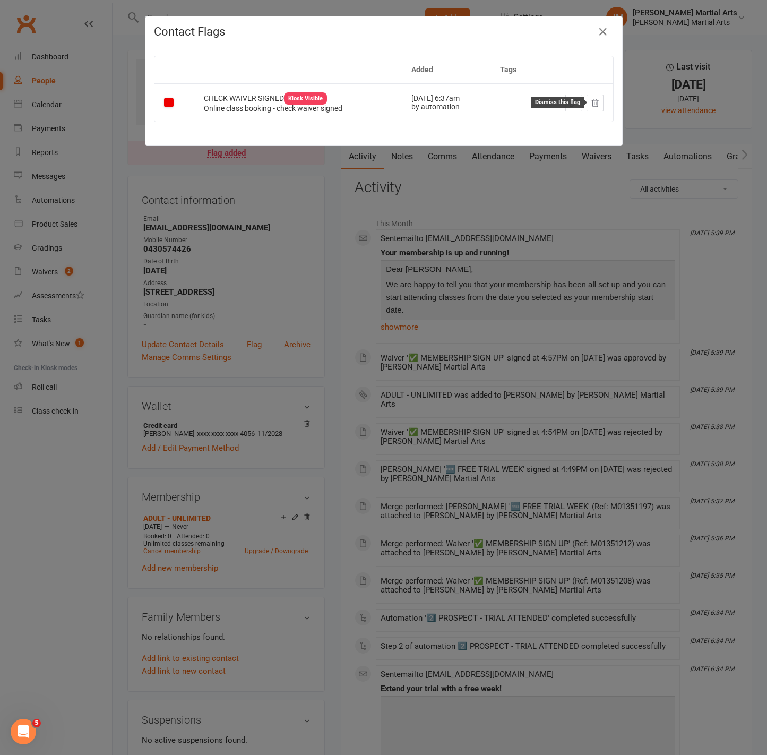
click at [592, 102] on icon at bounding box center [596, 103] width 10 height 10
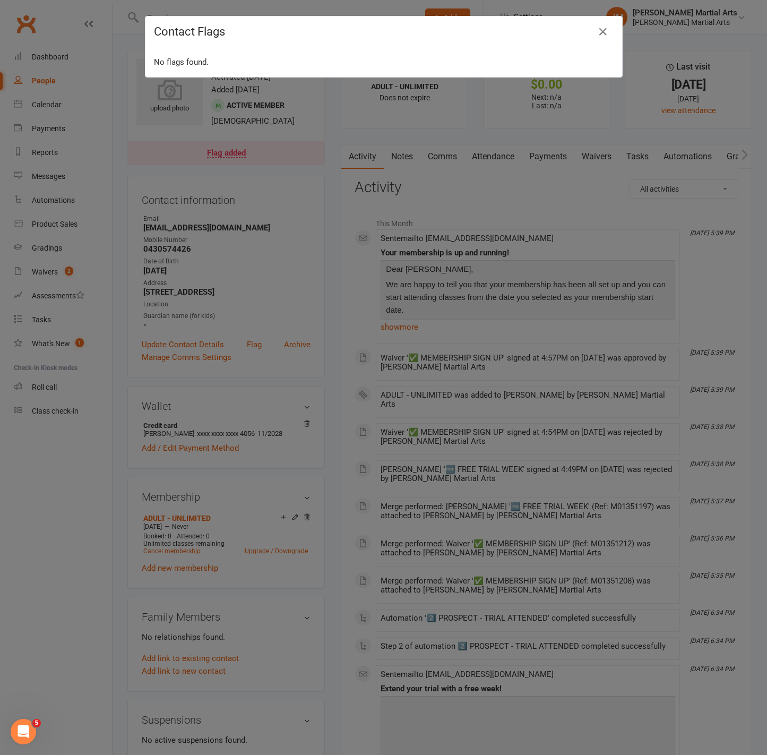
drag, startPoint x: 636, startPoint y: 195, endPoint x: 631, endPoint y: 192, distance: 5.7
click at [637, 194] on div "Contact Flags No flags found." at bounding box center [383, 377] width 767 height 755
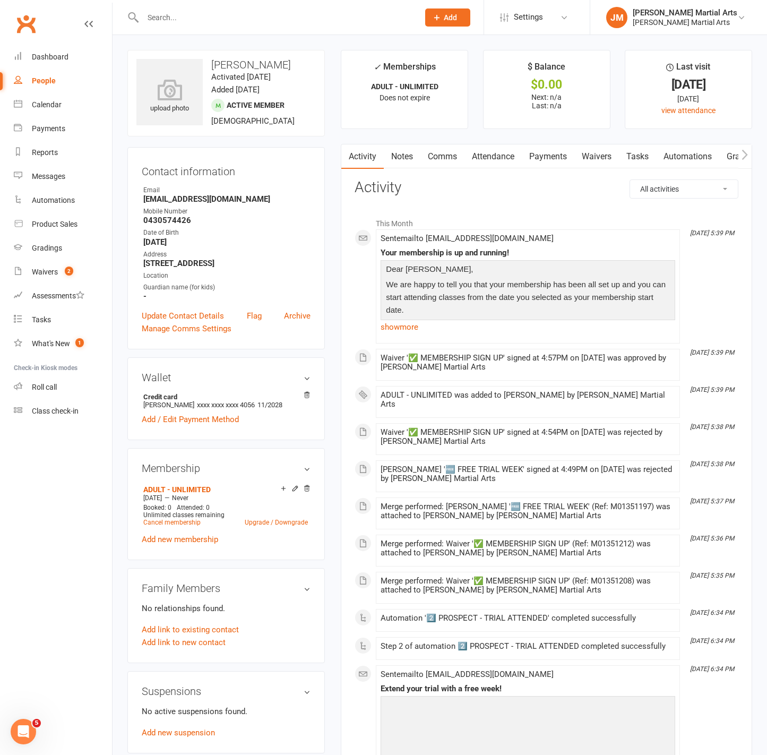
click at [545, 160] on link "Payments" at bounding box center [548, 156] width 53 height 24
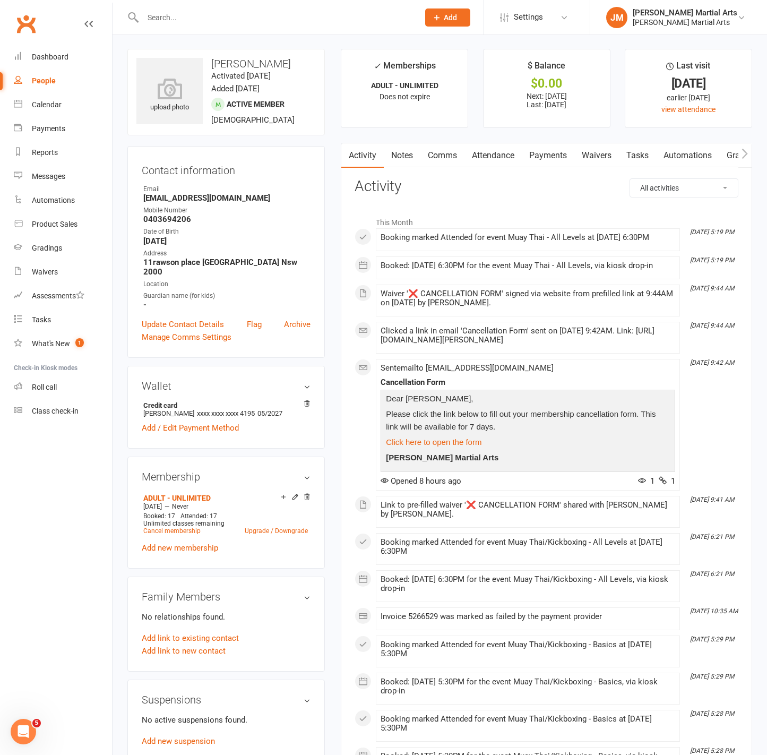
scroll to position [27, 0]
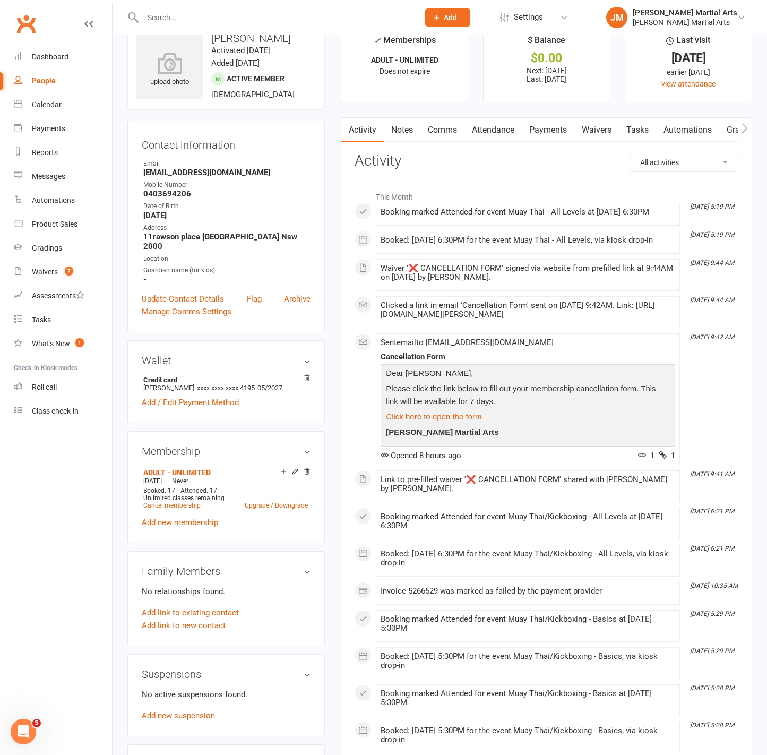
click at [535, 129] on link "Payments" at bounding box center [548, 130] width 53 height 24
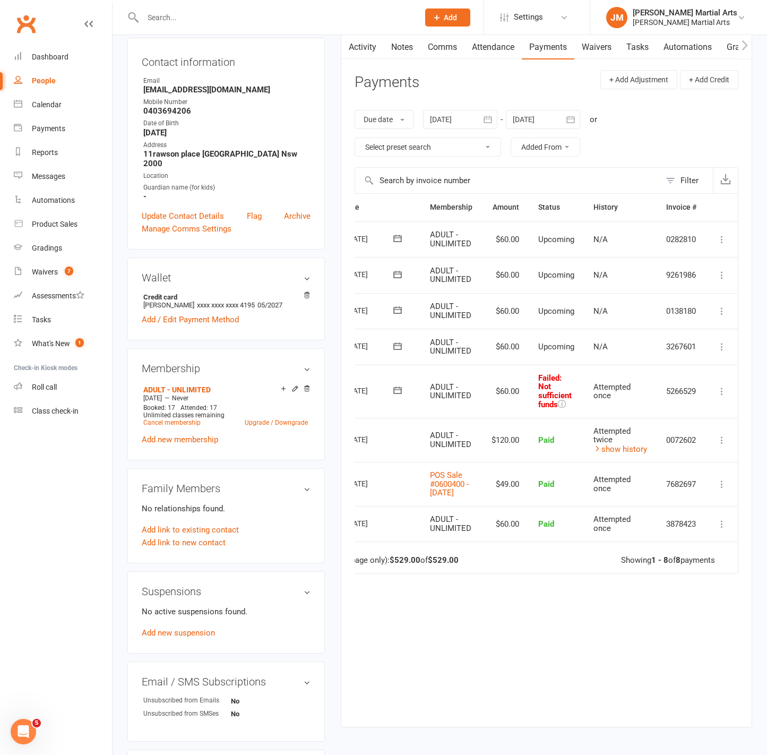
scroll to position [0, 54]
click at [719, 387] on icon at bounding box center [722, 391] width 11 height 11
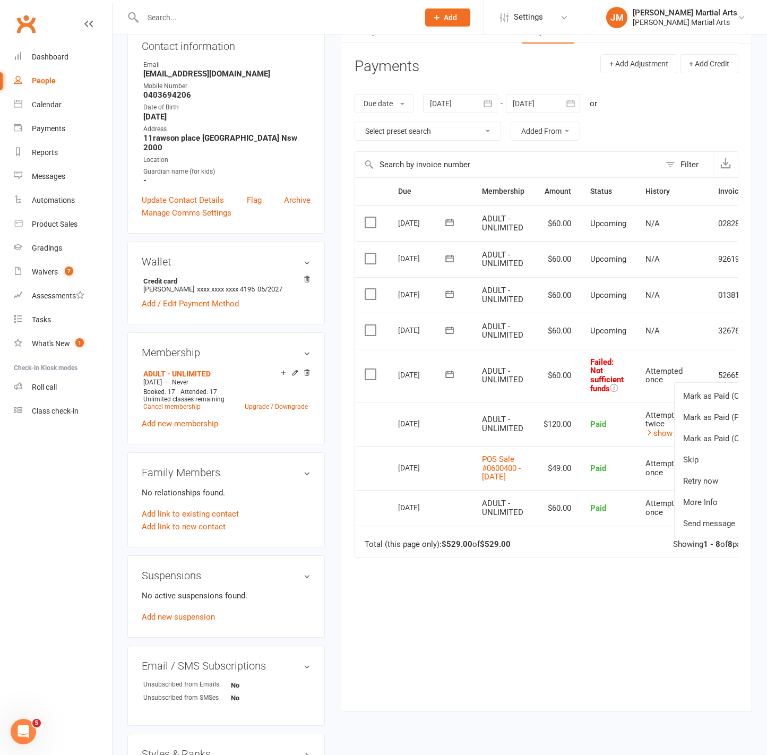
scroll to position [0, 33]
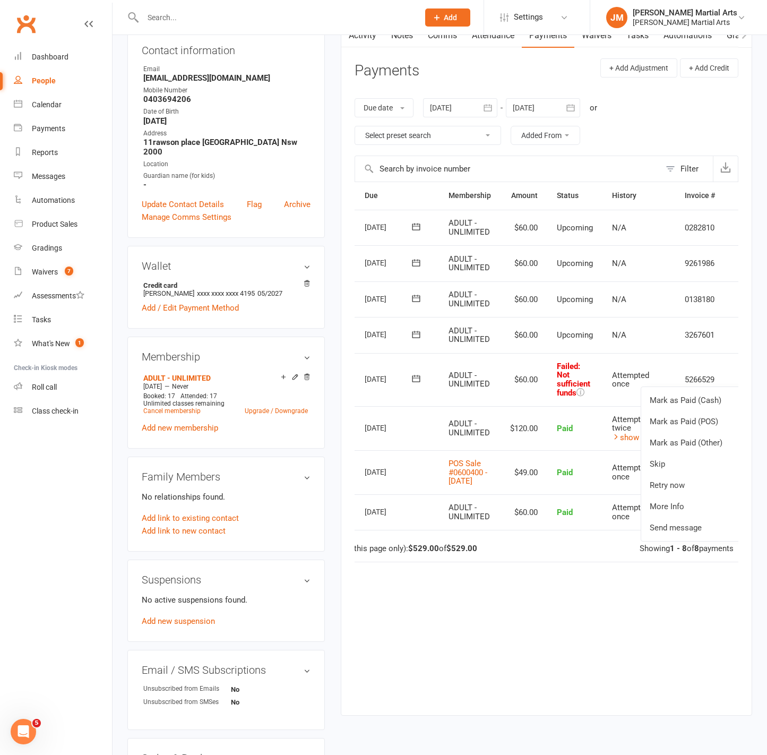
click at [708, 369] on td "5266529" at bounding box center [699, 379] width 49 height 53
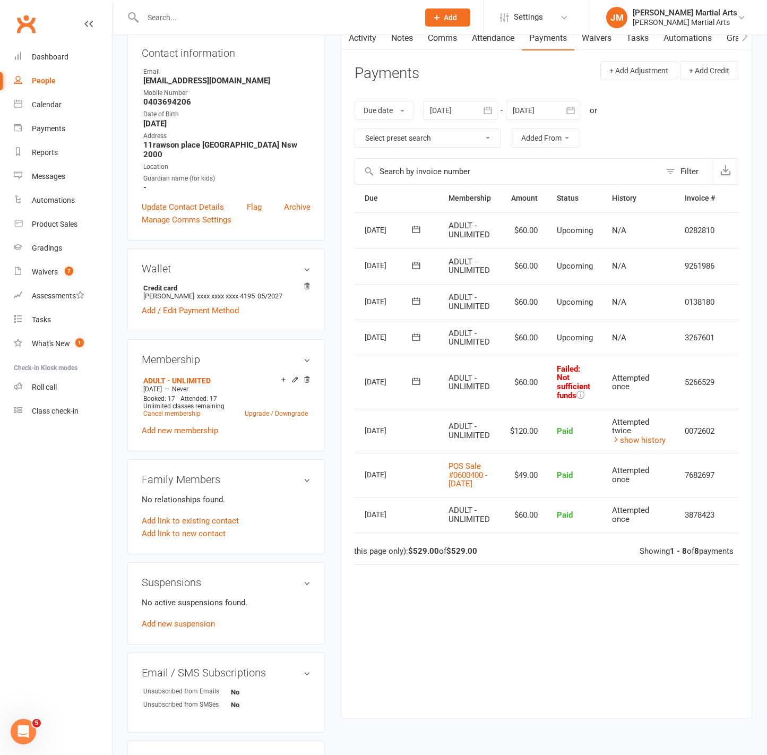
scroll to position [0, 54]
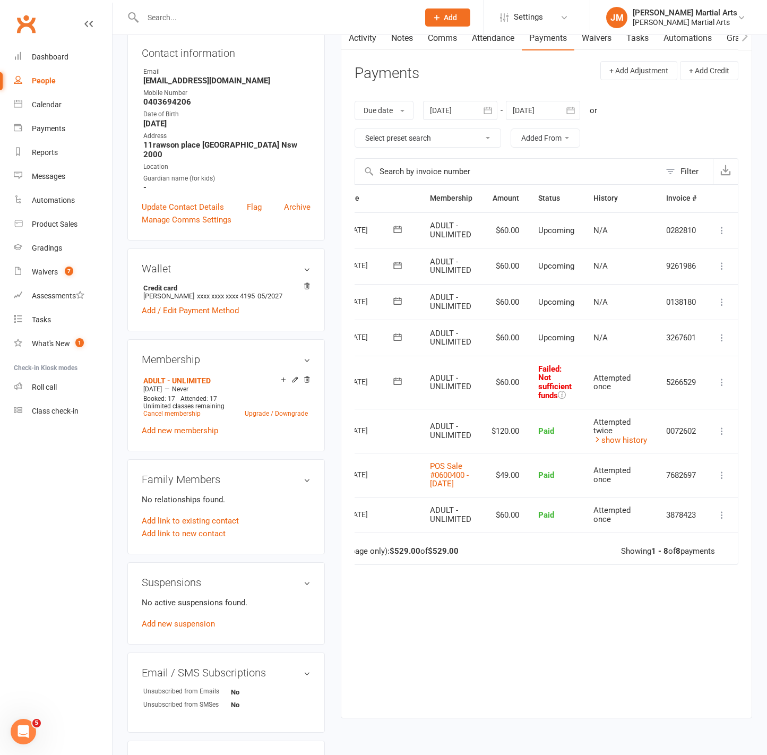
click at [721, 335] on icon at bounding box center [722, 337] width 11 height 11
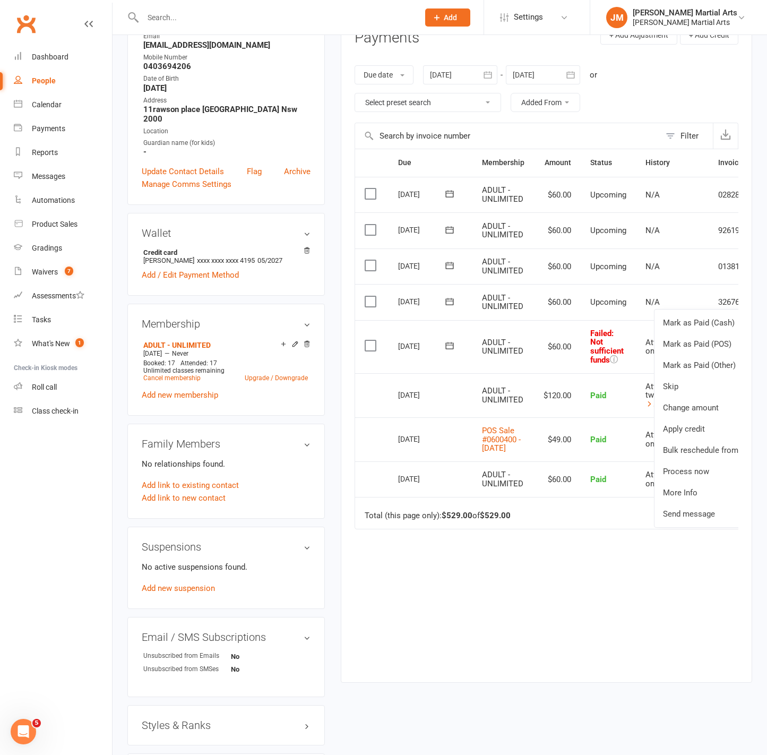
scroll to position [0, 0]
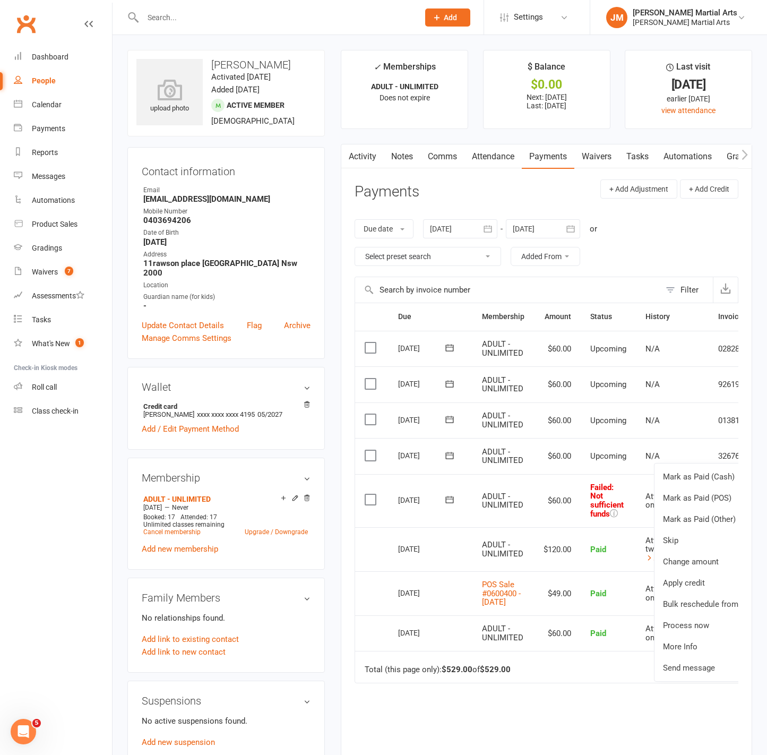
click at [648, 434] on td "N/A" at bounding box center [672, 421] width 73 height 36
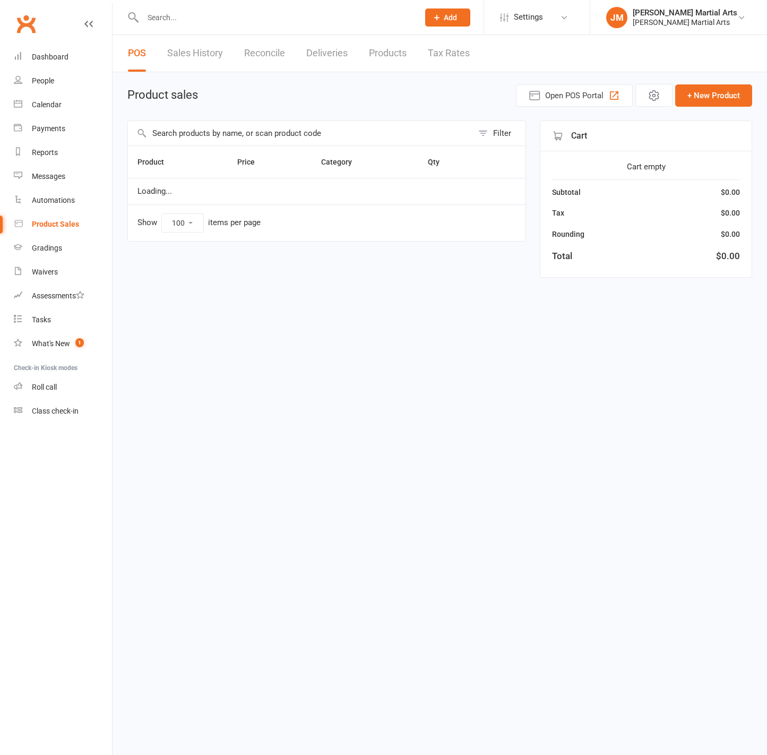
select select "100"
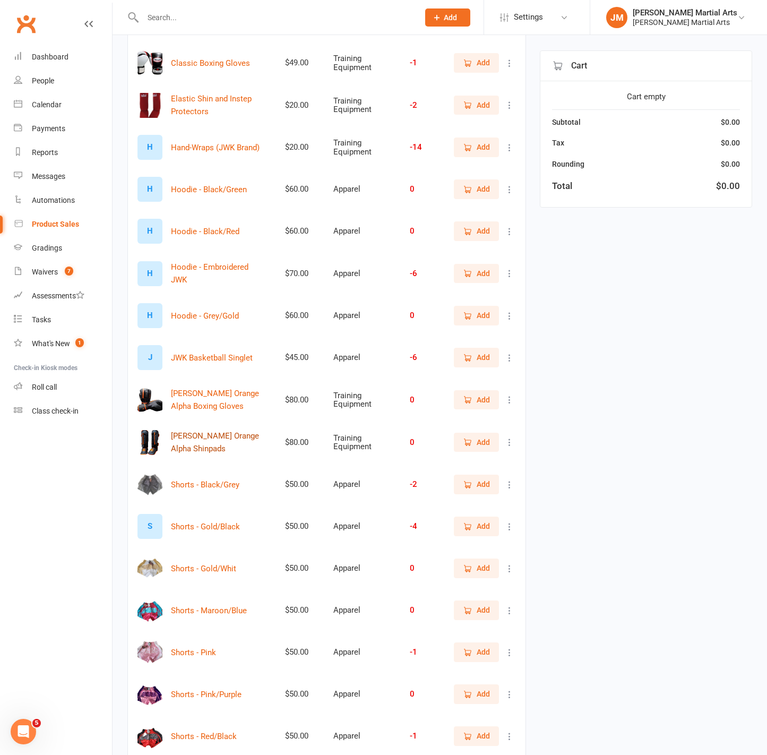
scroll to position [177, 0]
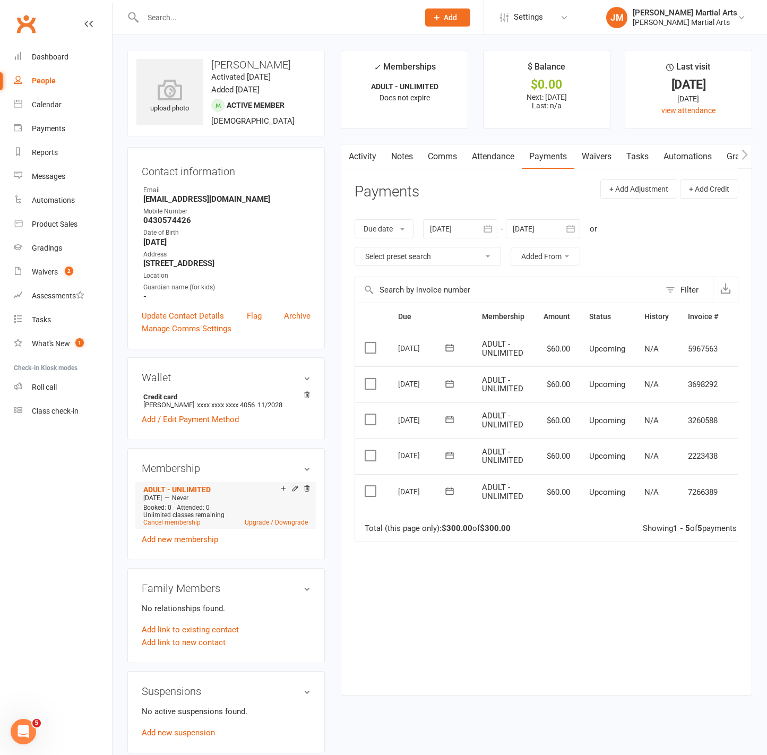
click at [297, 494] on icon at bounding box center [295, 489] width 7 height 8
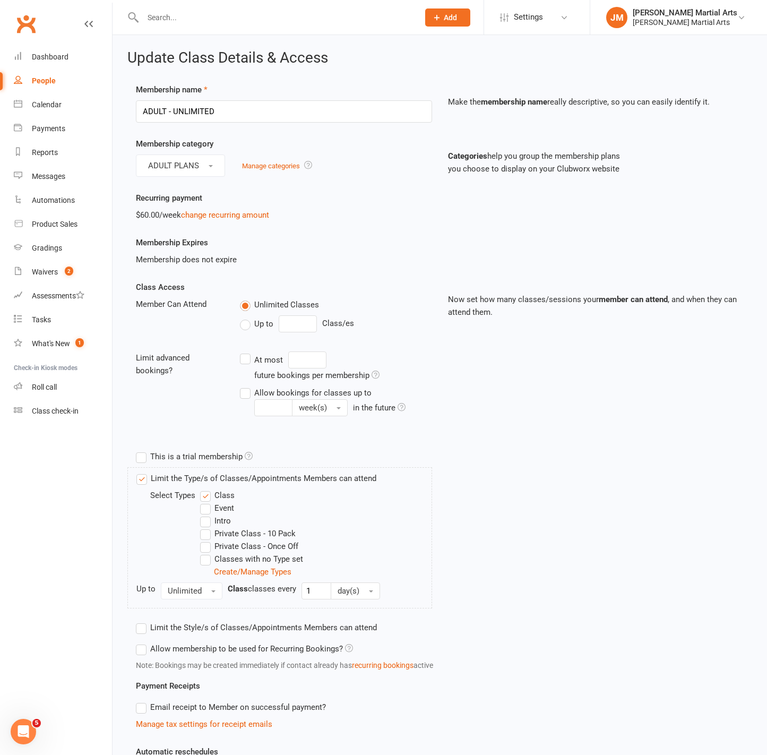
scroll to position [168, 0]
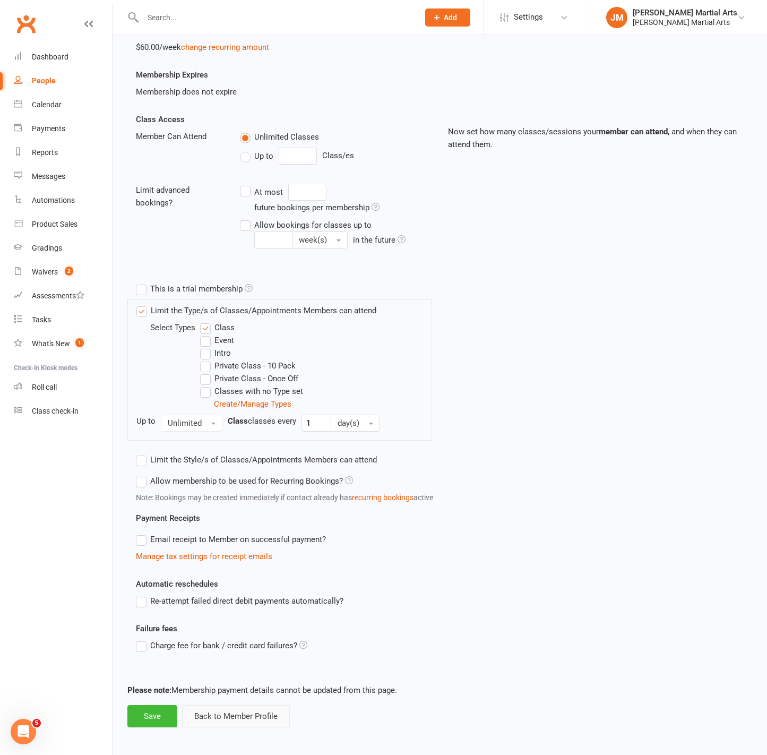
click at [251, 716] on button "Back to Member Profile" at bounding box center [236, 716] width 108 height 22
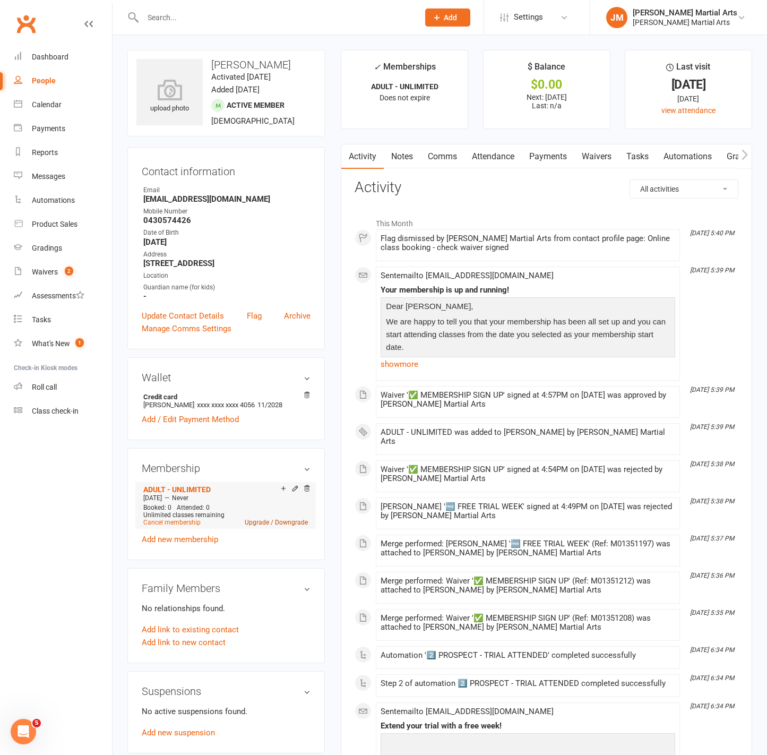
click at [261, 526] on link "Upgrade / Downgrade" at bounding box center [276, 522] width 63 height 7
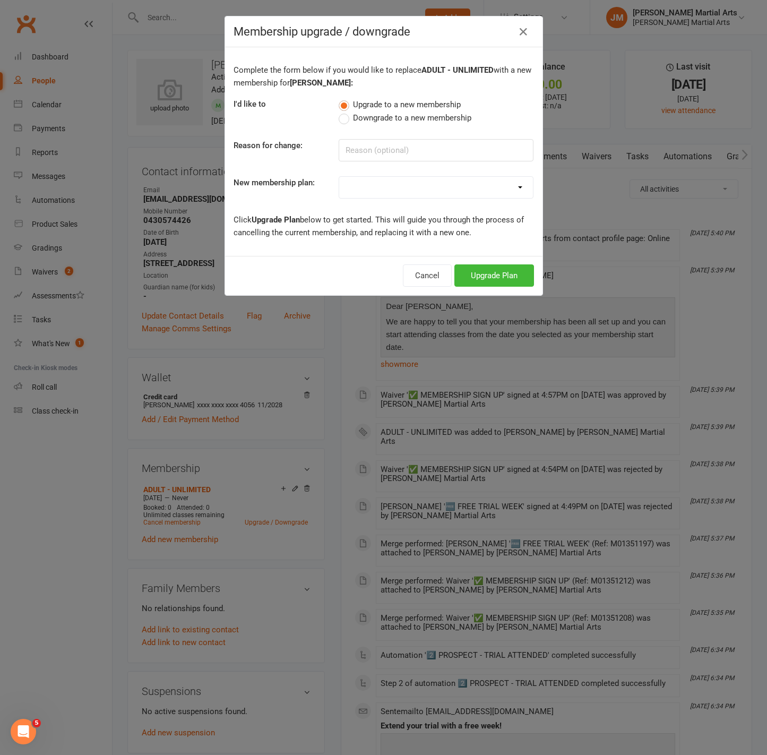
click at [380, 177] on select "TRIAL - WEEK TRIAL ADULT - 1 CLASS PER WEEK ADULT - 2 CLASSES PER WEEK ADULT - …" at bounding box center [436, 187] width 194 height 21
select select "18"
click at [339, 177] on select "TRIAL - WEEK TRIAL ADULT - 1 CLASS PER WEEK ADULT - 2 CLASSES PER WEEK ADULT - …" at bounding box center [436, 187] width 194 height 21
click at [409, 119] on span "Downgrade to a new membership" at bounding box center [412, 117] width 118 height 11
click at [346, 112] on input "Downgrade to a new membership" at bounding box center [342, 112] width 7 height 0
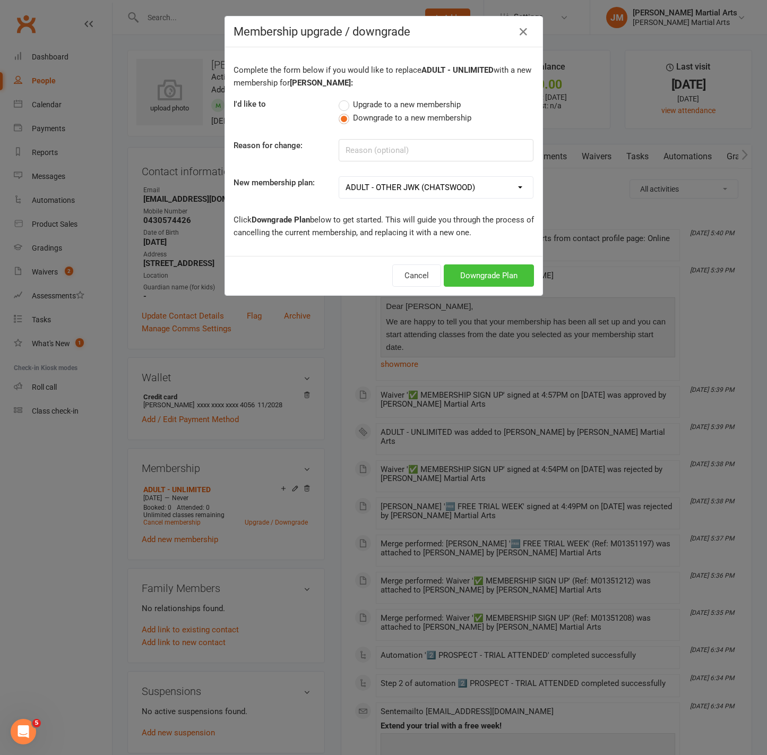
click at [503, 280] on button "Downgrade Plan" at bounding box center [489, 275] width 90 height 22
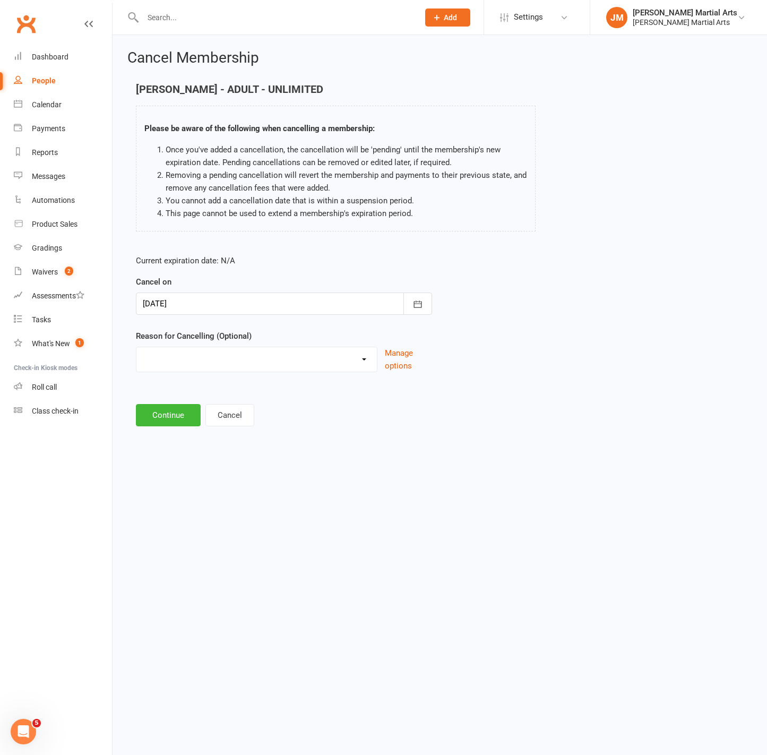
click at [322, 366] on select "Change to casual classes Financial reasons Illness Injury Lost interest Members…" at bounding box center [256, 357] width 241 height 21
select select "5"
click at [136, 347] on select "Change to casual classes Financial reasons Illness Injury Lost interest Members…" at bounding box center [256, 357] width 241 height 21
click at [161, 411] on button "Continue" at bounding box center [168, 415] width 65 height 22
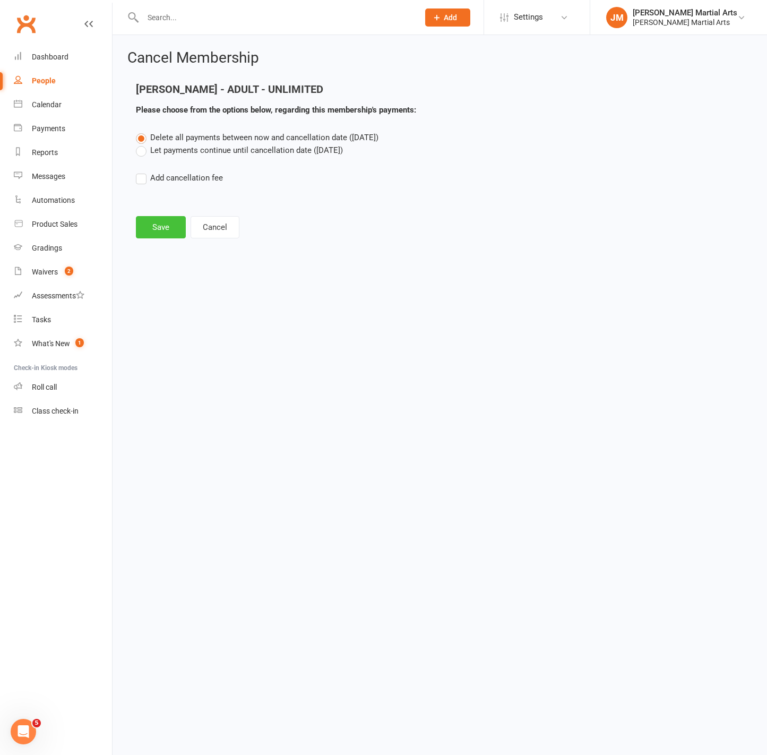
click at [164, 232] on button "Save" at bounding box center [161, 227] width 50 height 22
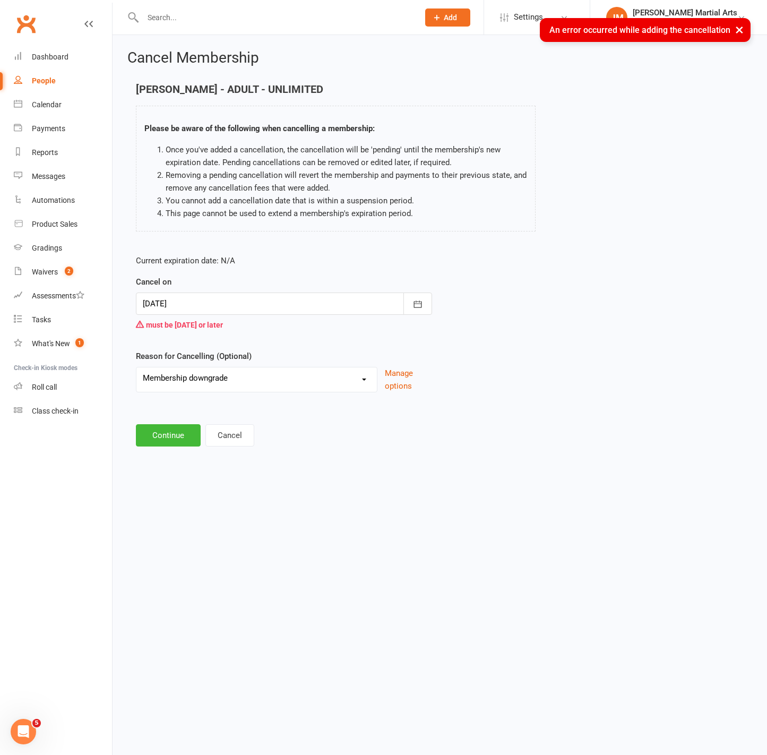
click at [207, 306] on div at bounding box center [284, 304] width 296 height 22
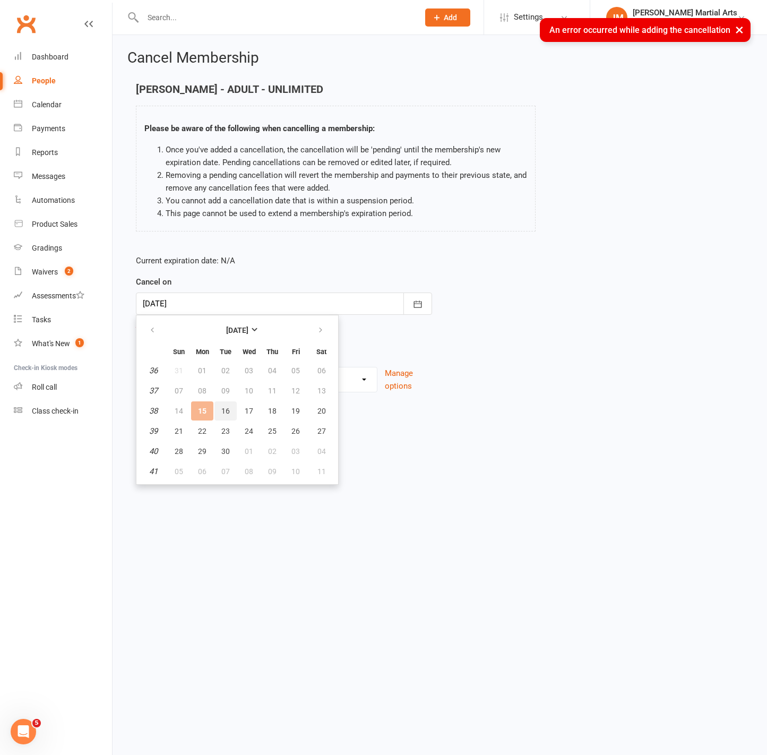
click at [221, 416] on button "16" at bounding box center [226, 410] width 22 height 19
type input "16 Sep 2025"
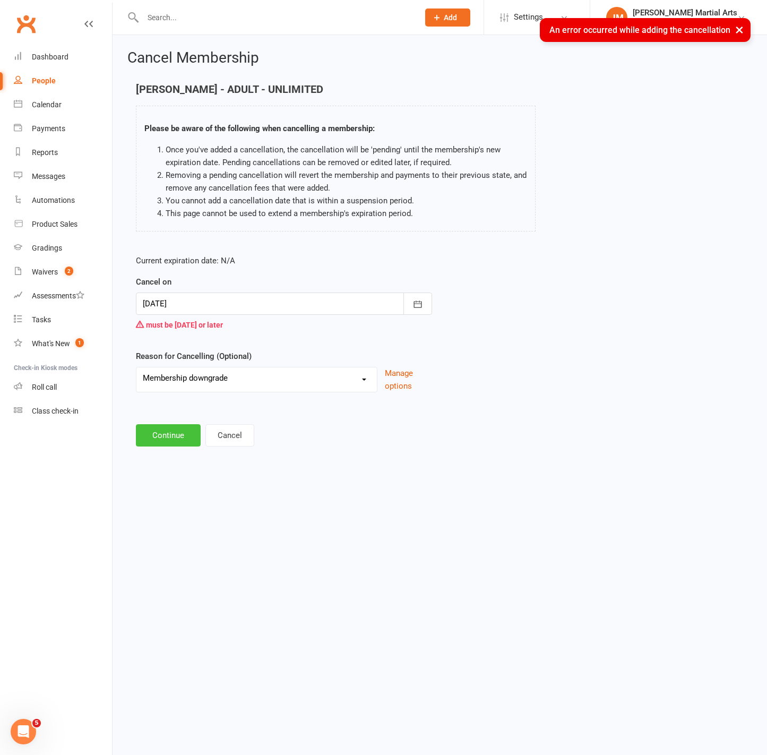
click at [178, 432] on button "Continue" at bounding box center [168, 435] width 65 height 22
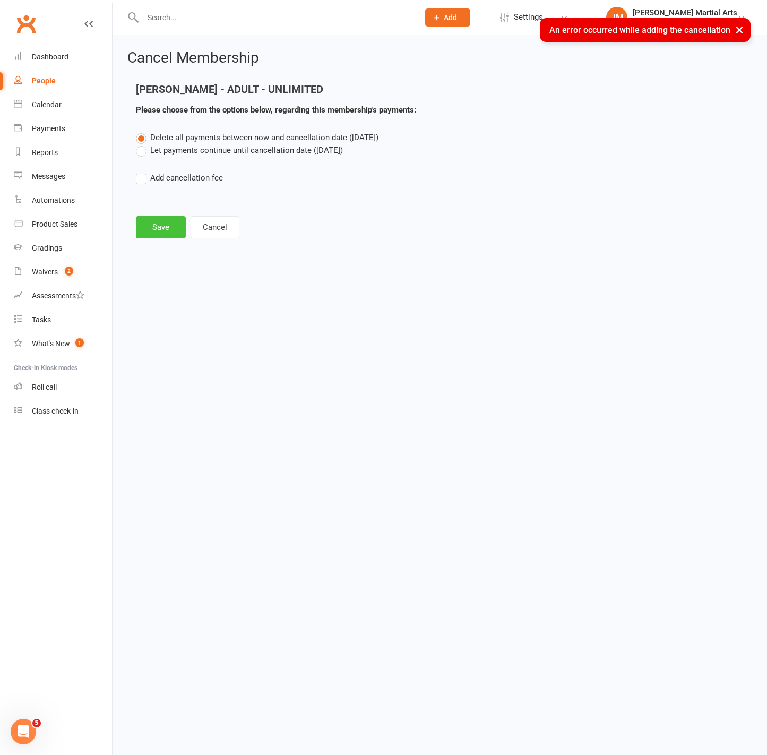
click at [143, 236] on button "Save" at bounding box center [161, 227] width 50 height 22
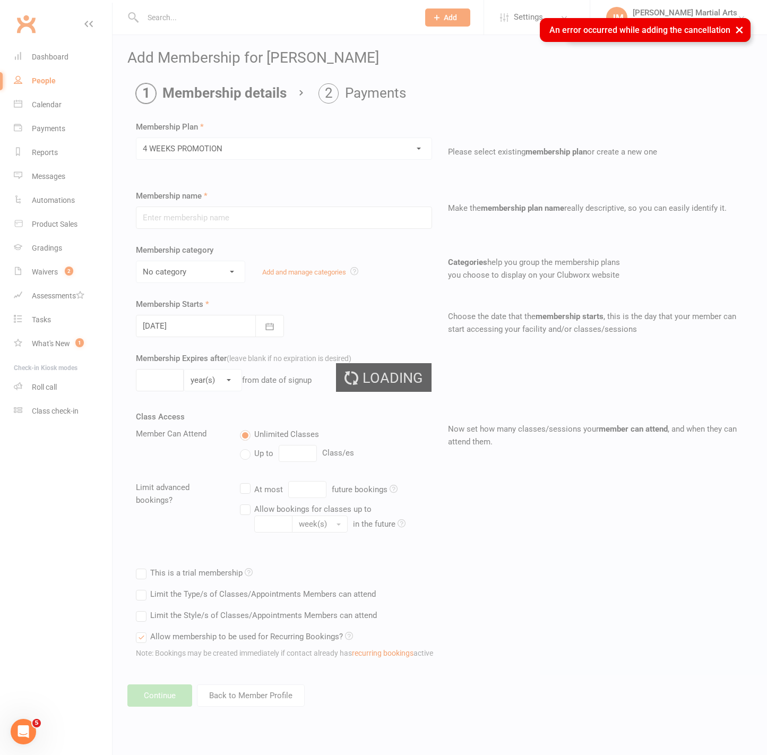
type input "4 WEEKS PROMOTION"
select select "0"
type input "4"
select select "1"
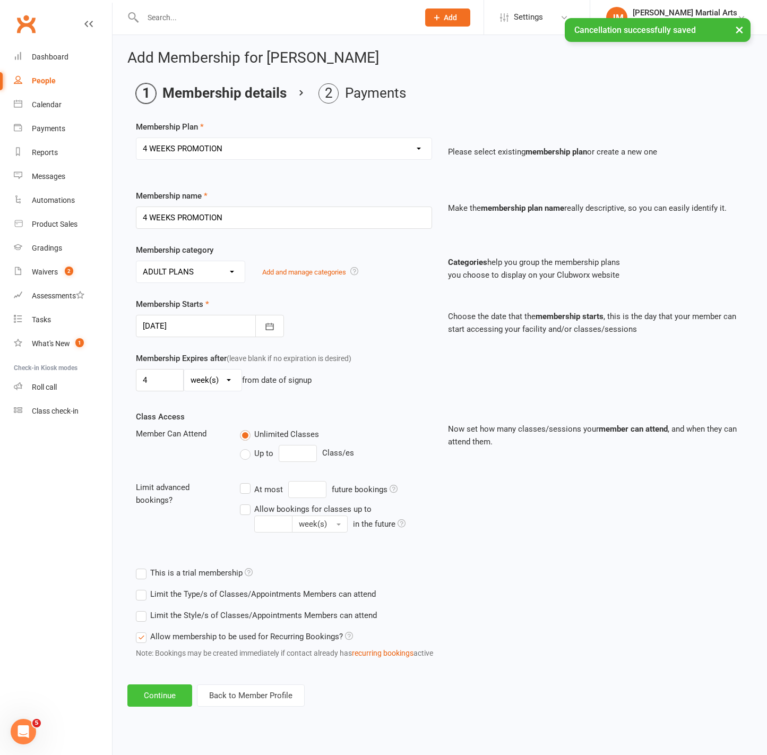
click at [165, 695] on button "Continue" at bounding box center [159, 696] width 65 height 22
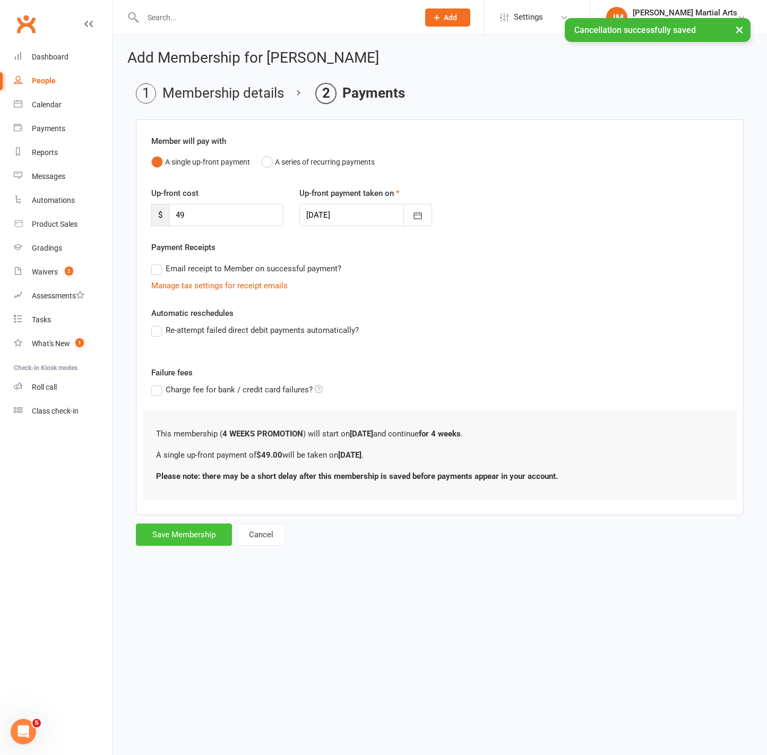
click at [189, 539] on button "Save Membership" at bounding box center [184, 535] width 96 height 22
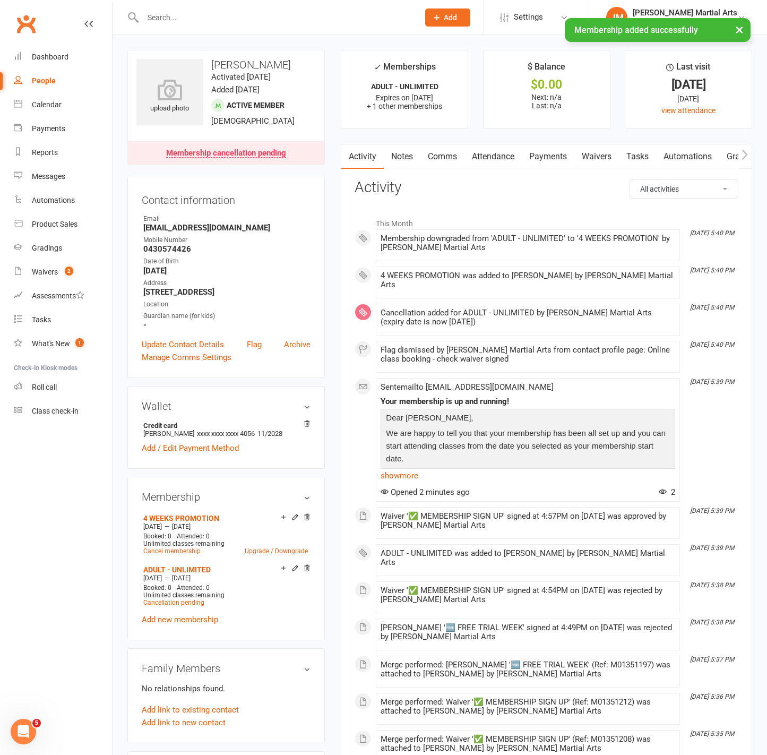
click at [542, 155] on link "Payments" at bounding box center [548, 156] width 53 height 24
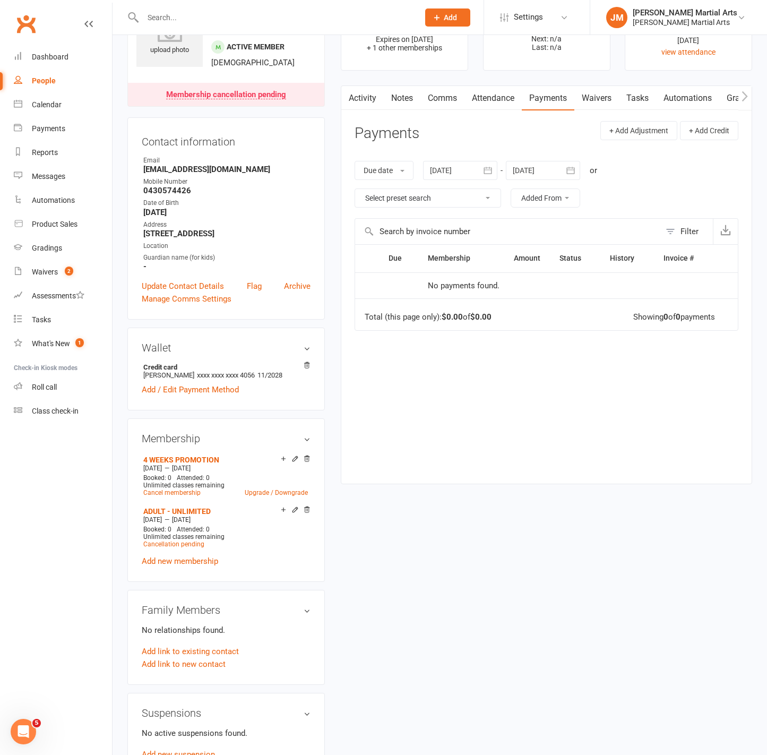
scroll to position [62, 0]
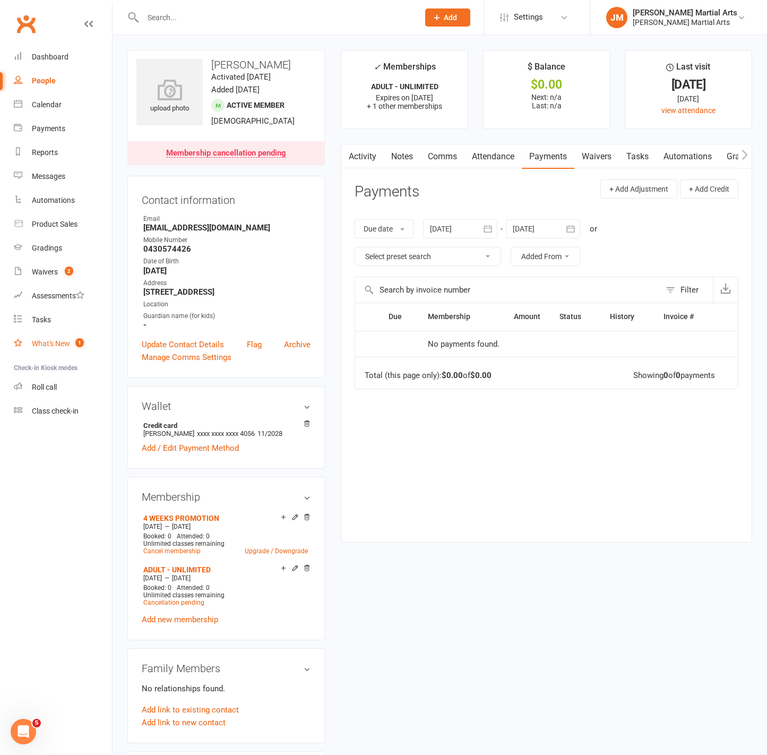
click at [35, 345] on div "What's New" at bounding box center [51, 343] width 38 height 8
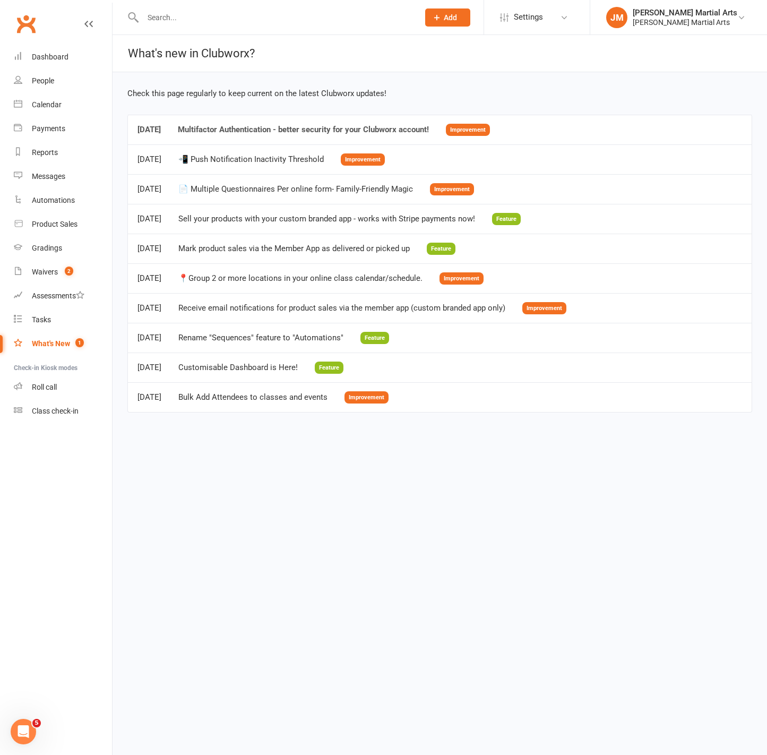
drag, startPoint x: 243, startPoint y: 133, endPoint x: 237, endPoint y: 133, distance: 5.3
click at [242, 133] on div "Multifactor Authentication - better security for your Clubworx account!" at bounding box center [303, 129] width 251 height 9
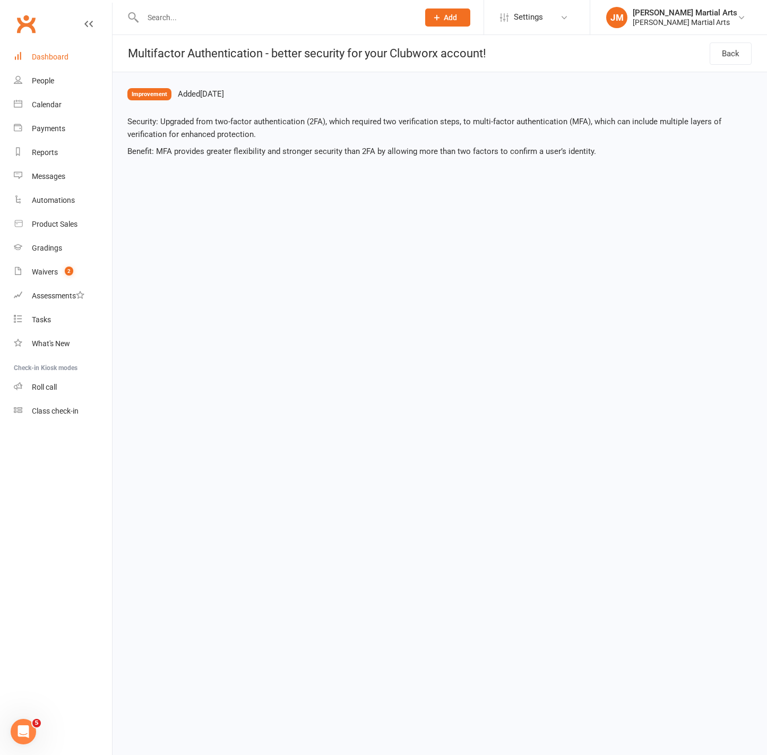
click at [49, 58] on div "Dashboard" at bounding box center [50, 57] width 37 height 8
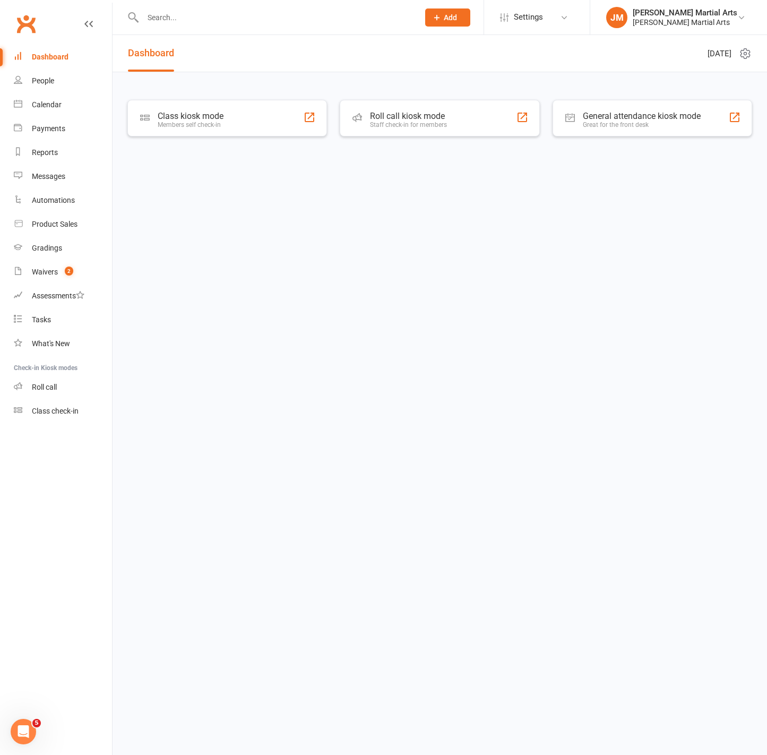
click at [191, 11] on input "text" at bounding box center [276, 17] width 272 height 15
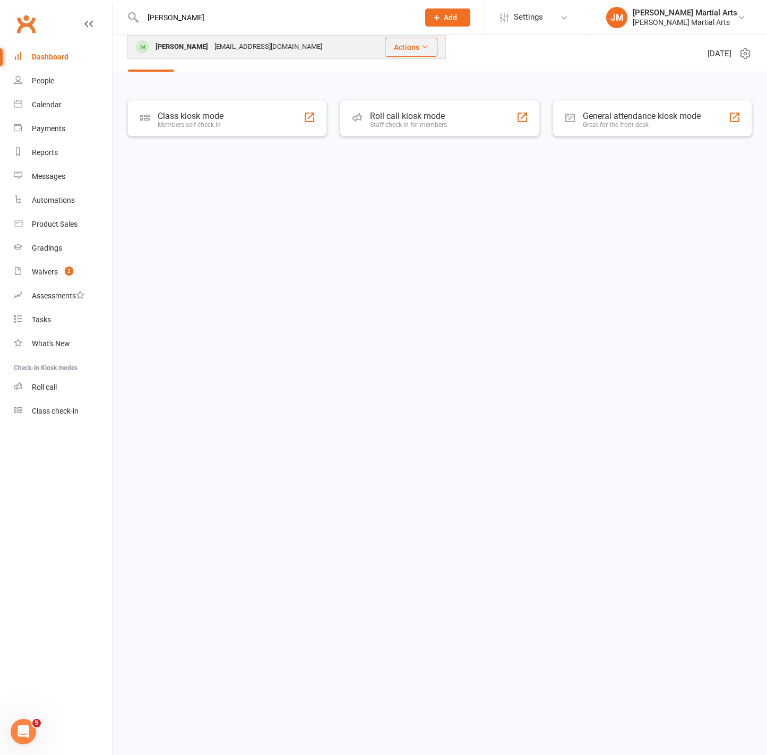
type input "nola"
click at [255, 52] on div "[EMAIL_ADDRESS][DOMAIN_NAME]" at bounding box center [268, 46] width 114 height 15
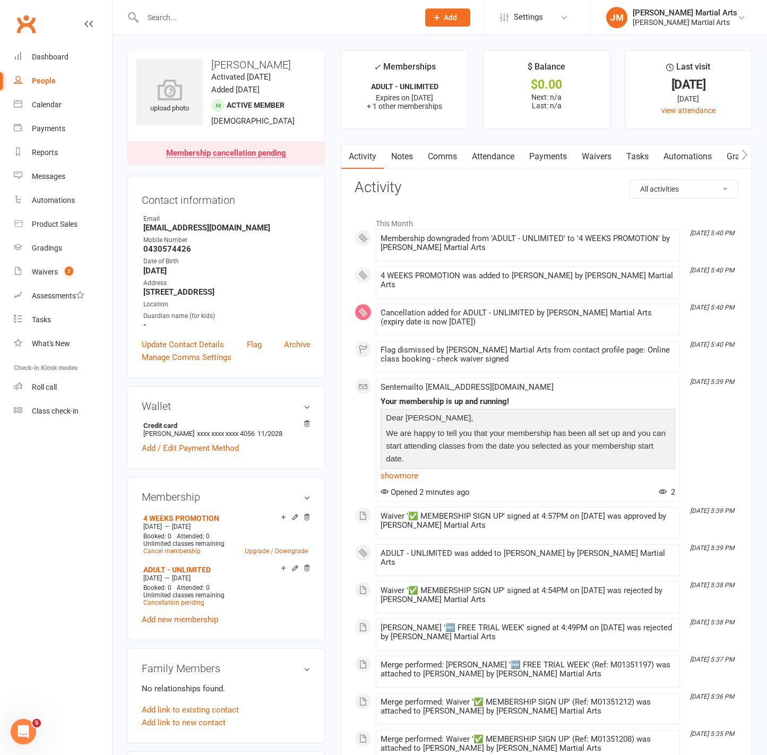
click at [557, 161] on link "Payments" at bounding box center [548, 156] width 53 height 24
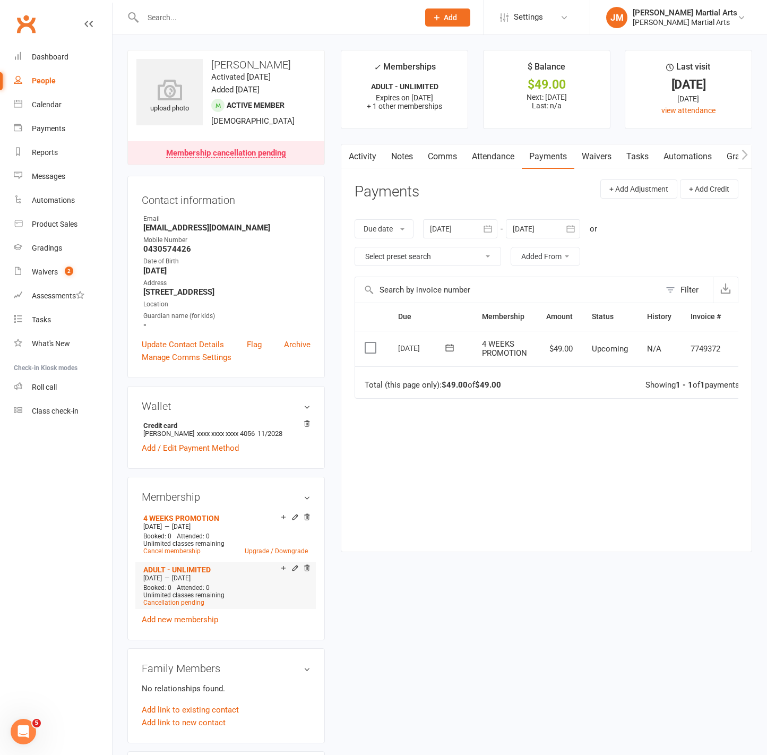
click at [300, 574] on div at bounding box center [293, 568] width 33 height 9
click at [294, 572] on icon at bounding box center [295, 567] width 7 height 7
drag, startPoint x: 519, startPoint y: 502, endPoint x: 497, endPoint y: 538, distance: 42.3
click at [519, 502] on div "Due Contact Membership Amount Status History Invoice # Select this [DATE] [PERS…" at bounding box center [547, 419] width 384 height 233
click at [65, 272] on span "2" at bounding box center [69, 271] width 8 height 9
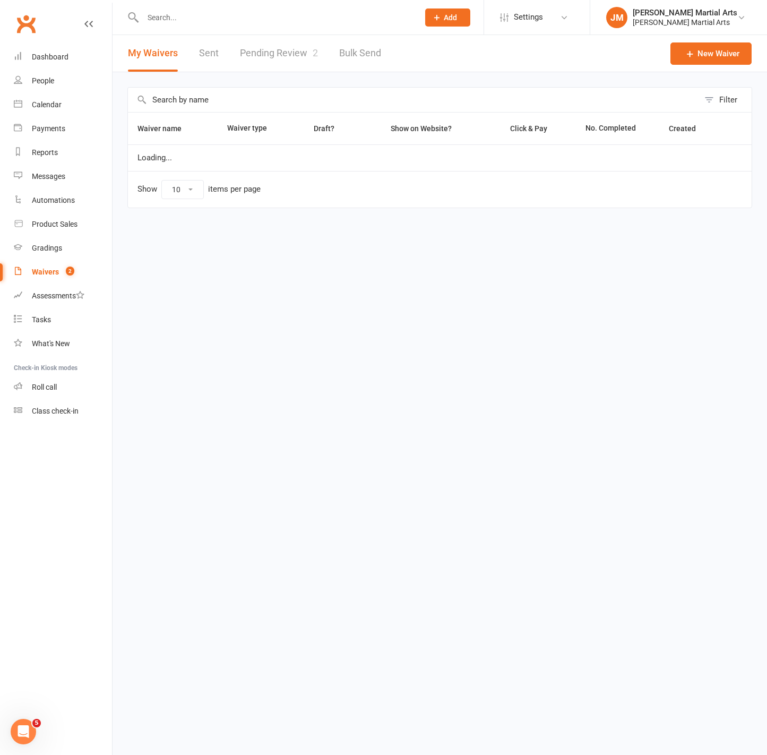
click at [290, 55] on link "Pending Review 2" at bounding box center [279, 53] width 78 height 37
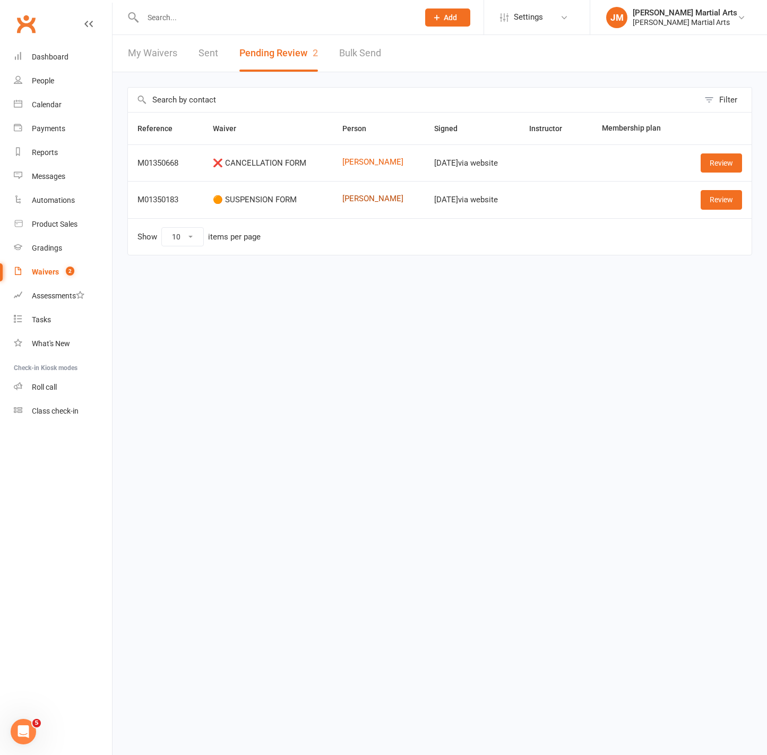
click at [377, 198] on link "[PERSON_NAME]" at bounding box center [379, 198] width 73 height 9
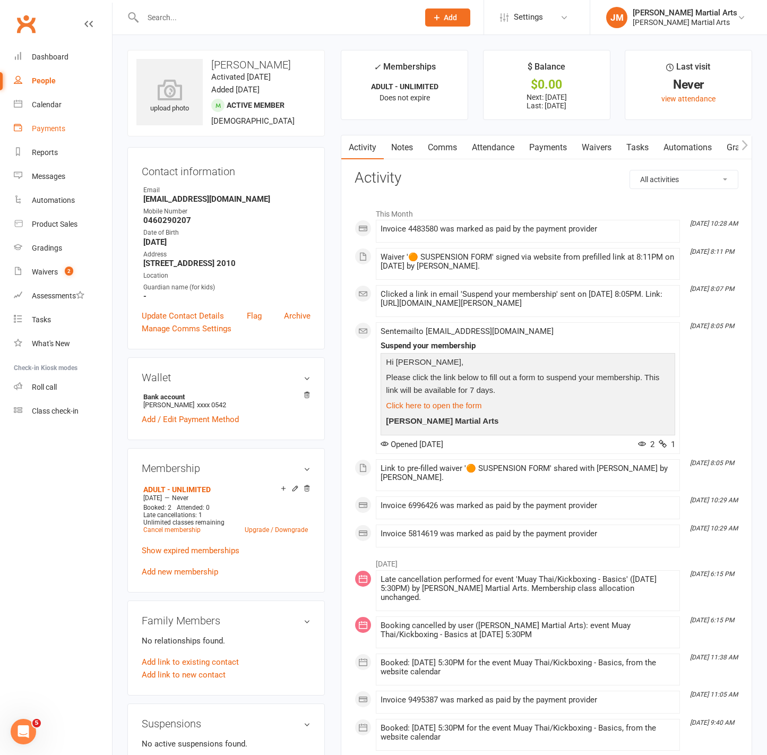
click at [50, 131] on div "Payments" at bounding box center [48, 128] width 33 height 8
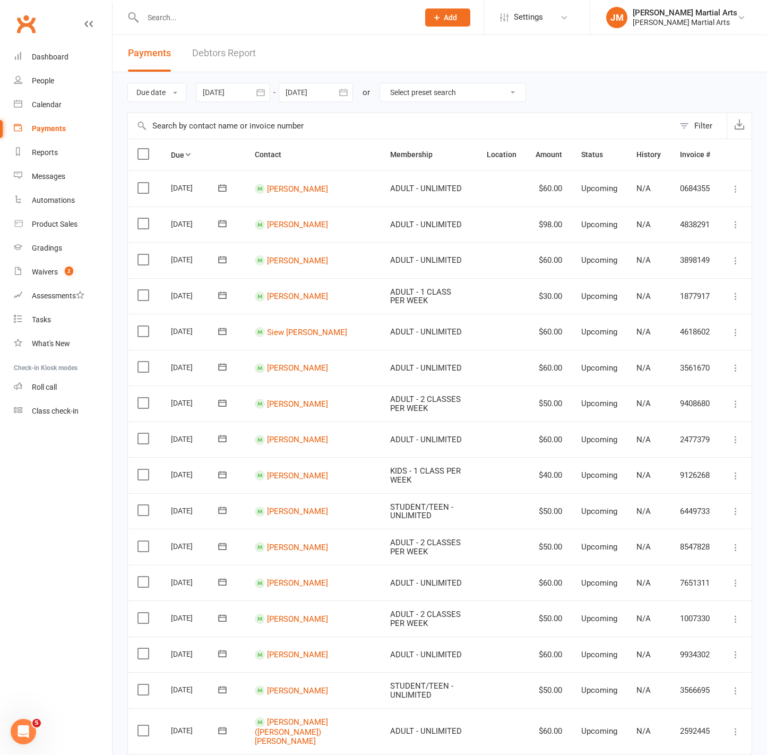
click at [232, 50] on link "Debtors Report" at bounding box center [224, 53] width 64 height 37
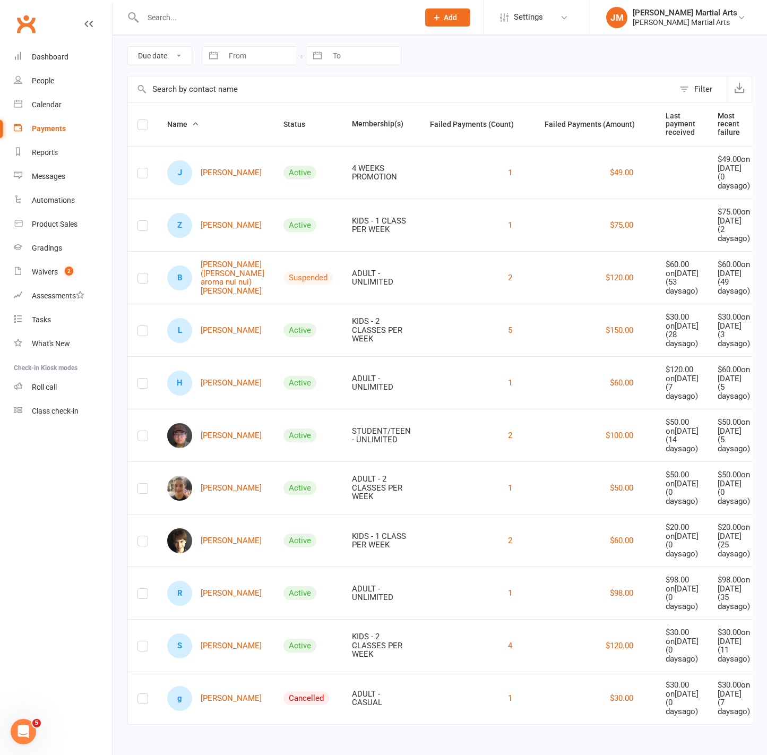
scroll to position [35, 0]
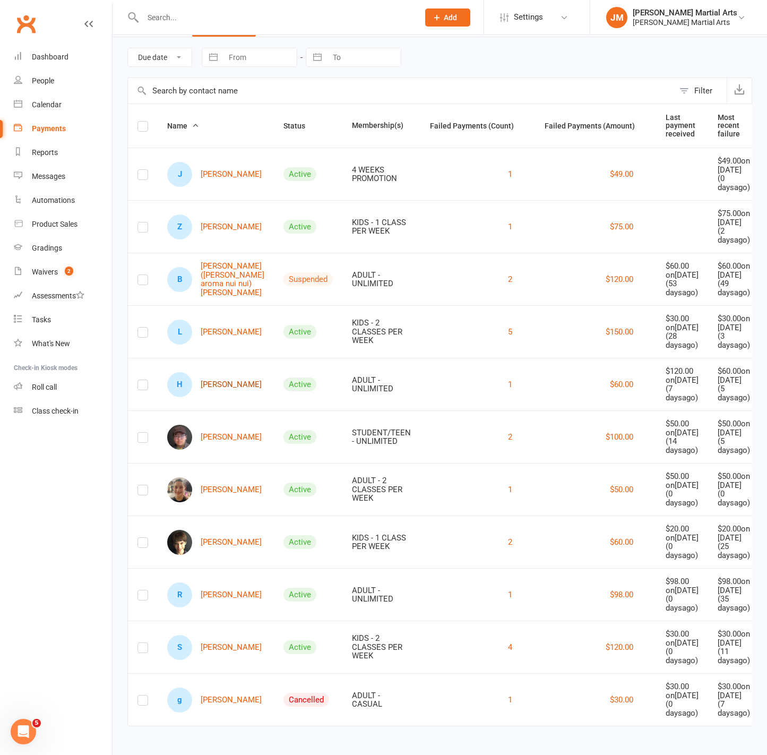
click at [215, 397] on link "H [PERSON_NAME]" at bounding box center [214, 384] width 95 height 25
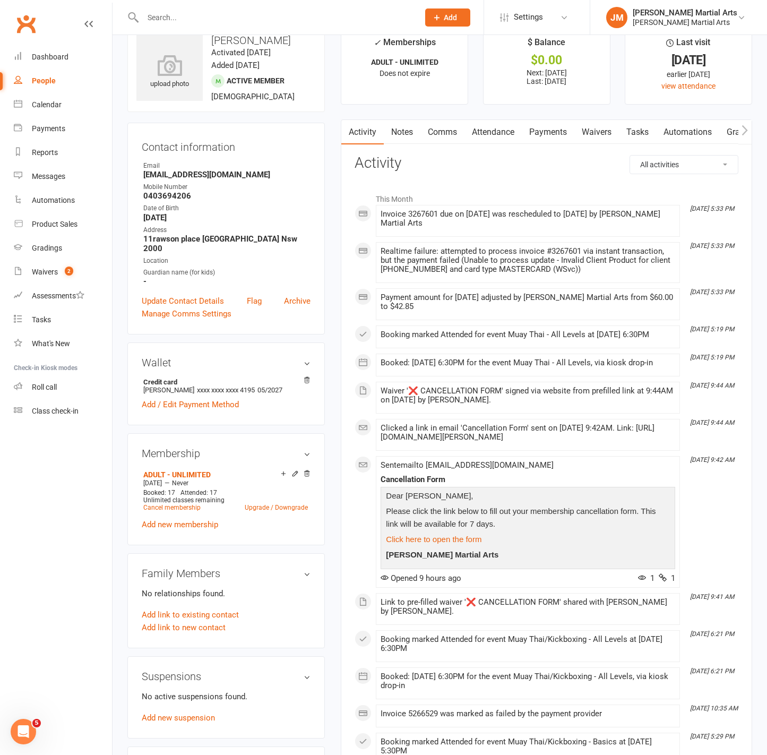
scroll to position [25, 0]
click at [553, 131] on link "Payments" at bounding box center [548, 131] width 53 height 24
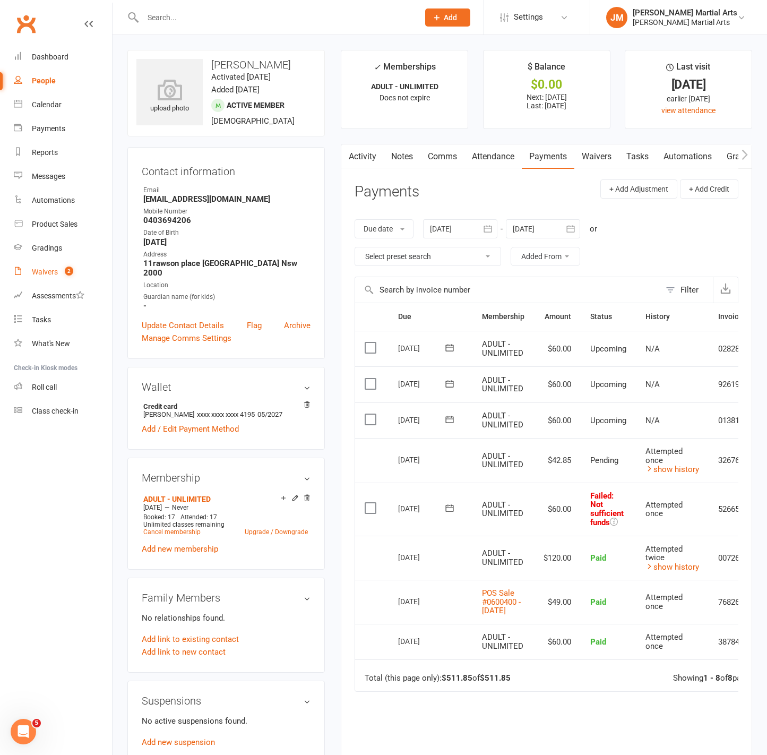
drag, startPoint x: 64, startPoint y: 274, endPoint x: 85, endPoint y: 268, distance: 22.0
click at [64, 274] on count-badge "2" at bounding box center [66, 272] width 14 height 8
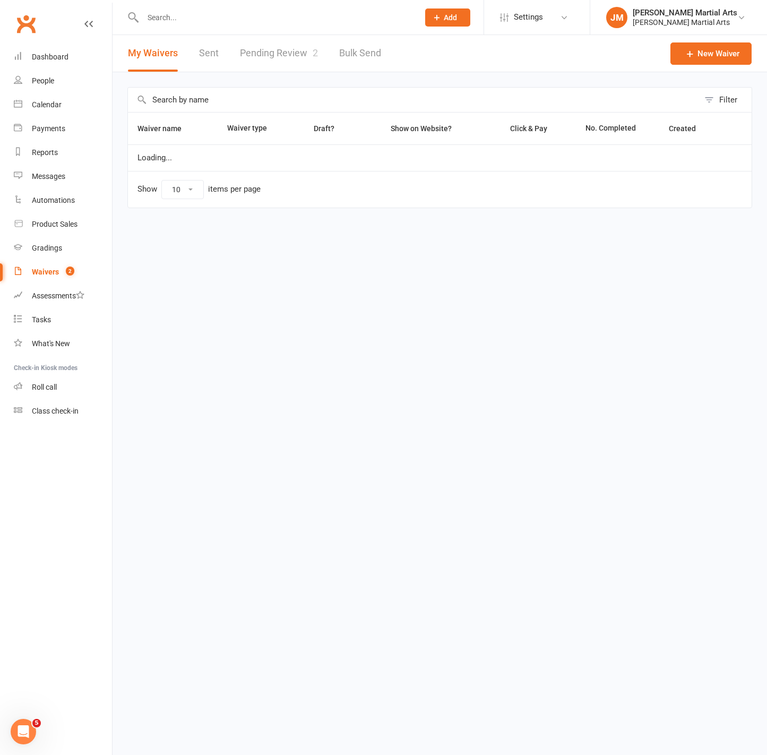
click at [278, 37] on link "Pending Review 2" at bounding box center [279, 53] width 78 height 37
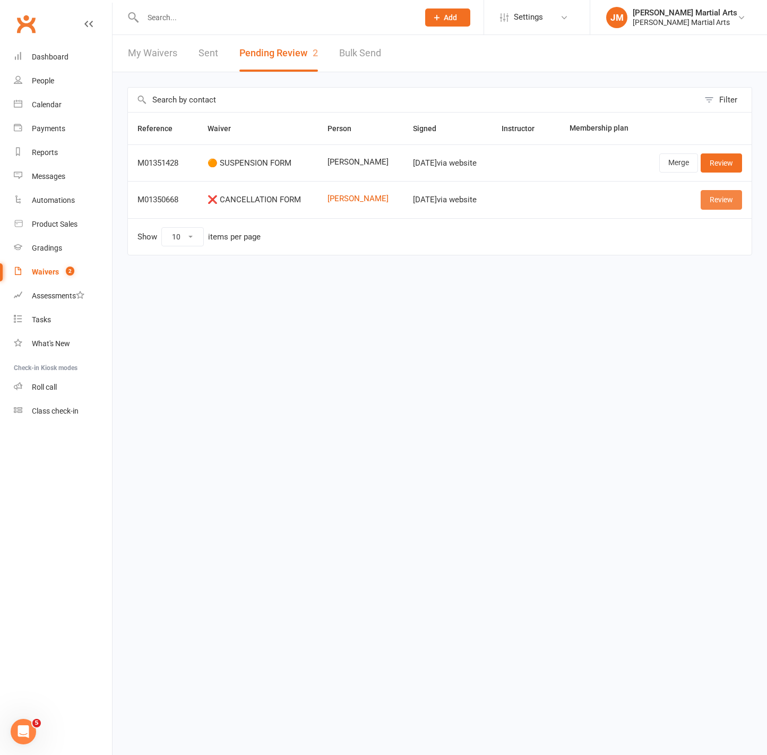
drag, startPoint x: 723, startPoint y: 199, endPoint x: 692, endPoint y: 200, distance: 30.3
click at [723, 199] on link "Review" at bounding box center [721, 199] width 41 height 19
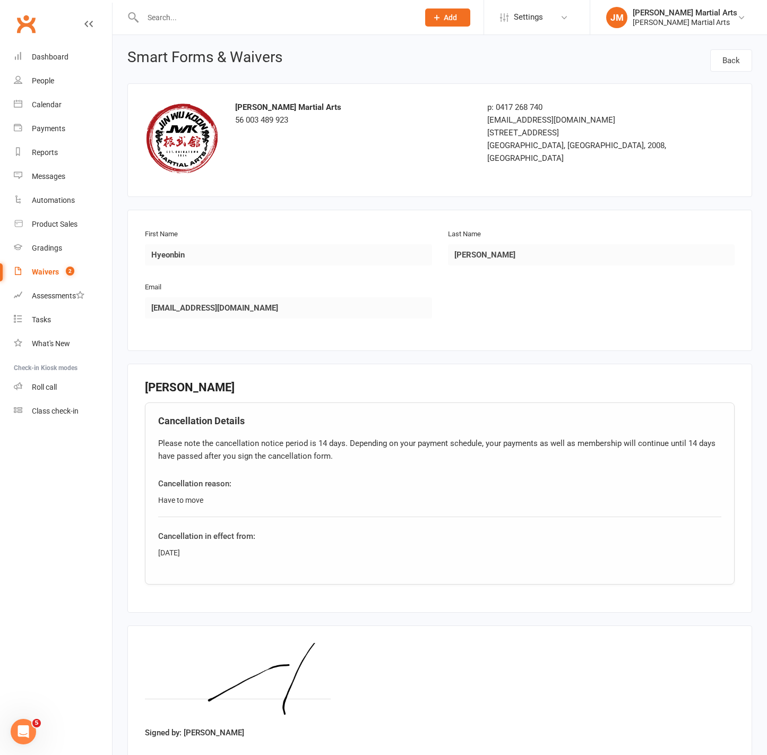
scroll to position [68, 0]
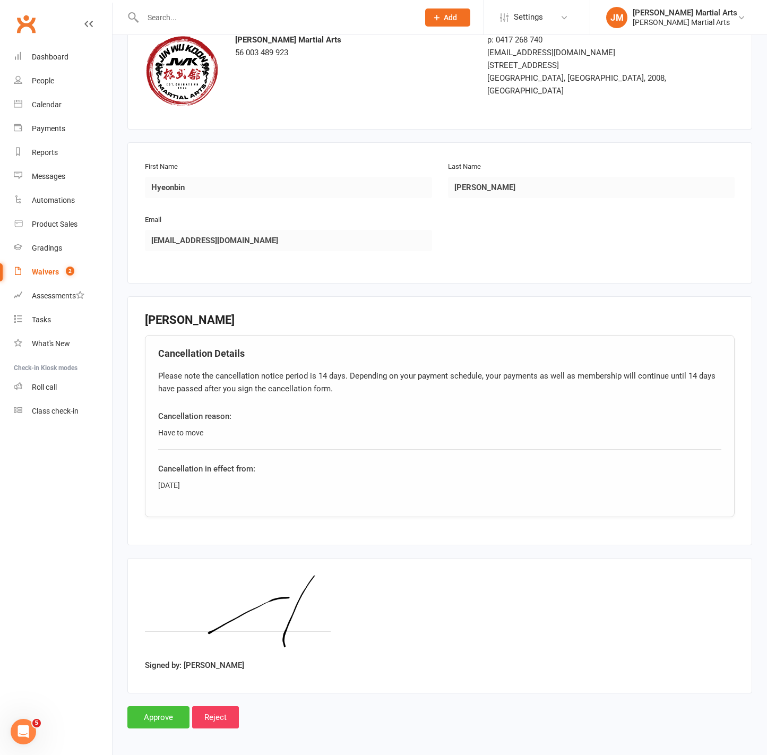
click at [150, 714] on input "Approve" at bounding box center [158, 717] width 62 height 22
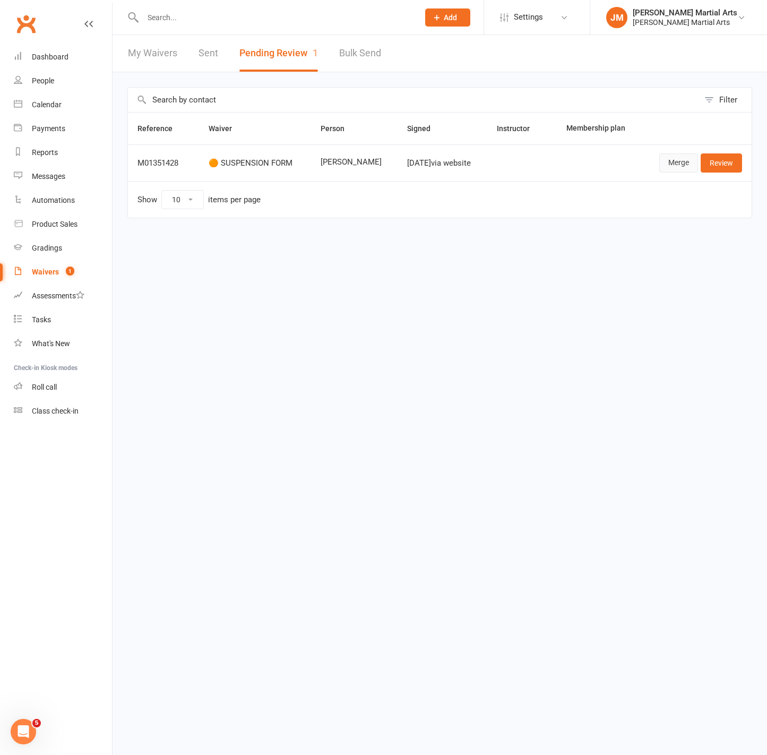
click at [666, 156] on link "Merge" at bounding box center [679, 162] width 39 height 19
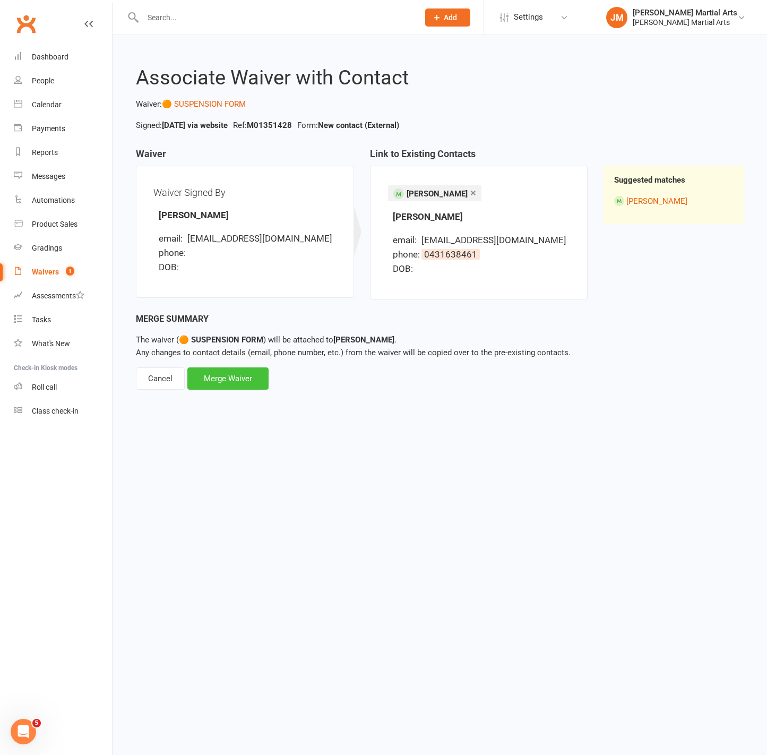
click at [221, 376] on div "Merge Waiver" at bounding box center [227, 378] width 81 height 22
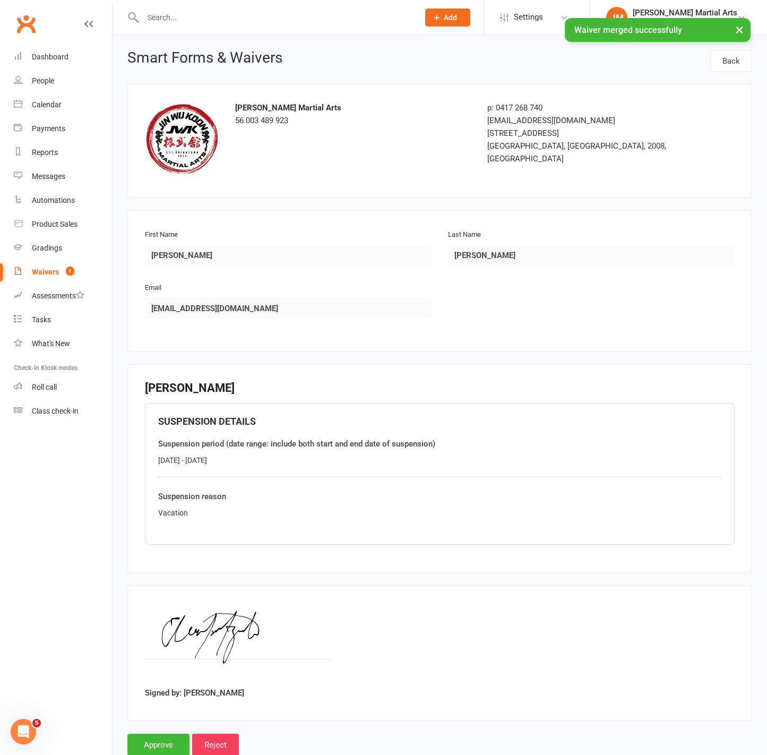
scroll to position [28, 0]
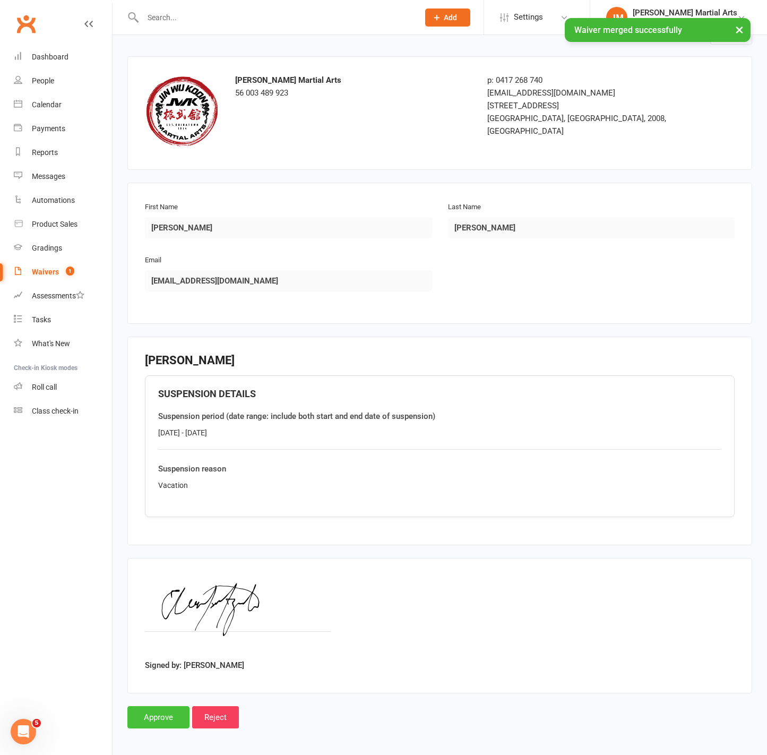
click at [149, 710] on input "Approve" at bounding box center [158, 717] width 62 height 22
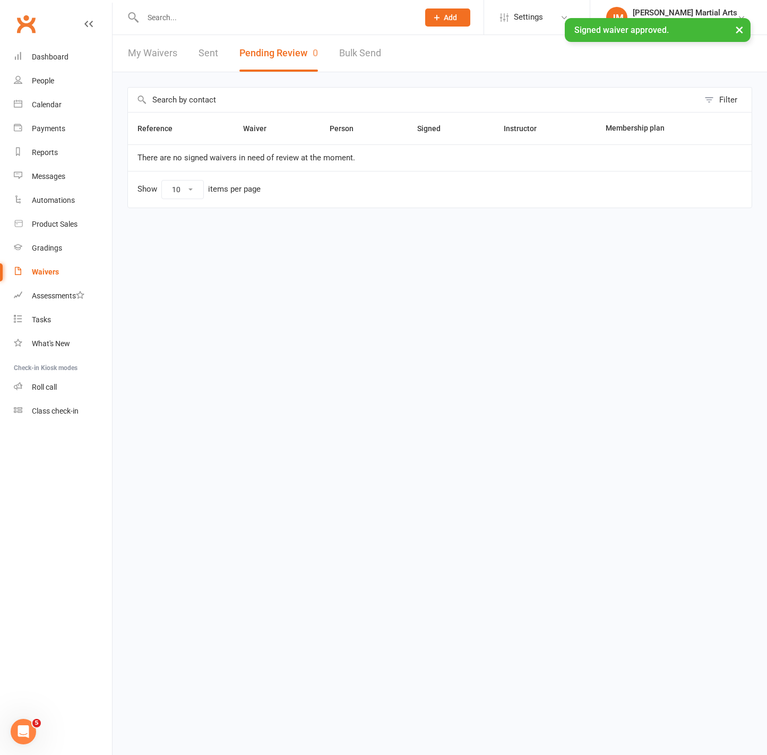
click at [244, 18] on div "× Signed waiver approved." at bounding box center [377, 18] width 754 height 0
click at [223, 16] on input "text" at bounding box center [276, 17] width 272 height 15
click at [170, 16] on input "text" at bounding box center [276, 17] width 272 height 15
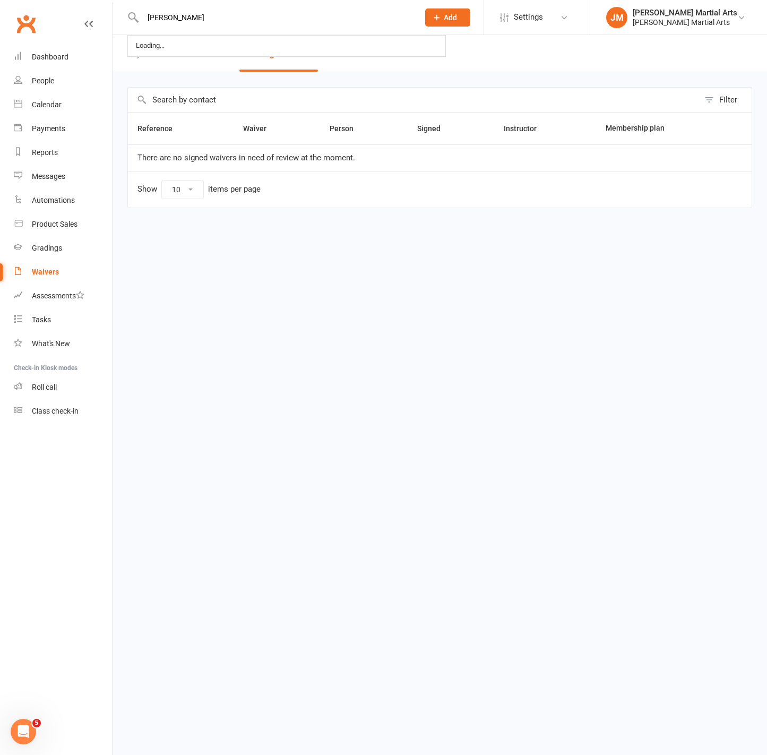
type input "[PERSON_NAME]"
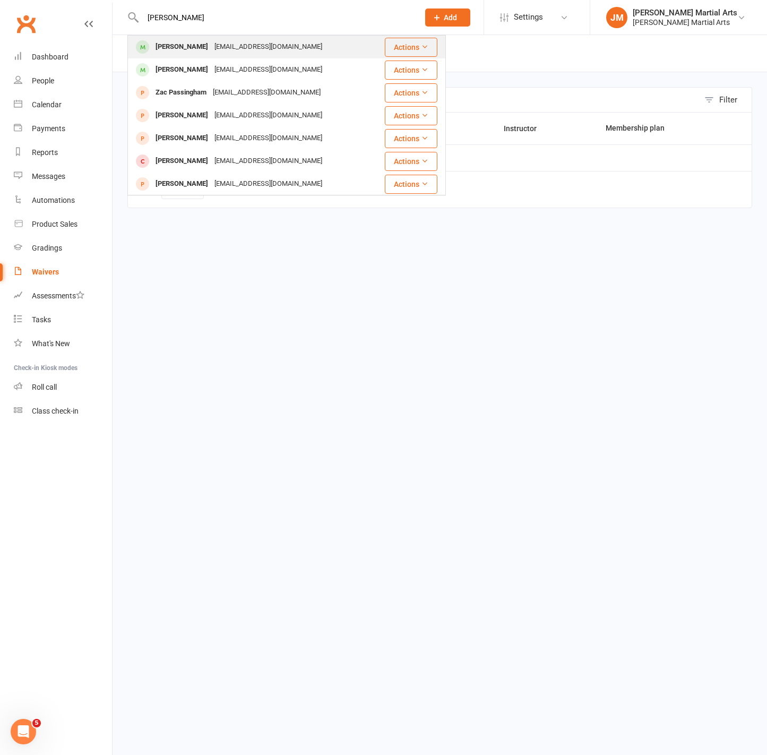
click at [210, 47] on div "[PERSON_NAME]" at bounding box center [181, 46] width 59 height 15
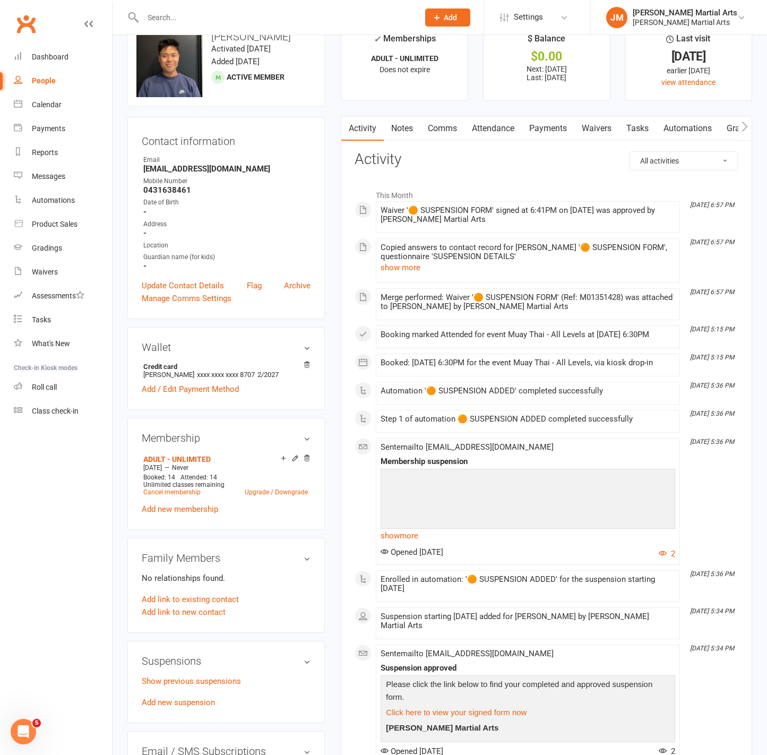
scroll to position [30, 0]
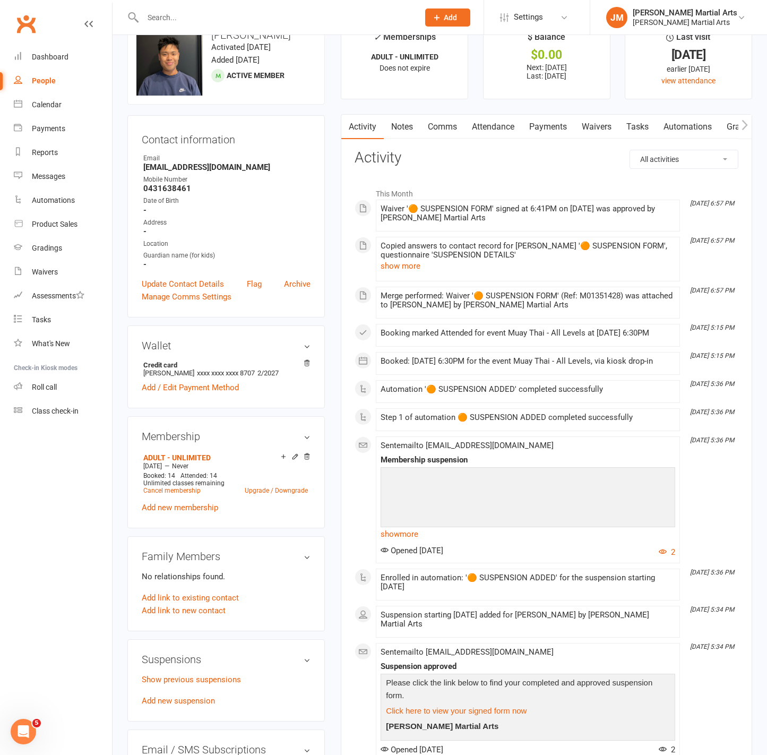
click at [597, 125] on link "Waivers" at bounding box center [597, 127] width 45 height 24
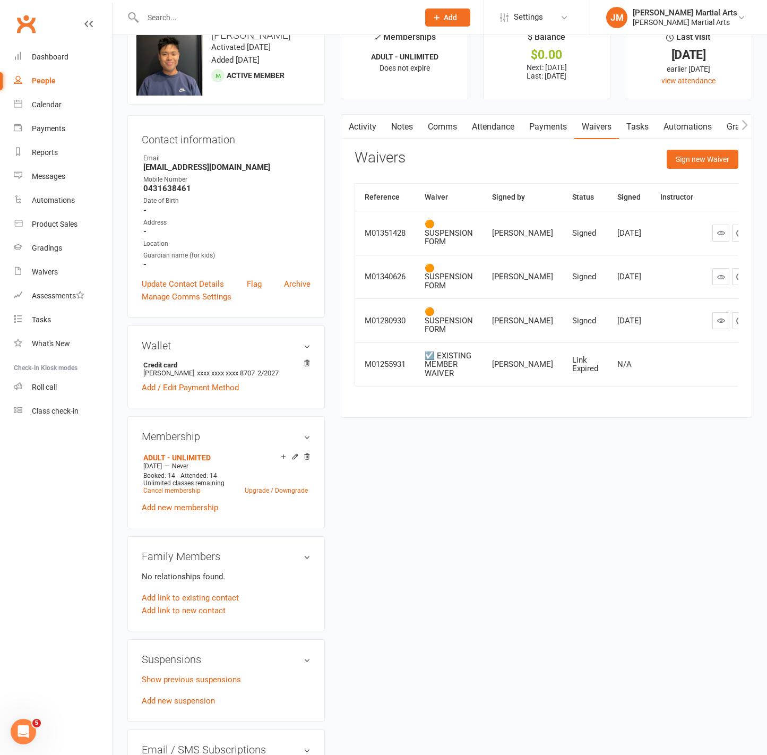
click at [717, 237] on icon at bounding box center [721, 233] width 8 height 8
click at [538, 131] on link "Payments" at bounding box center [548, 127] width 53 height 24
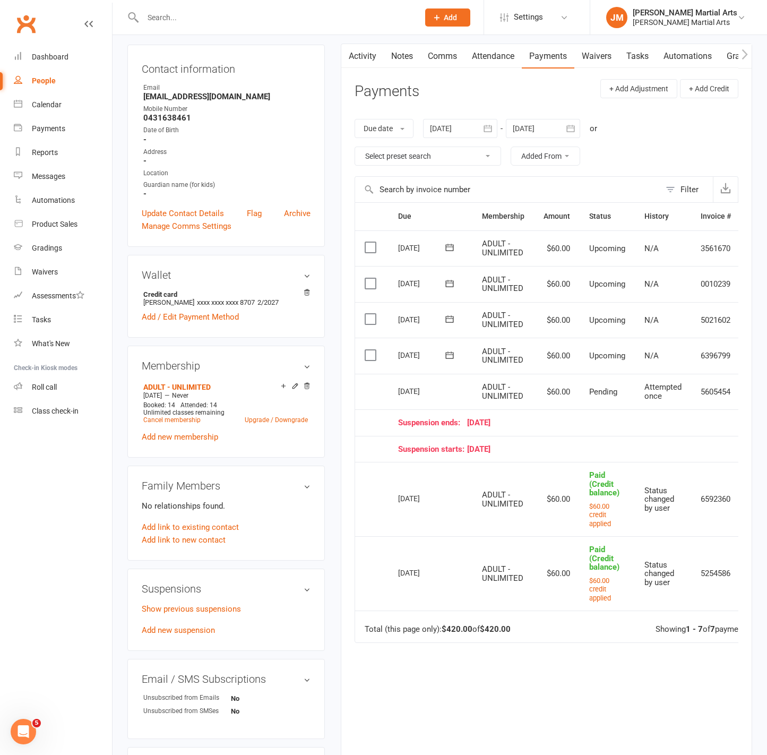
scroll to position [77, 0]
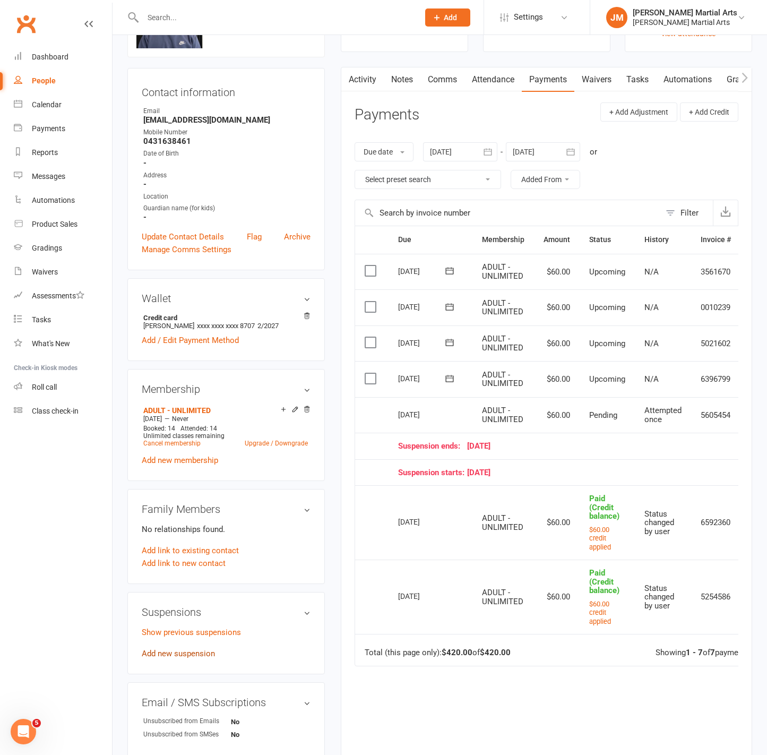
click at [190, 656] on link "Add new suspension" at bounding box center [178, 654] width 73 height 10
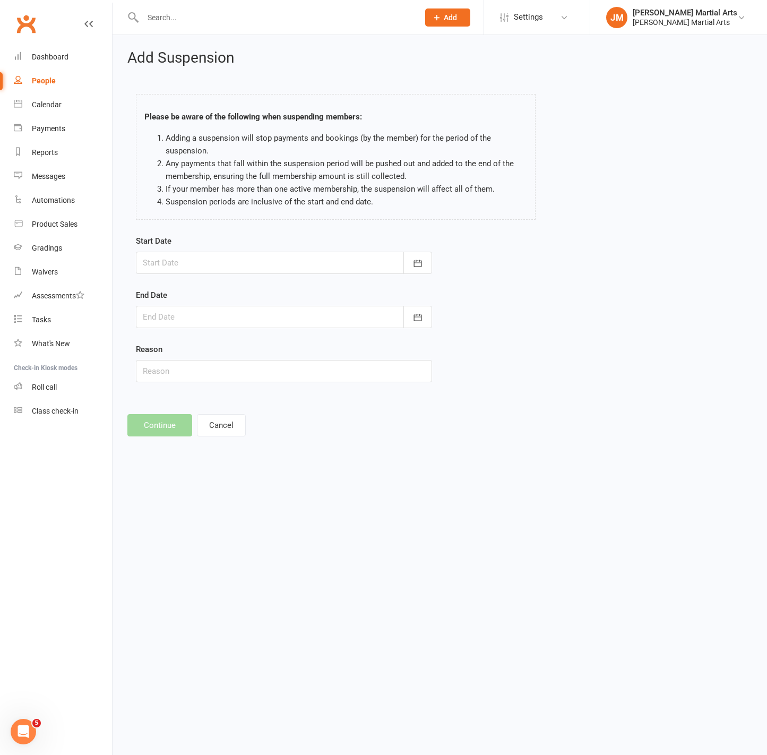
click at [177, 258] on div at bounding box center [284, 263] width 296 height 22
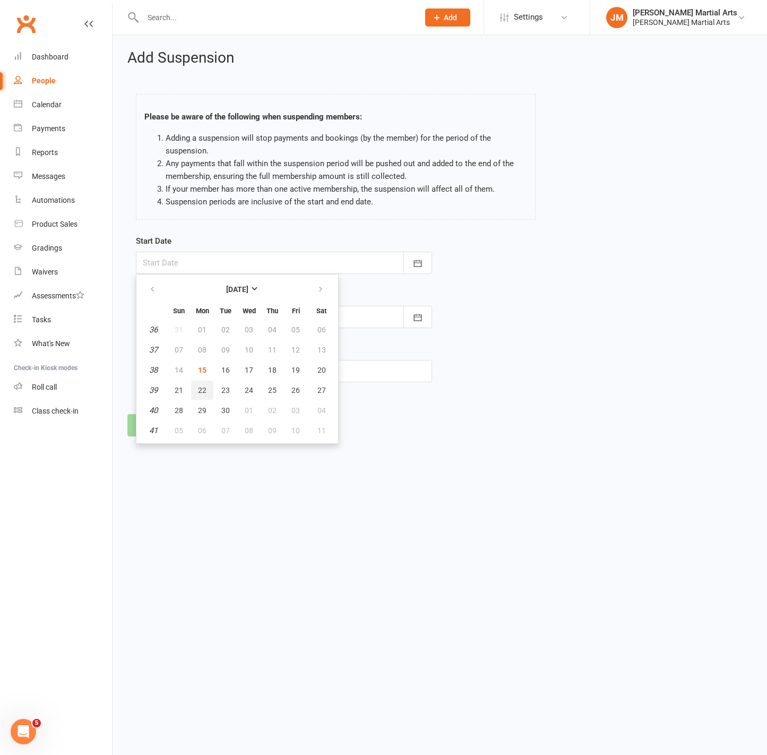
click at [201, 392] on span "22" at bounding box center [202, 390] width 8 height 8
type input "[DATE]"
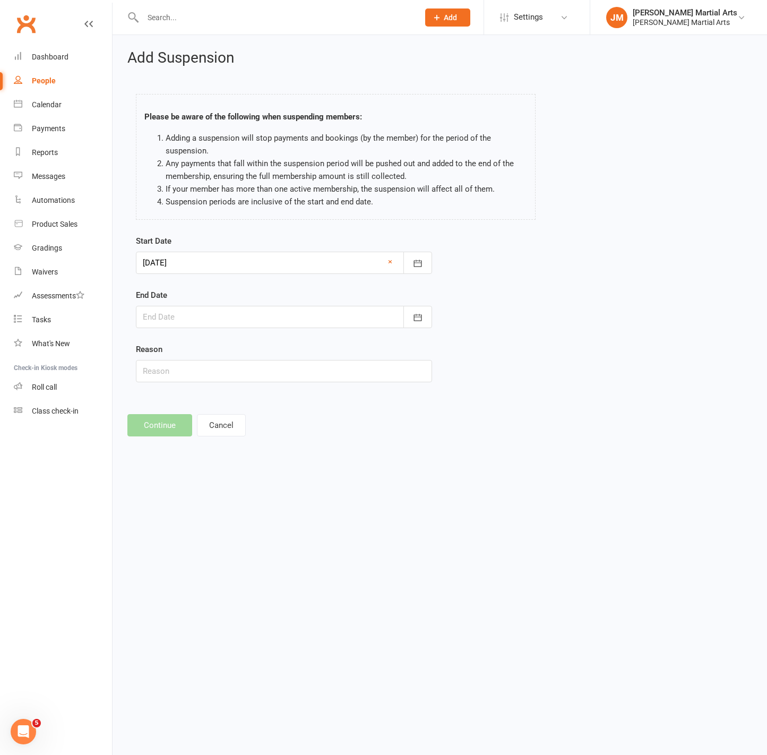
click at [203, 311] on div at bounding box center [284, 317] width 296 height 22
click at [199, 484] on span "06" at bounding box center [202, 485] width 8 height 8
type input "[DATE]"
click at [216, 376] on input "text" at bounding box center [284, 371] width 296 height 22
type input "Away"
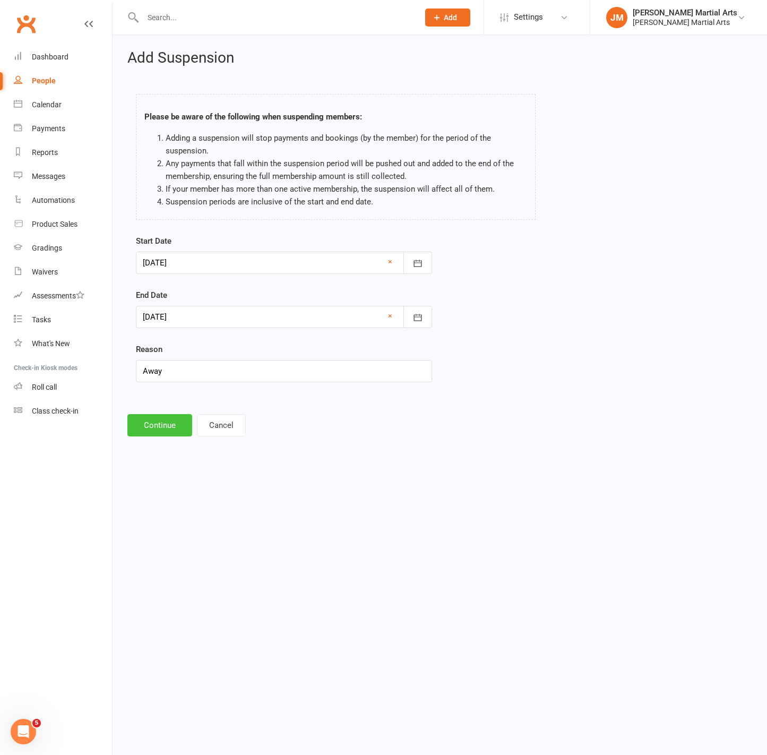
click at [168, 428] on button "Continue" at bounding box center [159, 425] width 65 height 22
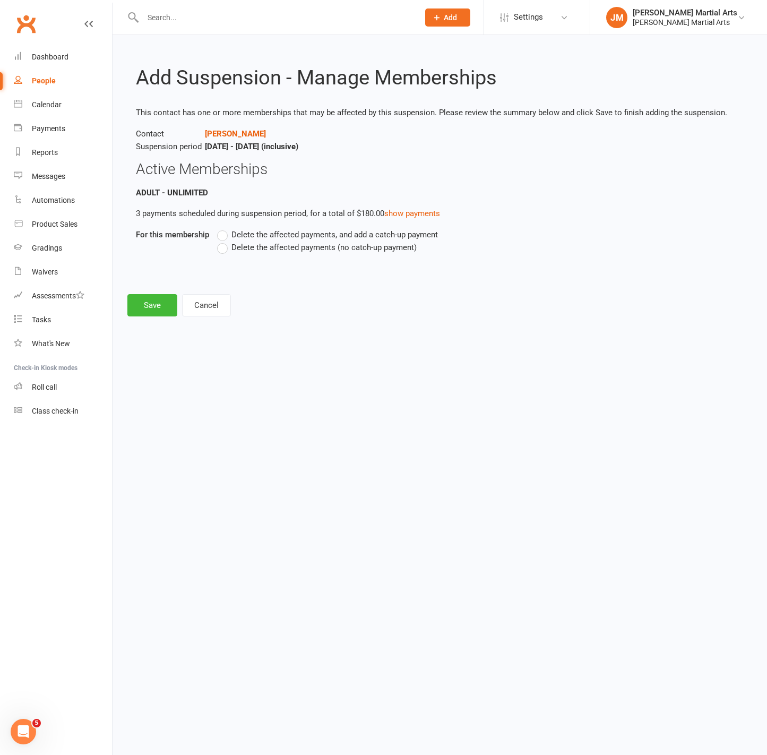
click at [229, 253] on div "Delete the affected payments, and add a catch-up payment Delete the affected pa…" at bounding box center [411, 248] width 405 height 40
drag, startPoint x: 226, startPoint y: 249, endPoint x: 234, endPoint y: 271, distance: 23.9
click at [226, 250] on label "Delete the affected payments (no catch-up payment)" at bounding box center [317, 247] width 200 height 13
click at [224, 241] on input "Delete the affected payments (no catch-up payment)" at bounding box center [220, 241] width 7 height 0
click at [151, 313] on button "Save" at bounding box center [152, 305] width 50 height 22
